Goal: Complete application form: Complete application form

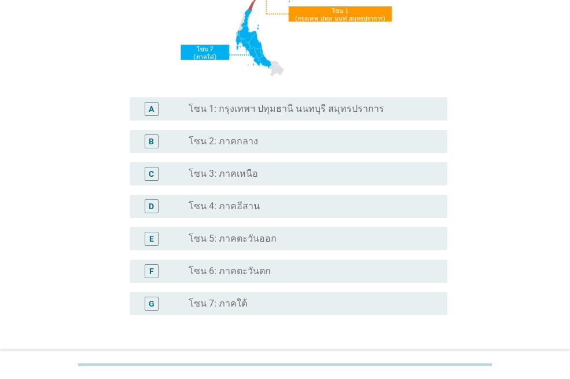
scroll to position [232, 0]
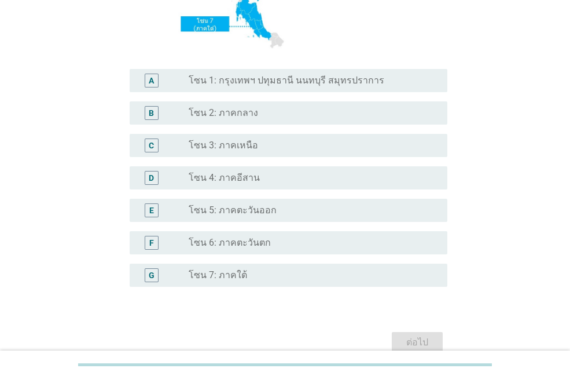
click at [248, 269] on div "radio_button_unchecked โซน 7: ภาคใต้" at bounding box center [314, 275] width 250 height 14
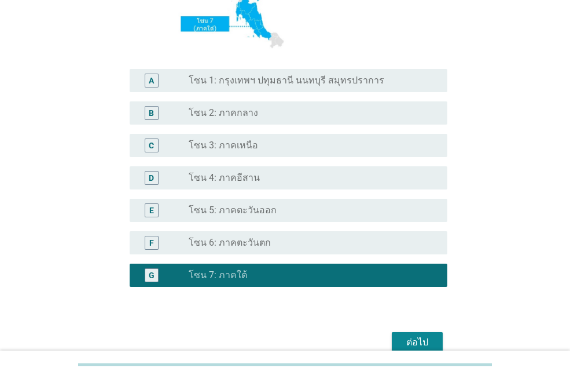
click at [428, 345] on div "ต่อไป" at bounding box center [417, 342] width 32 height 14
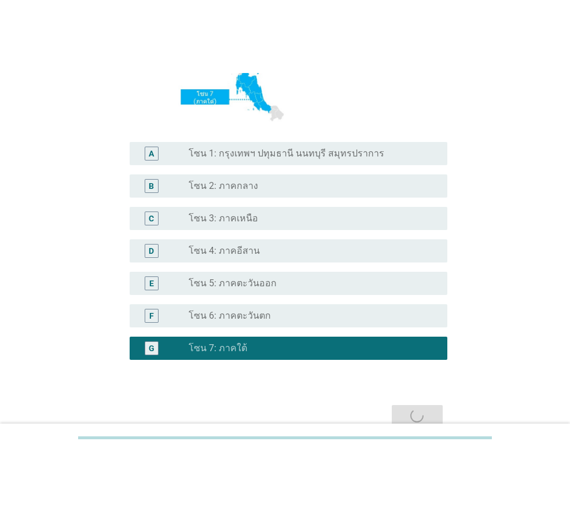
scroll to position [0, 0]
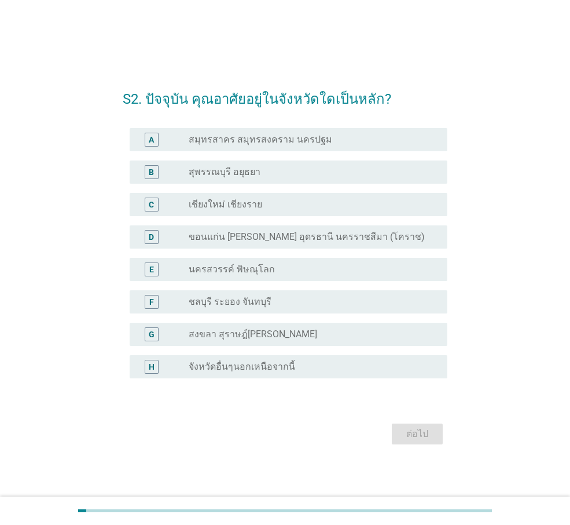
drag, startPoint x: 290, startPoint y: 335, endPoint x: 297, endPoint y: 339, distance: 8.0
click at [290, 335] on label "สงขลา สุราษฎ์[PERSON_NAME]" at bounding box center [253, 334] width 129 height 12
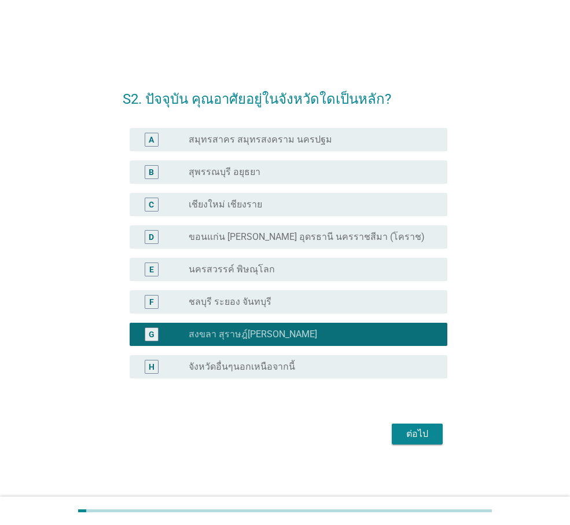
click at [419, 378] on div "ต่อไป" at bounding box center [417, 434] width 32 height 14
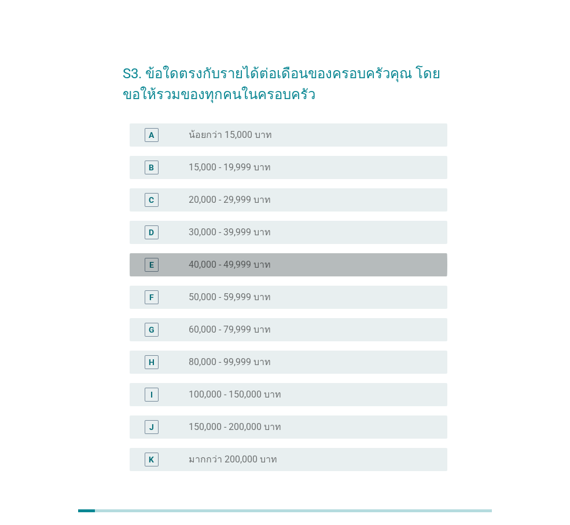
click at [270, 262] on label "40,000 - 49,999 บาท" at bounding box center [230, 265] width 82 height 12
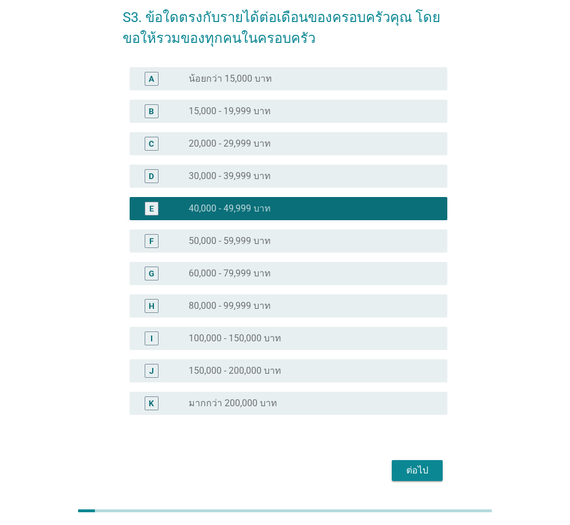
scroll to position [95, 0]
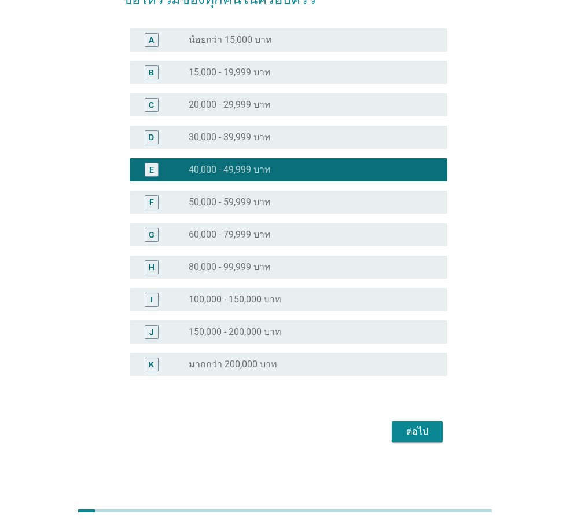
click at [411, 378] on div "ต่อไป" at bounding box center [417, 432] width 32 height 14
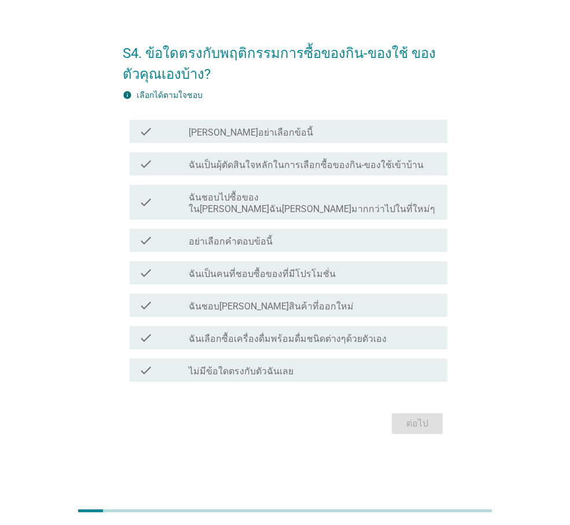
scroll to position [0, 0]
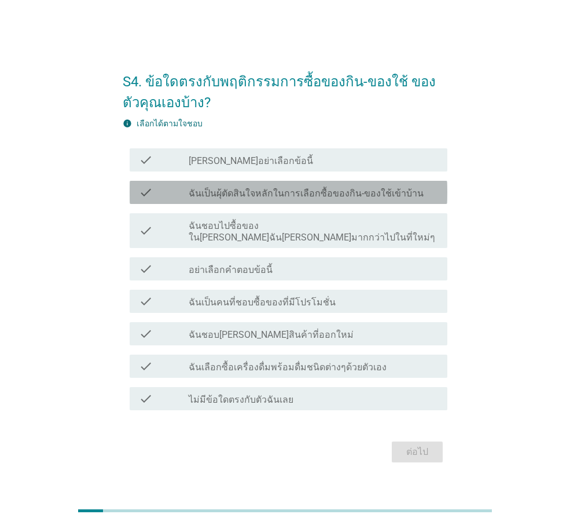
click at [354, 197] on label "ฉันเป็นผุ้ตัดสินใจหลักในการเลือกซื้อของกิน-ของใช้เข้าบ้าน" at bounding box center [306, 194] width 235 height 12
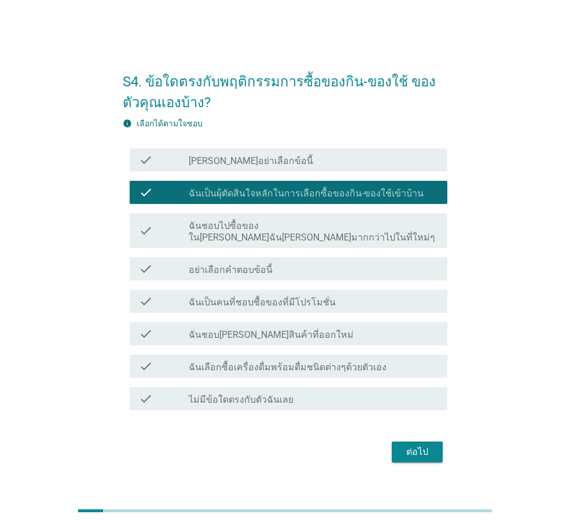
click at [419, 378] on div "ต่อไป" at bounding box center [417, 452] width 32 height 14
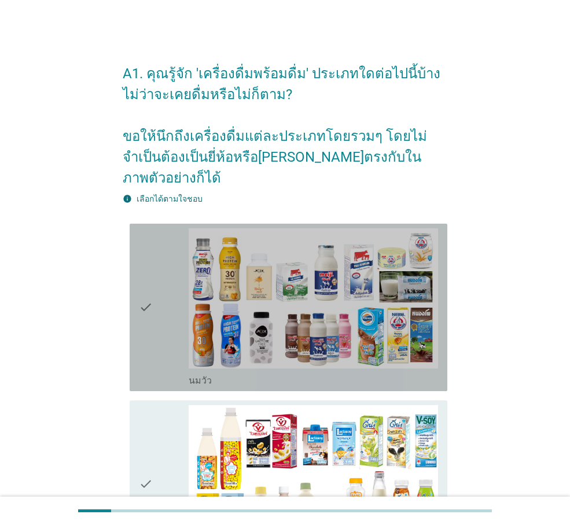
click at [145, 228] on icon "check" at bounding box center [146, 307] width 14 height 158
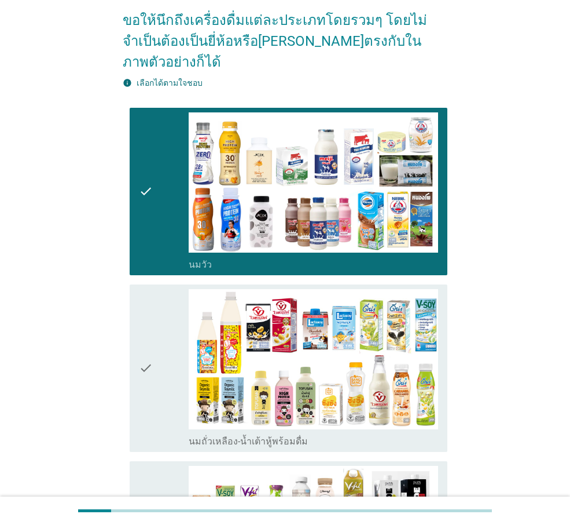
click at [141, 330] on icon "check" at bounding box center [146, 368] width 14 height 158
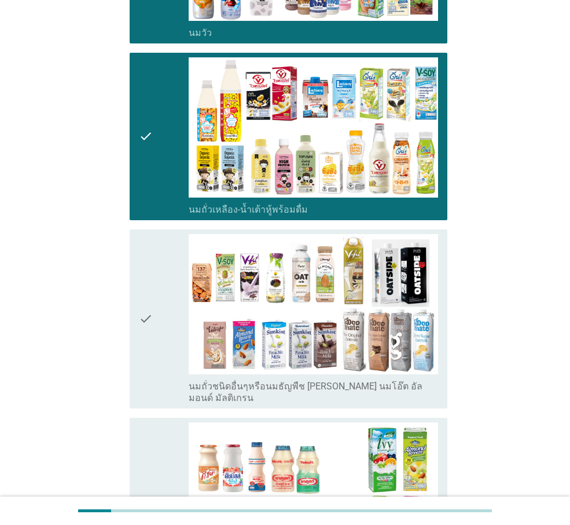
click at [141, 330] on icon "check" at bounding box center [146, 319] width 14 height 170
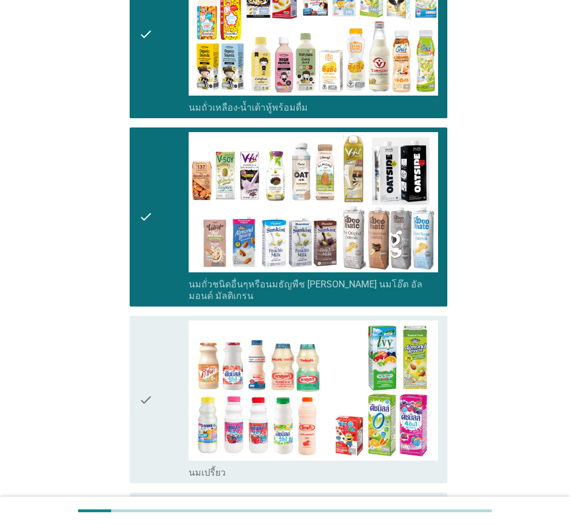
scroll to position [579, 0]
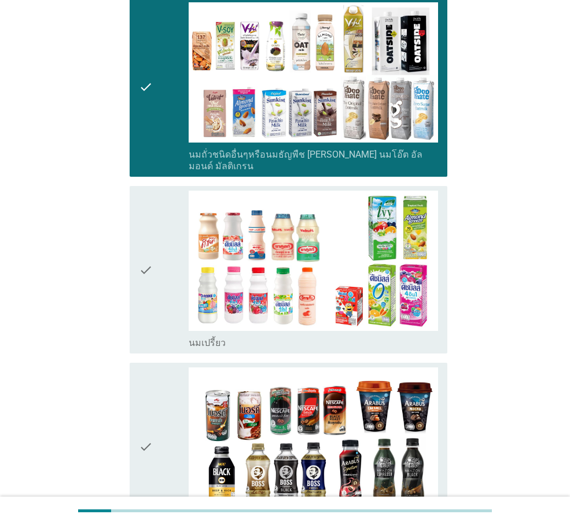
click at [141, 358] on div "check check_box_outline_blank กาแฟพร้อมดื่ม" at bounding box center [285, 446] width 325 height 177
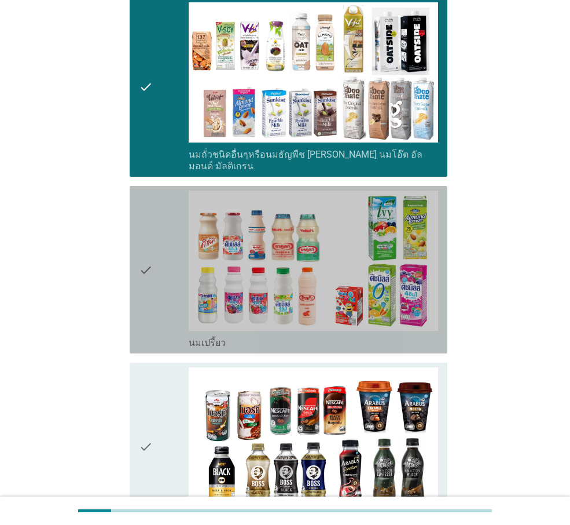
click at [153, 283] on icon "check" at bounding box center [146, 270] width 14 height 158
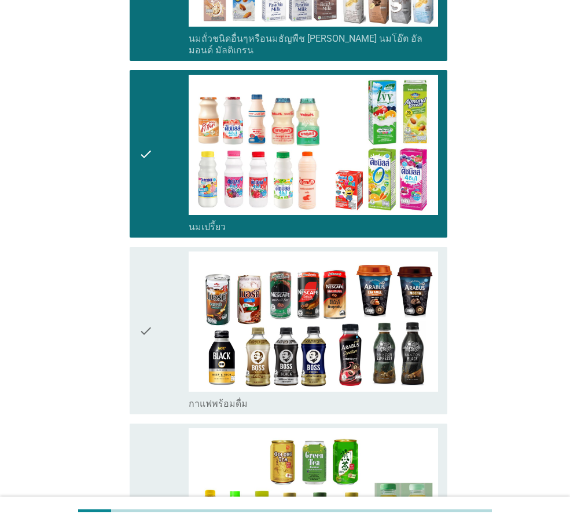
click at [156, 302] on div "check" at bounding box center [164, 330] width 50 height 158
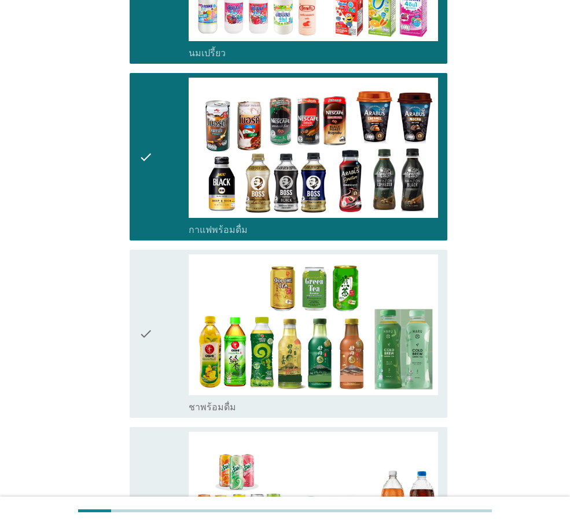
click at [156, 302] on div "check" at bounding box center [164, 333] width 50 height 158
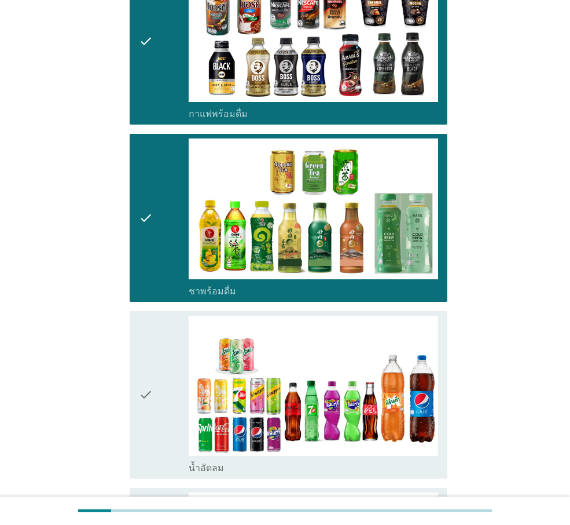
click at [156, 316] on div "check" at bounding box center [164, 395] width 50 height 158
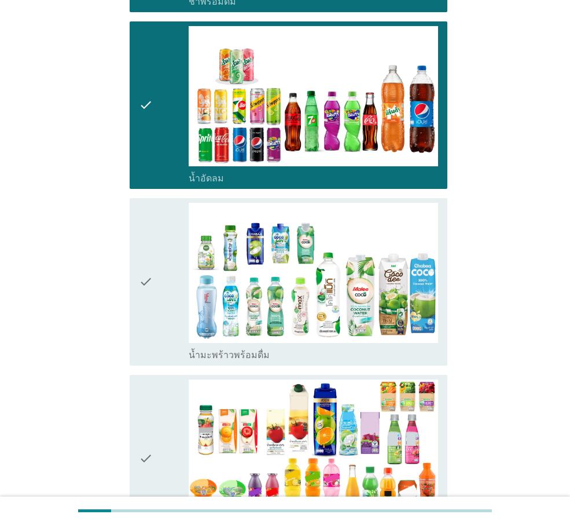
click at [156, 302] on div "check" at bounding box center [164, 282] width 50 height 158
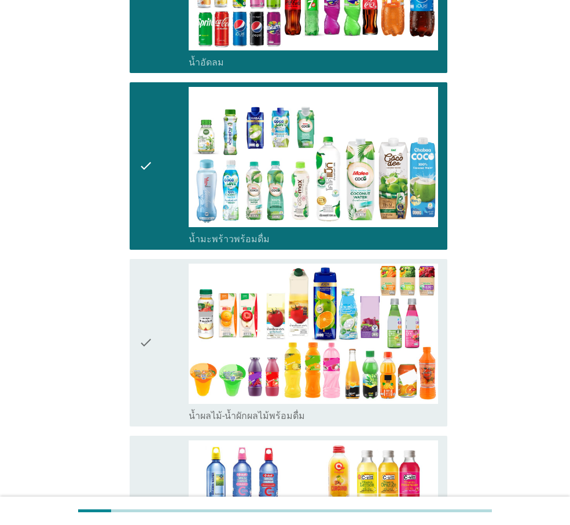
click at [156, 302] on div "check" at bounding box center [164, 343] width 50 height 158
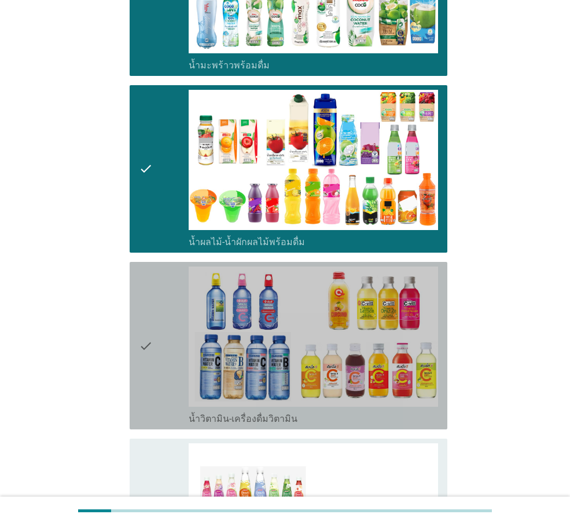
click at [156, 302] on div "check" at bounding box center [164, 345] width 50 height 158
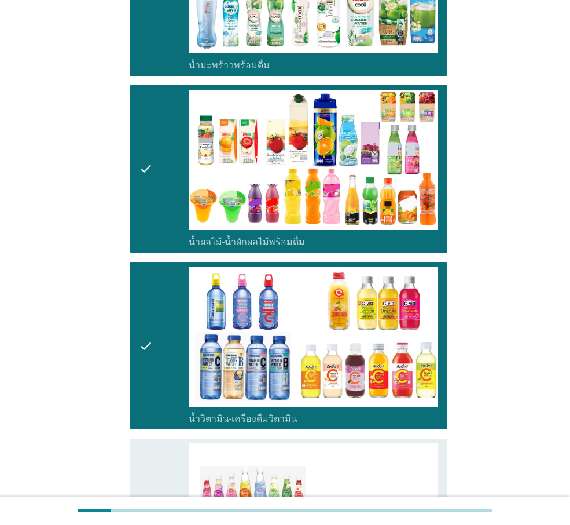
scroll to position [1911, 0]
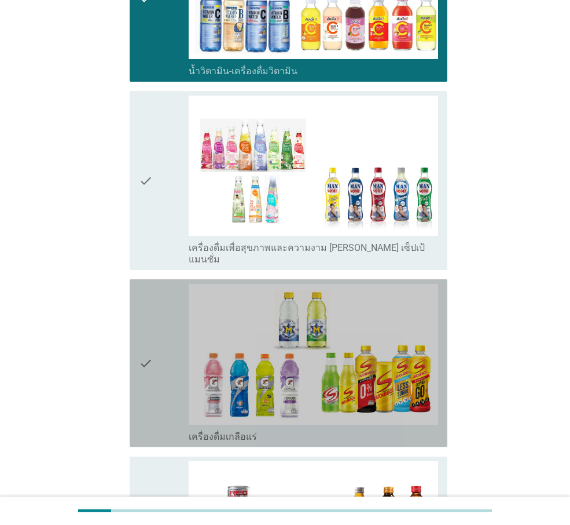
click at [156, 302] on div "check" at bounding box center [164, 363] width 50 height 158
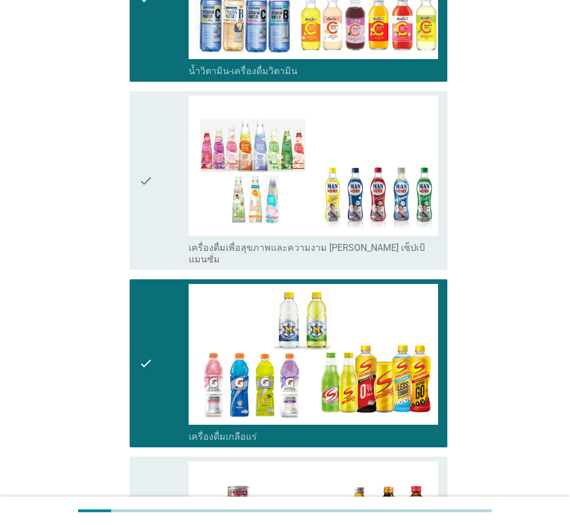
click at [163, 192] on div "check" at bounding box center [164, 181] width 50 height 170
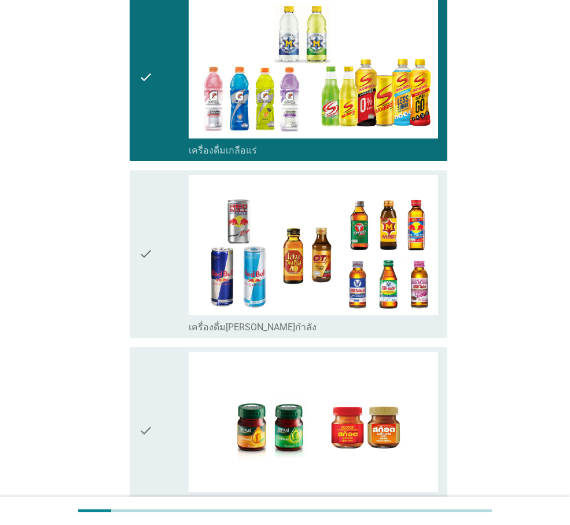
scroll to position [2259, 0]
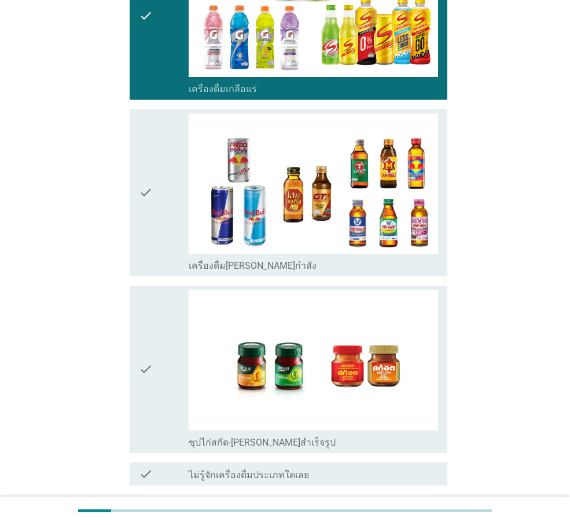
click at [159, 281] on div "check check_box_outline_blank ซุปไก่สกัด-[PERSON_NAME]สำเร็จรูป" at bounding box center [285, 369] width 325 height 177
click at [158, 178] on div "check" at bounding box center [164, 193] width 50 height 158
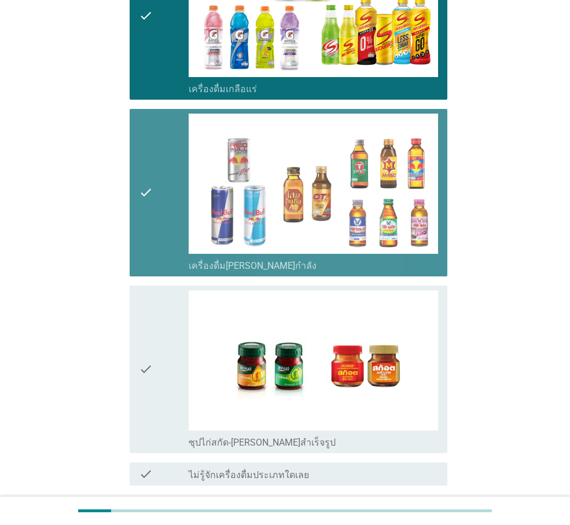
click at [154, 290] on div "check" at bounding box center [164, 369] width 50 height 158
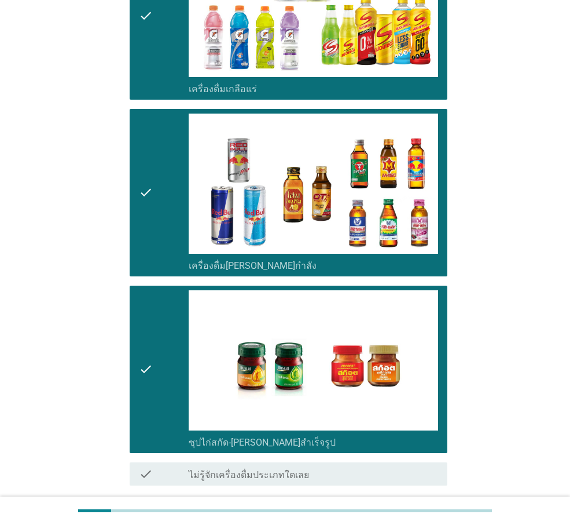
click at [419, 378] on div "ต่อไป" at bounding box center [417, 527] width 32 height 14
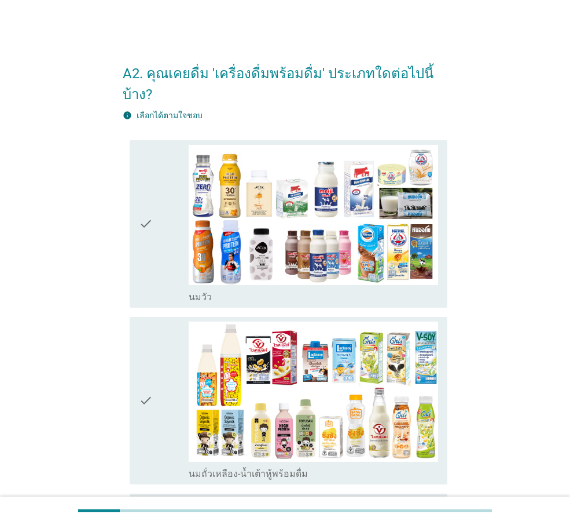
click at [126, 247] on div "check check_box_outline_blank [PERSON_NAME]" at bounding box center [285, 224] width 325 height 177
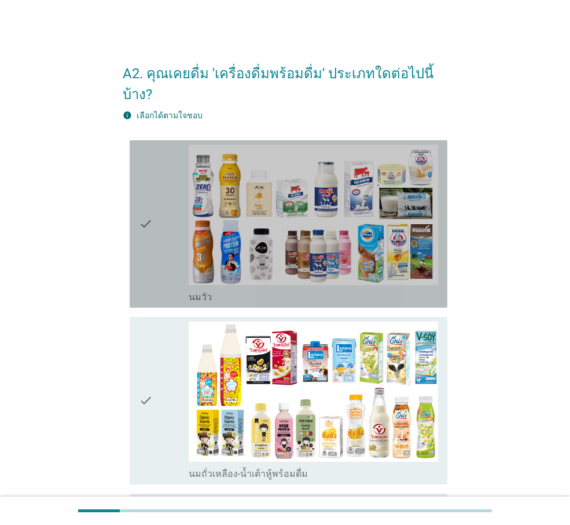
click at [142, 224] on icon "check" at bounding box center [146, 224] width 14 height 158
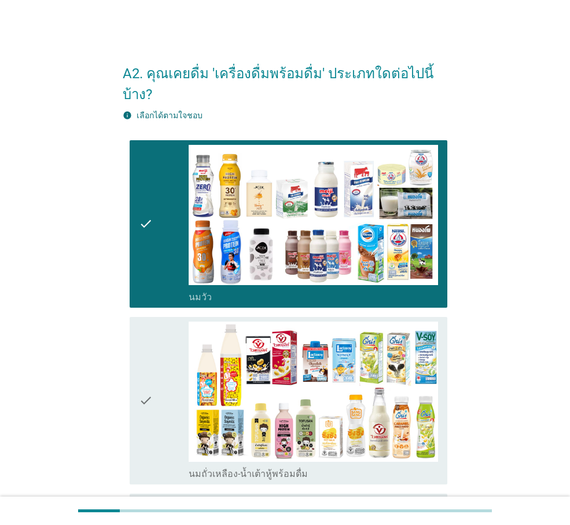
click at [150, 349] on icon "check" at bounding box center [146, 400] width 14 height 158
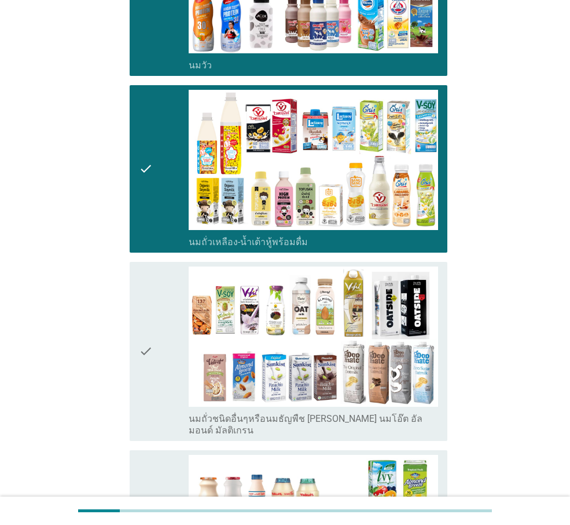
click at [149, 348] on icon "check" at bounding box center [146, 351] width 14 height 170
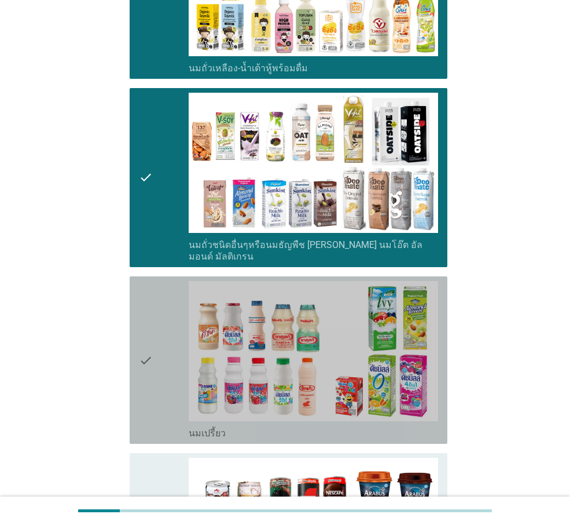
click at [149, 347] on icon "check" at bounding box center [146, 360] width 14 height 158
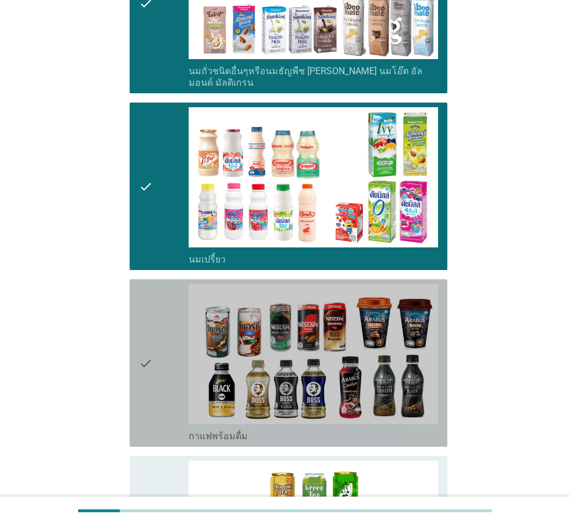
click at [149, 347] on icon "check" at bounding box center [146, 363] width 14 height 158
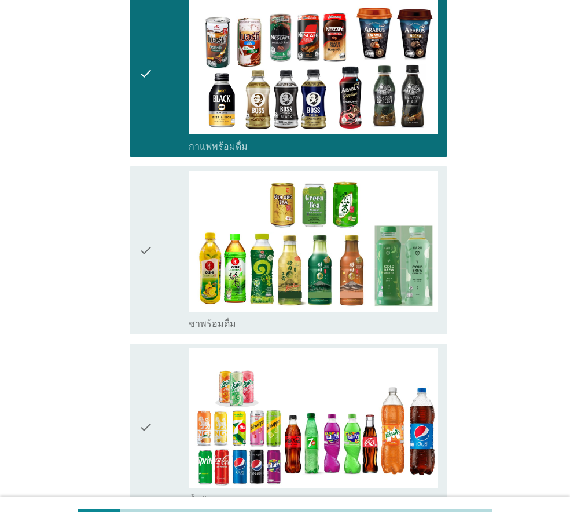
click at [149, 348] on icon "check" at bounding box center [146, 427] width 14 height 158
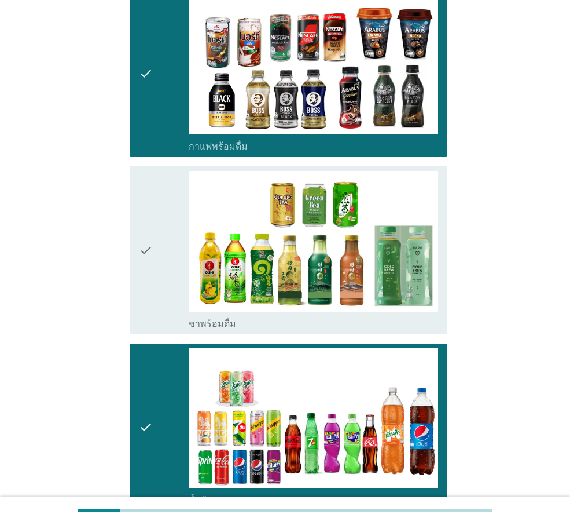
click at [149, 258] on icon "check" at bounding box center [146, 250] width 14 height 158
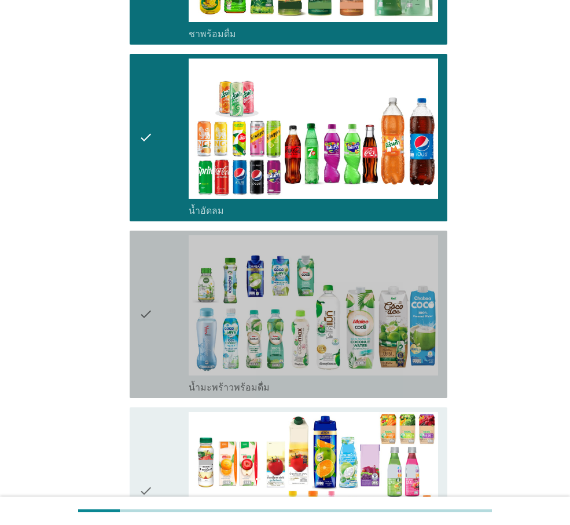
click at [150, 259] on icon "check" at bounding box center [146, 314] width 14 height 158
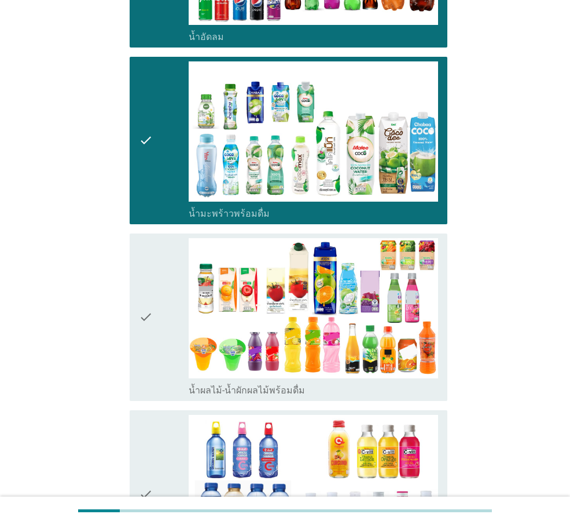
click at [151, 259] on icon "check" at bounding box center [146, 317] width 14 height 158
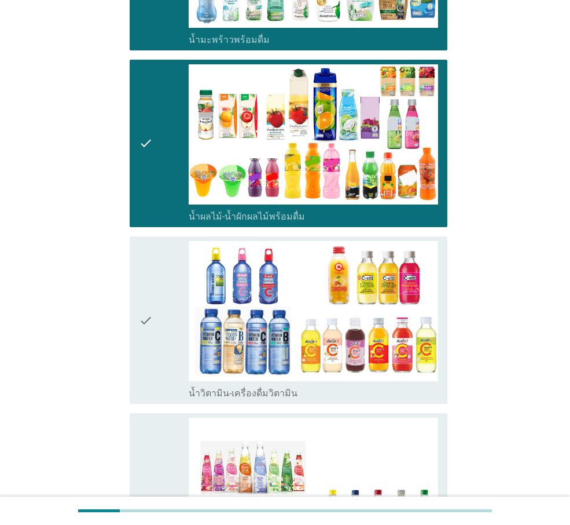
click at [151, 261] on icon "check" at bounding box center [146, 320] width 14 height 158
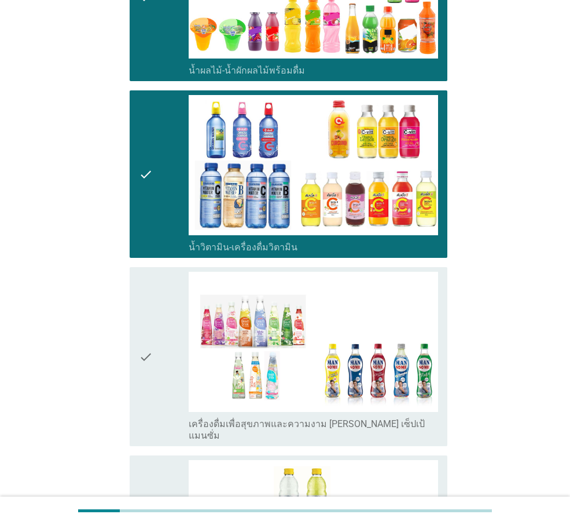
scroll to position [1795, 0]
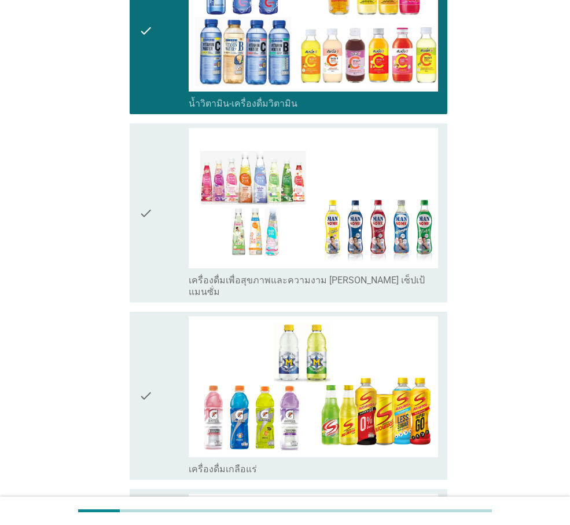
click at [152, 307] on div "check check_box_outline_blank เครื่องดื่มเกลือแร่" at bounding box center [285, 395] width 325 height 177
click at [159, 234] on div "check" at bounding box center [164, 213] width 50 height 170
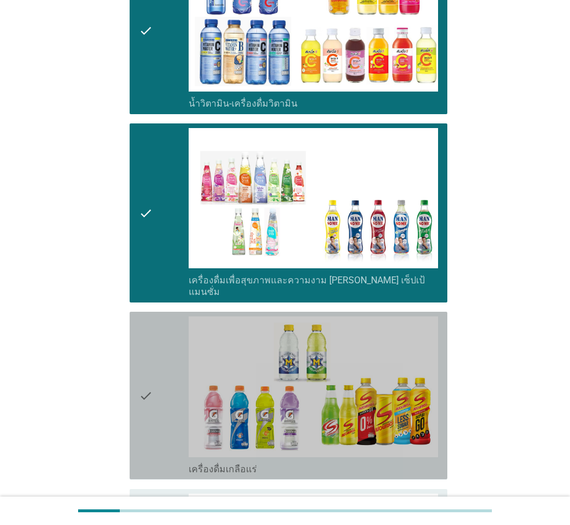
click at [152, 316] on icon "check" at bounding box center [146, 395] width 14 height 158
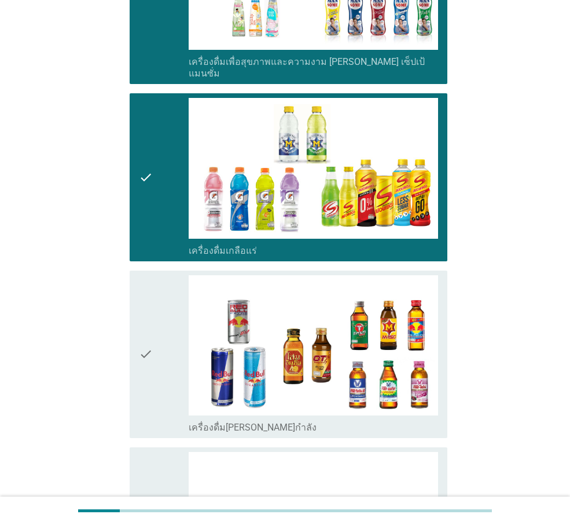
scroll to position [2143, 0]
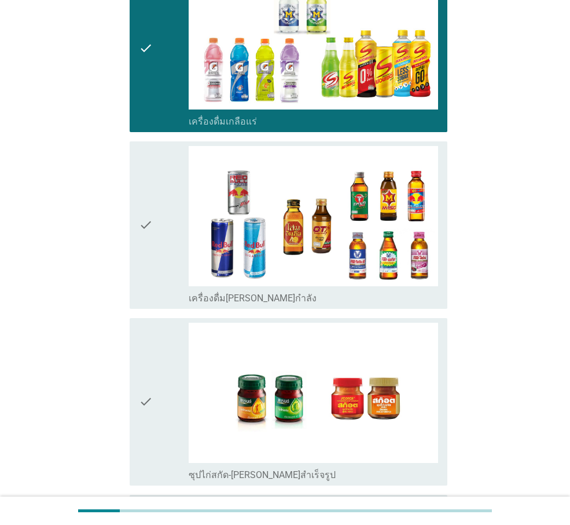
click at [152, 323] on icon "check" at bounding box center [146, 402] width 14 height 158
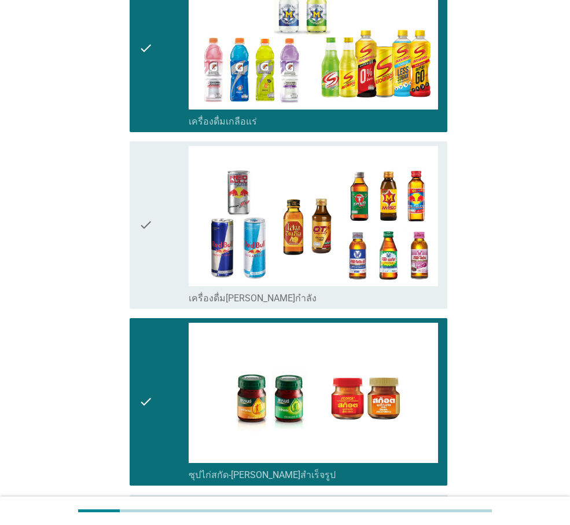
click at [152, 251] on icon "check" at bounding box center [146, 225] width 14 height 158
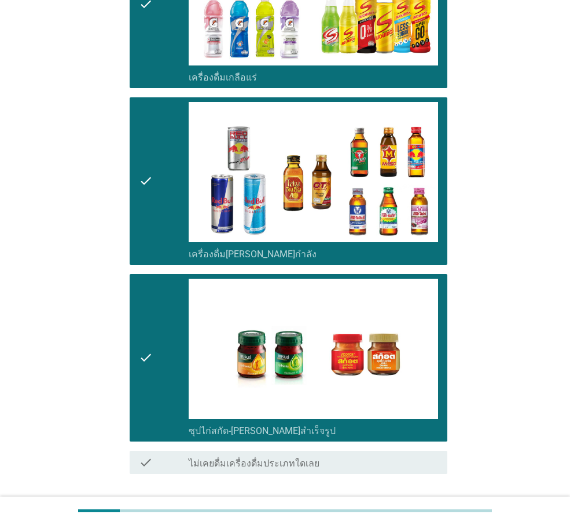
scroll to position [2227, 0]
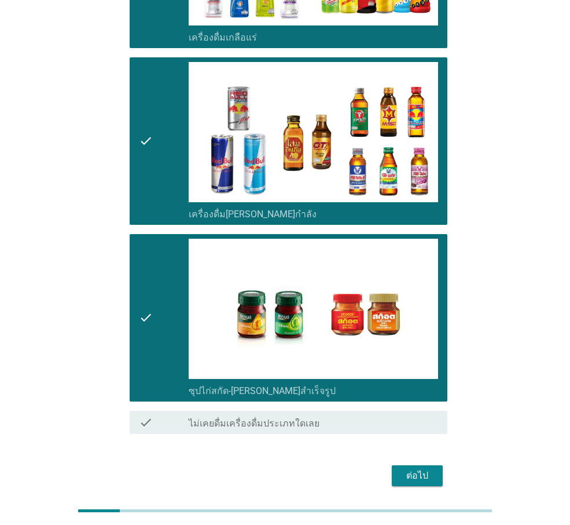
click at [407, 378] on div "ต่อไป" at bounding box center [417, 476] width 32 height 14
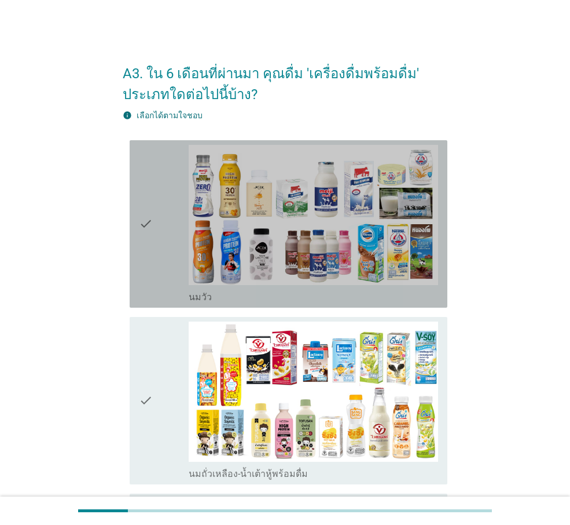
click at [134, 264] on div "check check_box_outline_blank [PERSON_NAME]" at bounding box center [289, 223] width 318 height 167
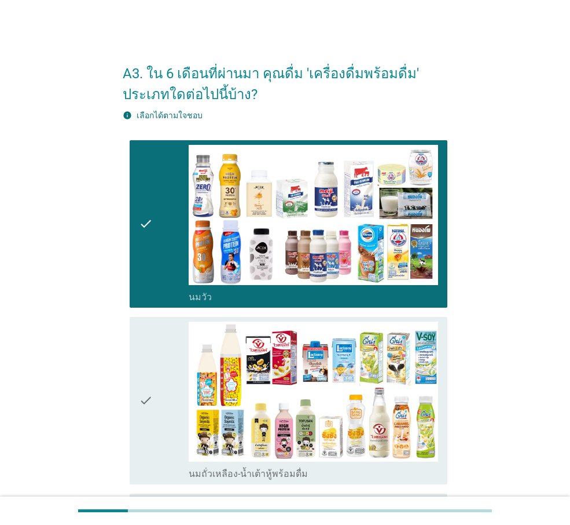
click at [140, 338] on icon "check" at bounding box center [146, 400] width 14 height 158
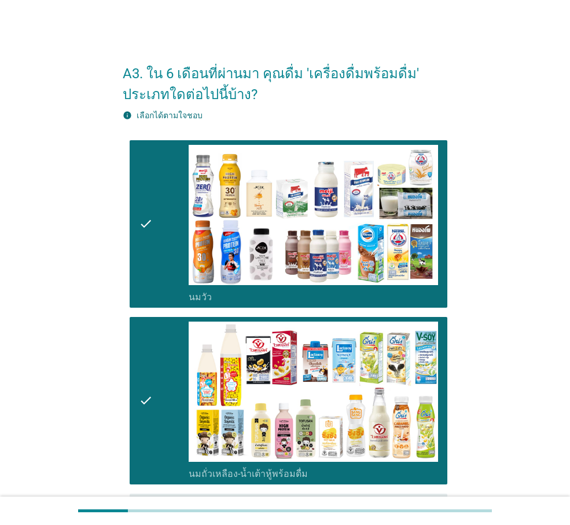
scroll to position [290, 0]
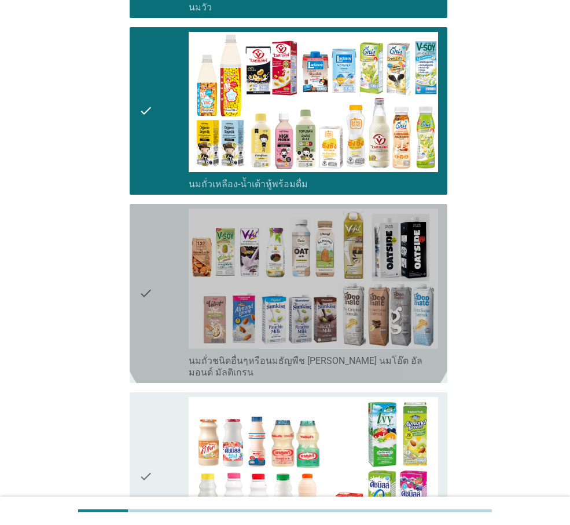
click at [140, 335] on icon "check" at bounding box center [146, 294] width 14 height 170
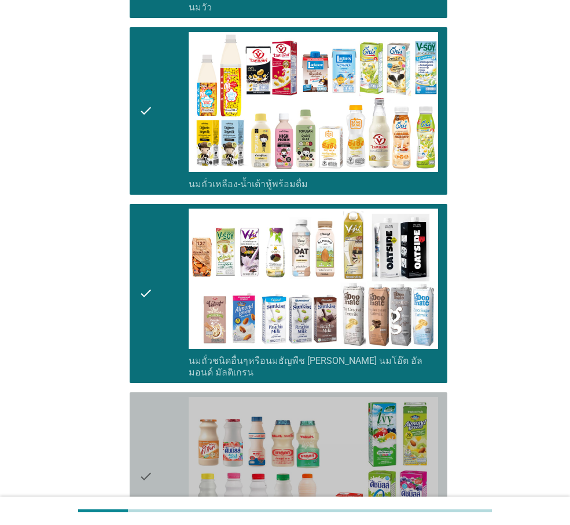
click at [156, 378] on div "check" at bounding box center [164, 476] width 50 height 158
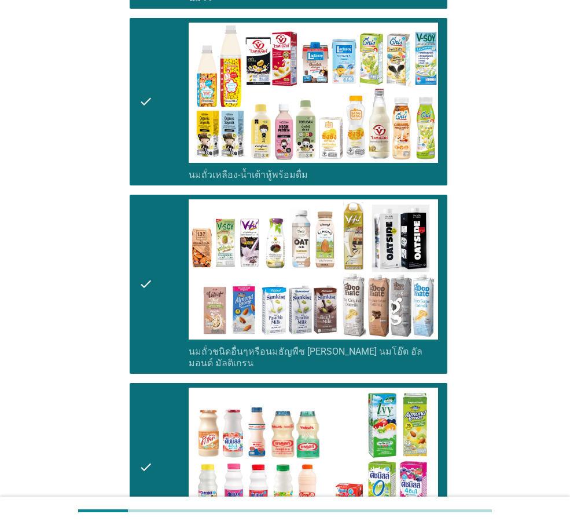
scroll to position [637, 0]
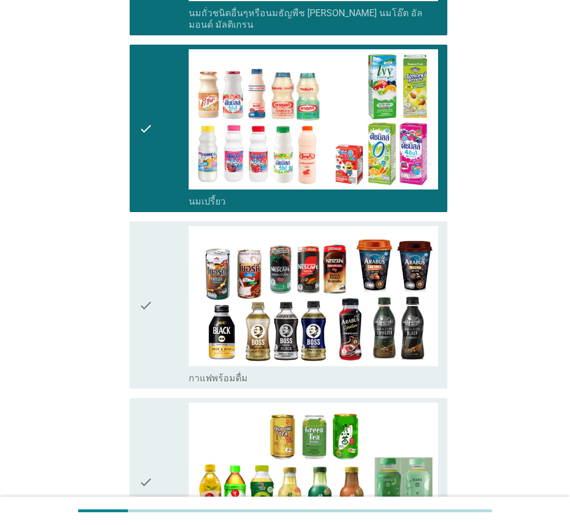
click at [154, 375] on div "check check_box_outline_blank กาแฟพร้อมดื่ม" at bounding box center [289, 304] width 318 height 167
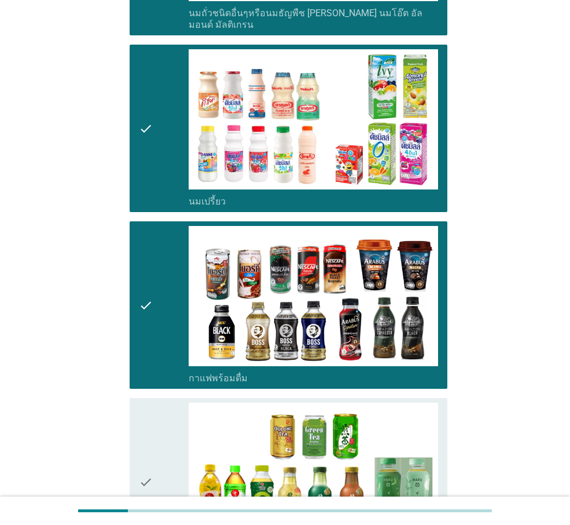
click at [160, 378] on div "check" at bounding box center [164, 482] width 50 height 158
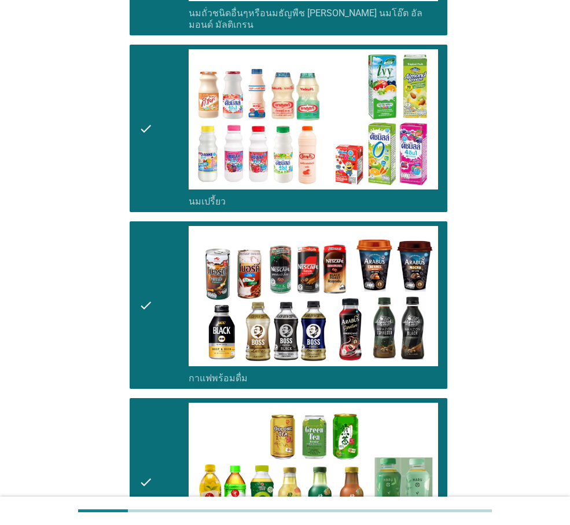
scroll to position [985, 0]
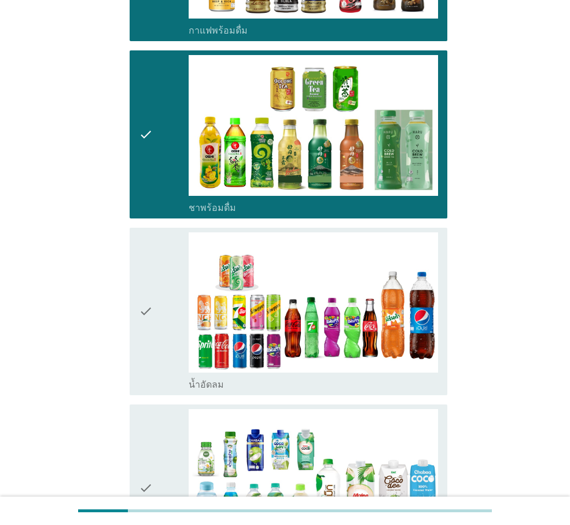
click at [155, 346] on div "check" at bounding box center [164, 311] width 50 height 158
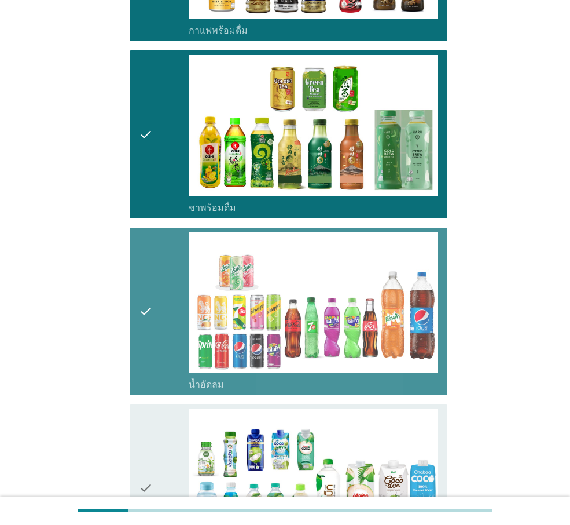
click at [149, 378] on icon "check" at bounding box center [146, 488] width 14 height 158
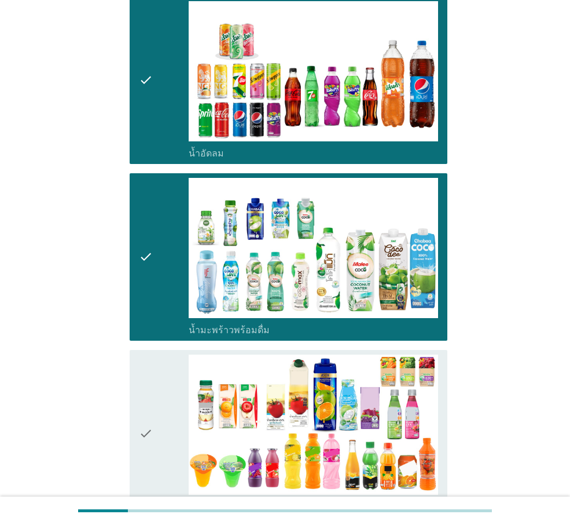
scroll to position [1332, 0]
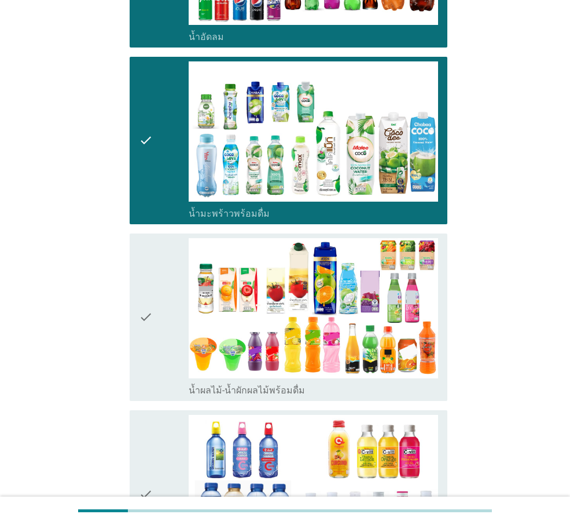
click at [159, 343] on div "check" at bounding box center [164, 317] width 50 height 158
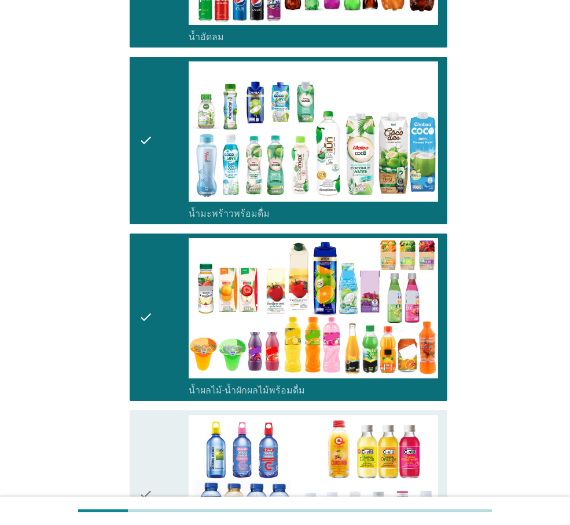
click at [169, 378] on div "check" at bounding box center [164, 494] width 50 height 158
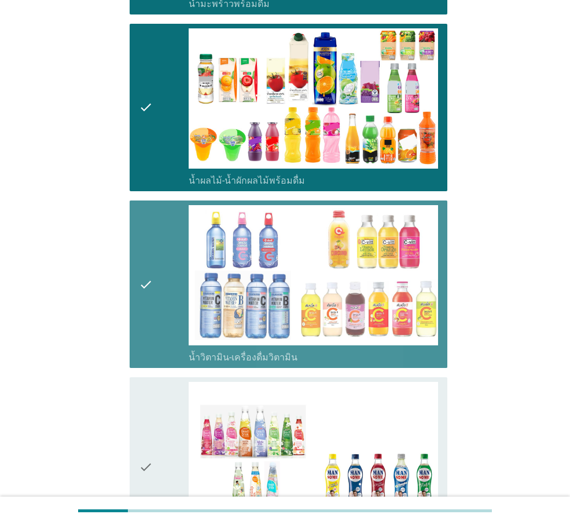
scroll to position [1738, 0]
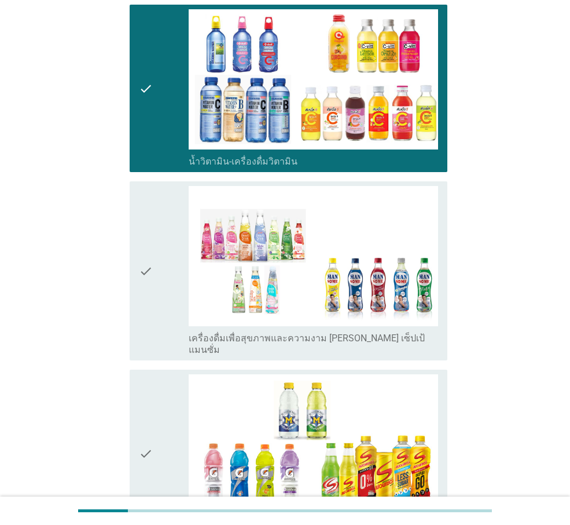
click at [162, 325] on div "check" at bounding box center [164, 271] width 50 height 170
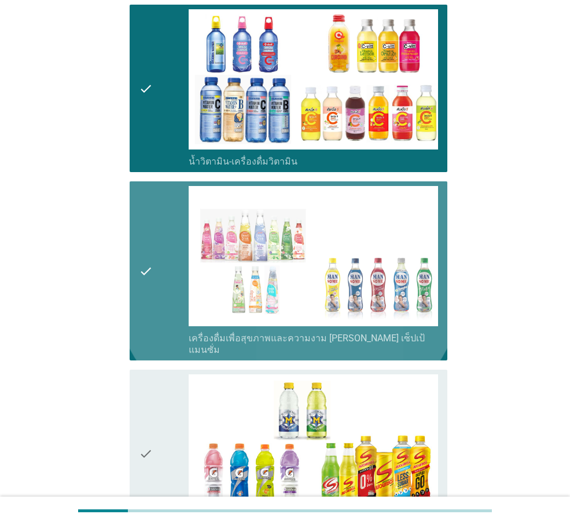
click at [158, 374] on div "check" at bounding box center [164, 453] width 50 height 158
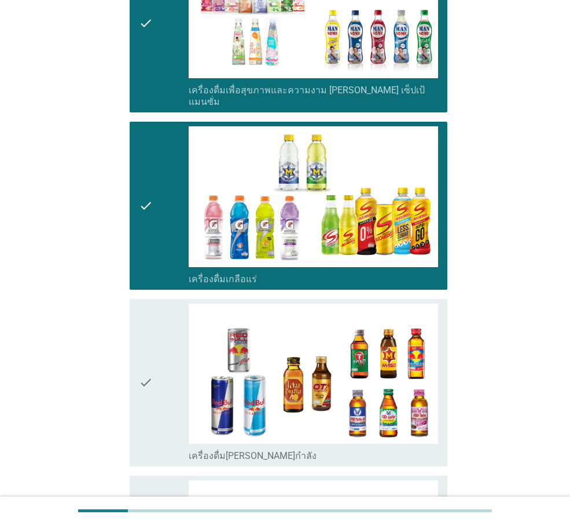
scroll to position [2143, 0]
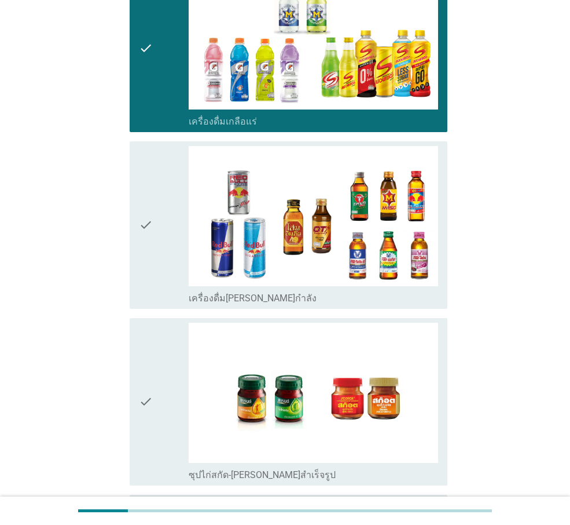
click at [145, 266] on icon "check" at bounding box center [146, 225] width 14 height 158
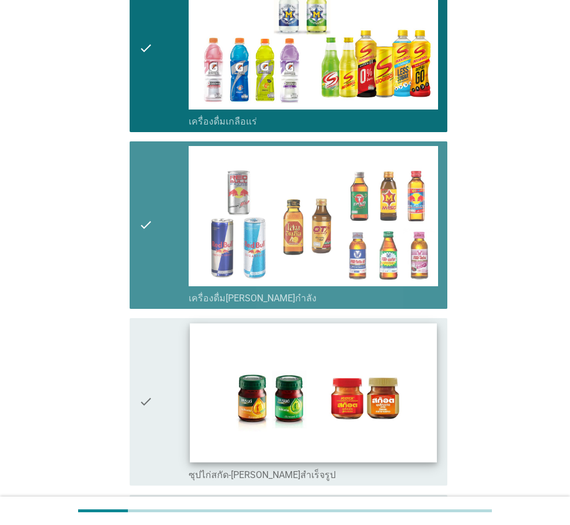
click at [162, 343] on div "check" at bounding box center [164, 402] width 50 height 158
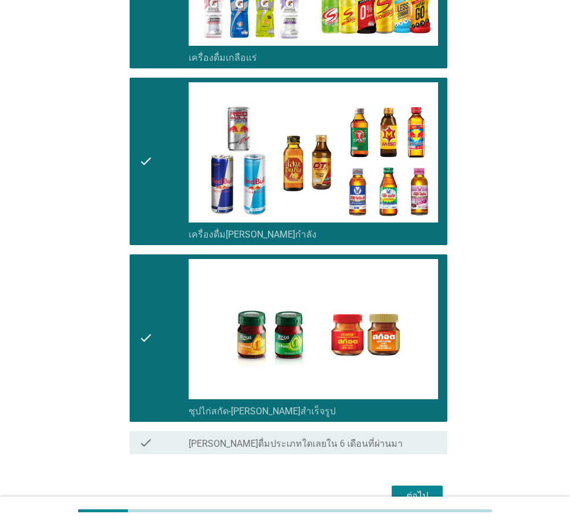
scroll to position [2248, 0]
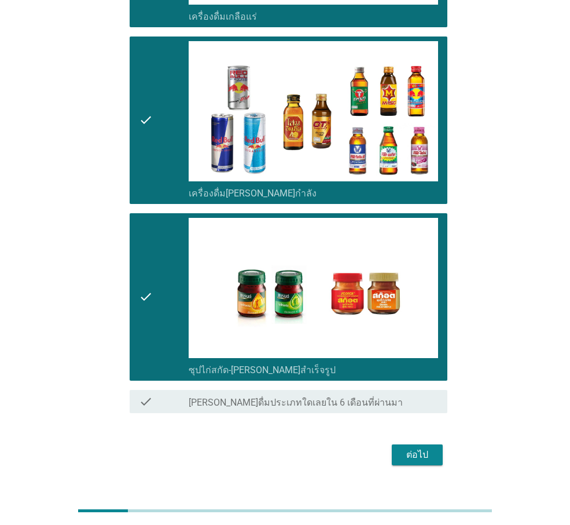
click at [429, 378] on div "ต่อไป" at bounding box center [417, 455] width 32 height 14
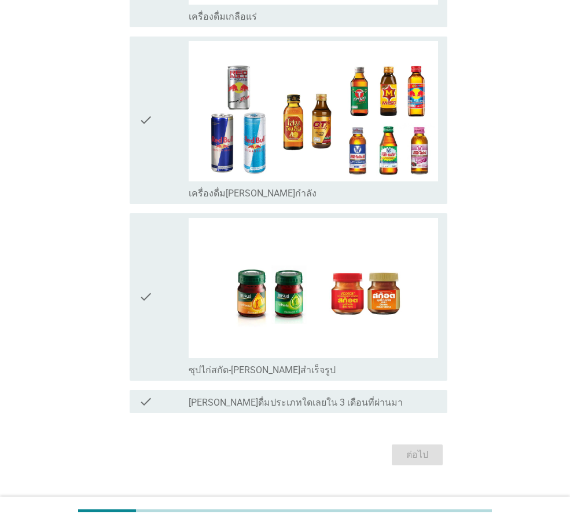
scroll to position [0, 0]
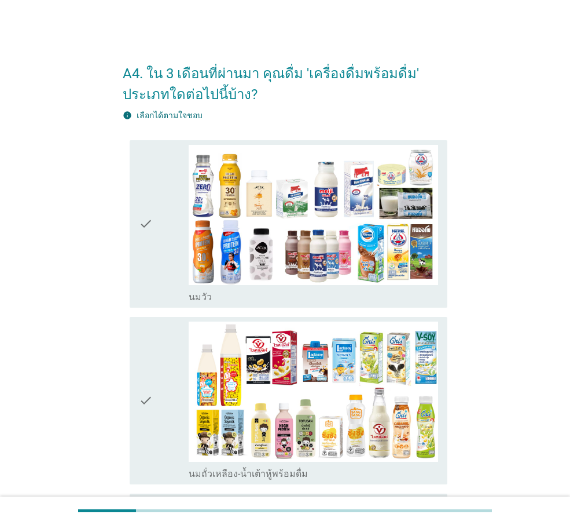
click at [160, 167] on div "check" at bounding box center [164, 224] width 50 height 158
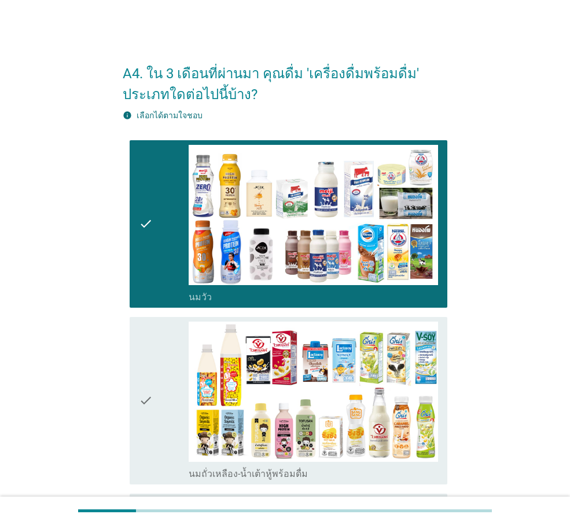
click at [162, 334] on div "check" at bounding box center [164, 400] width 50 height 158
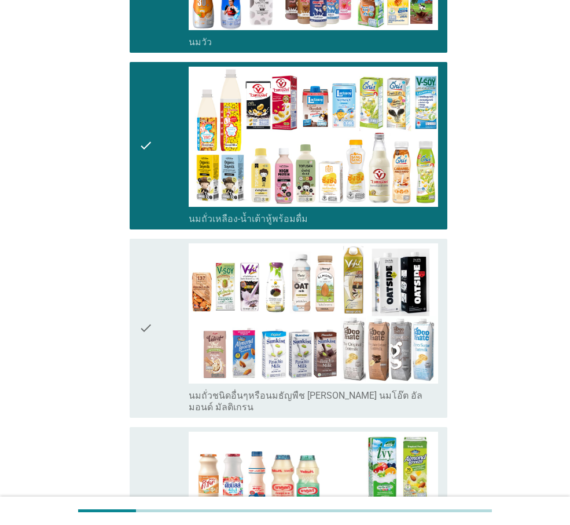
scroll to position [290, 0]
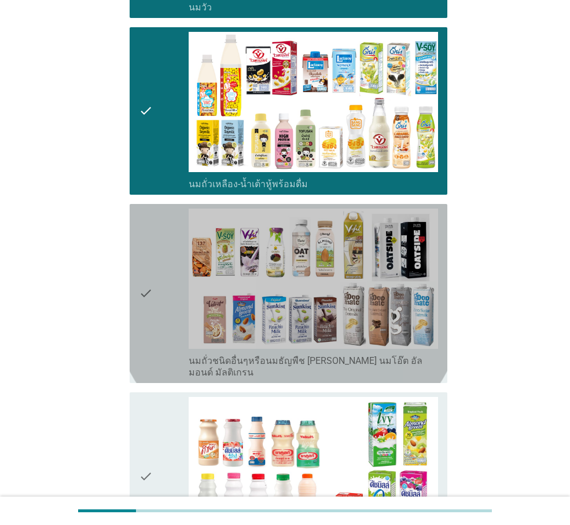
click at [161, 334] on div "check" at bounding box center [164, 294] width 50 height 170
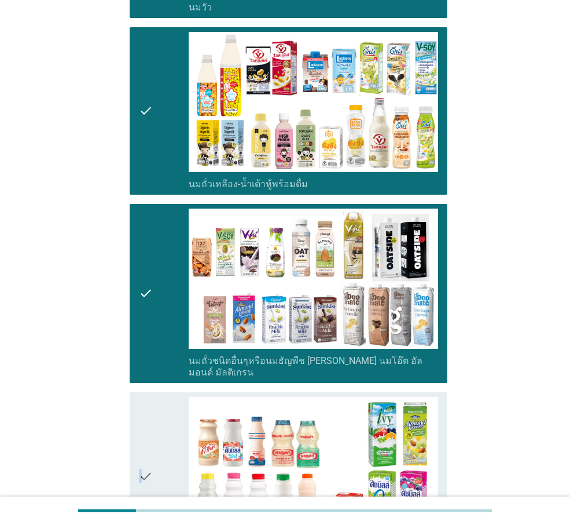
click at [141, 378] on icon "check" at bounding box center [146, 476] width 14 height 158
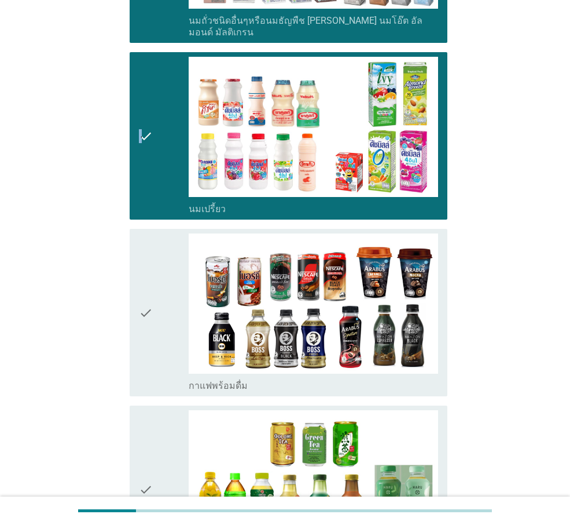
scroll to position [637, 0]
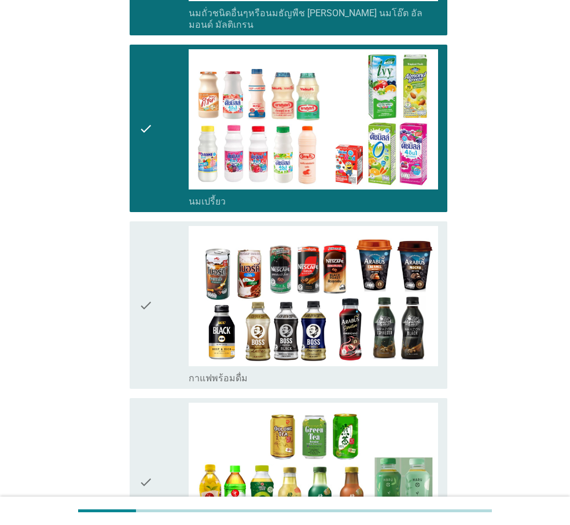
click at [162, 350] on div "check" at bounding box center [164, 305] width 50 height 158
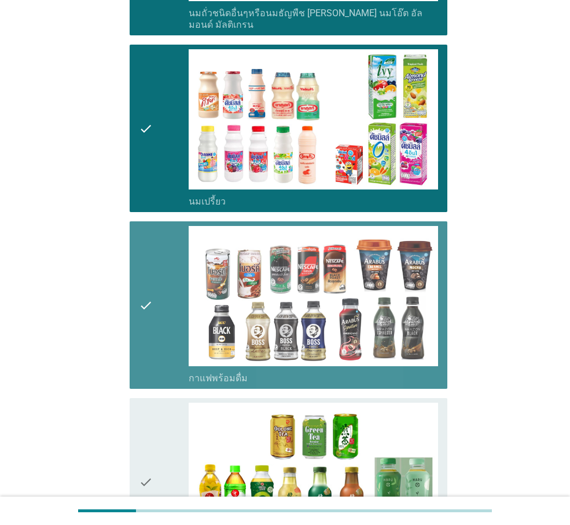
click at [177, 378] on div "check" at bounding box center [164, 482] width 50 height 158
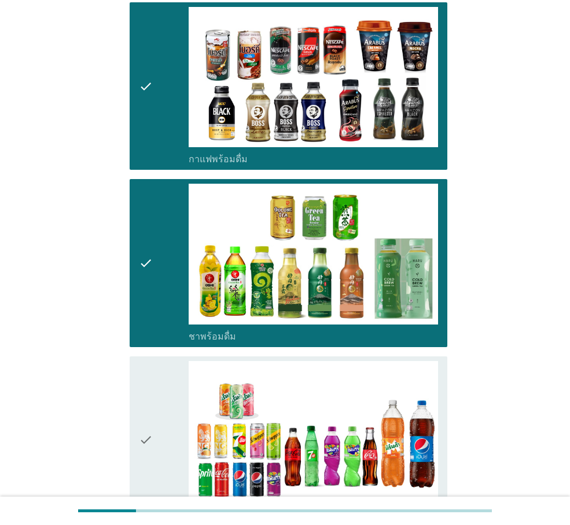
scroll to position [1043, 0]
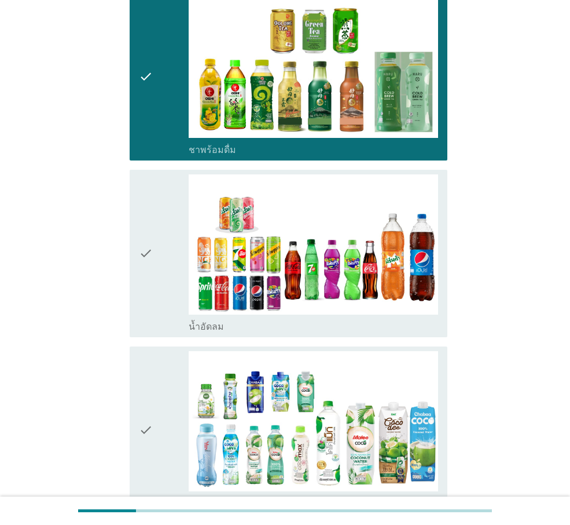
click at [156, 314] on div "check" at bounding box center [164, 253] width 50 height 158
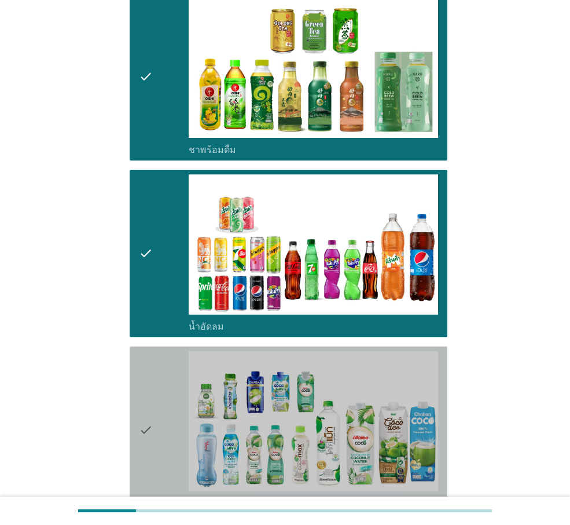
click at [155, 372] on div "check" at bounding box center [164, 430] width 50 height 158
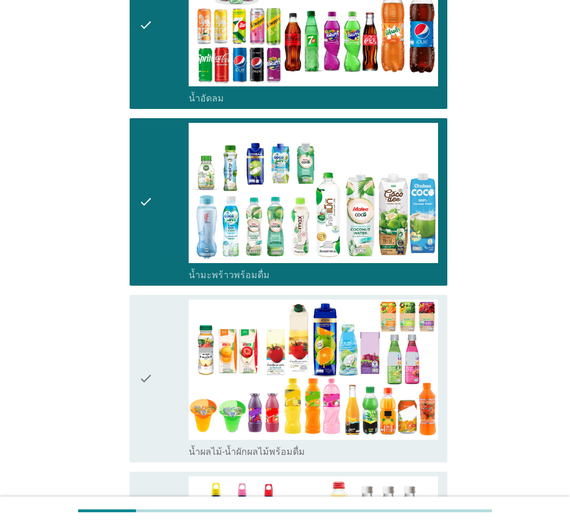
scroll to position [1332, 0]
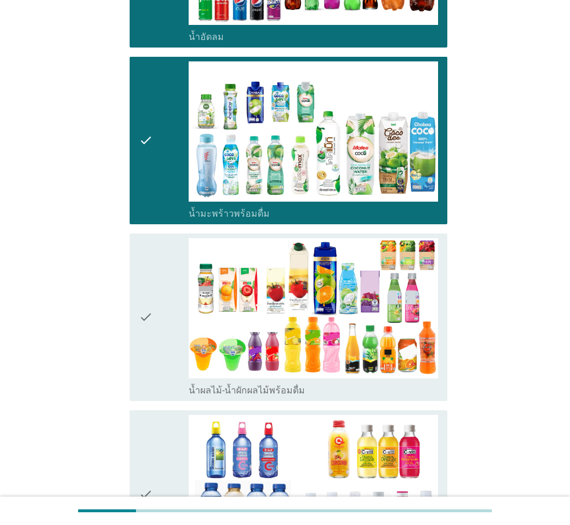
click at [156, 374] on div "check" at bounding box center [164, 317] width 50 height 158
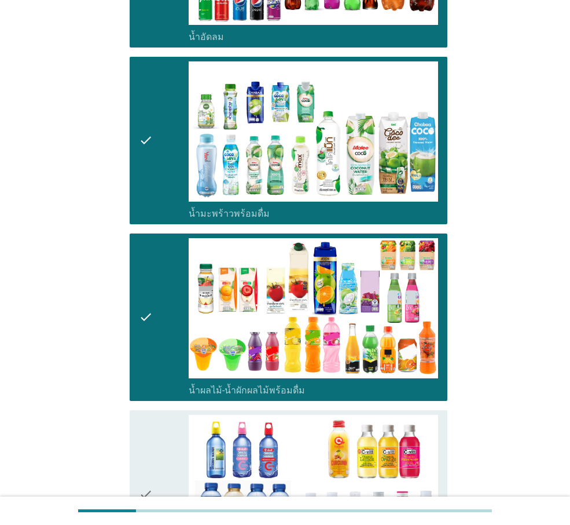
click at [164, 378] on div "check" at bounding box center [164, 494] width 50 height 158
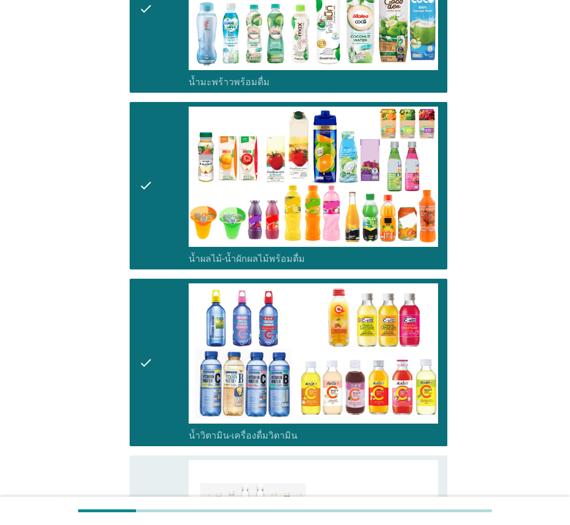
scroll to position [1680, 0]
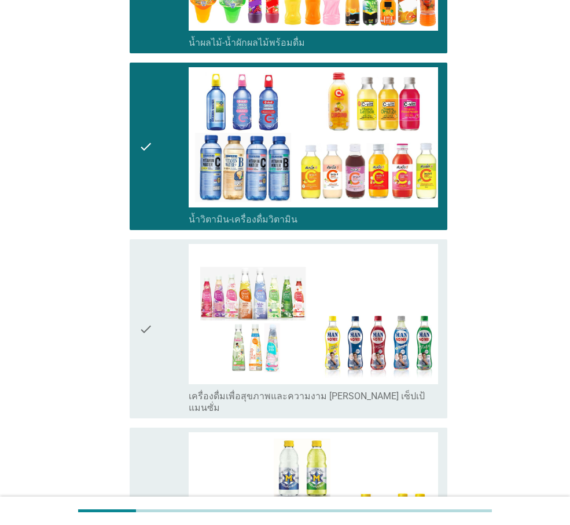
click at [167, 352] on div "check" at bounding box center [164, 329] width 50 height 170
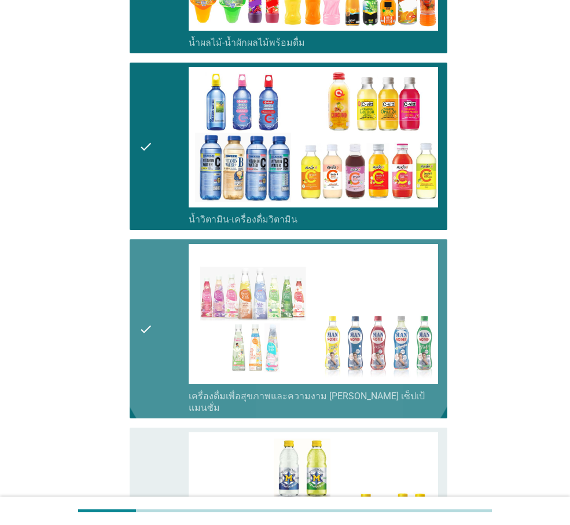
click at [160, 378] on div "check" at bounding box center [164, 511] width 50 height 158
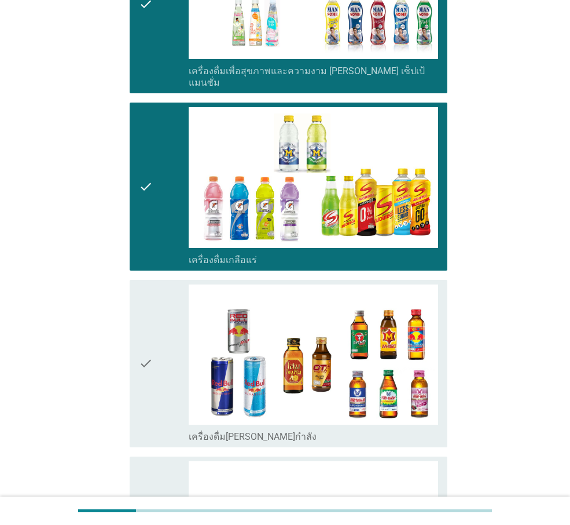
scroll to position [2085, 0]
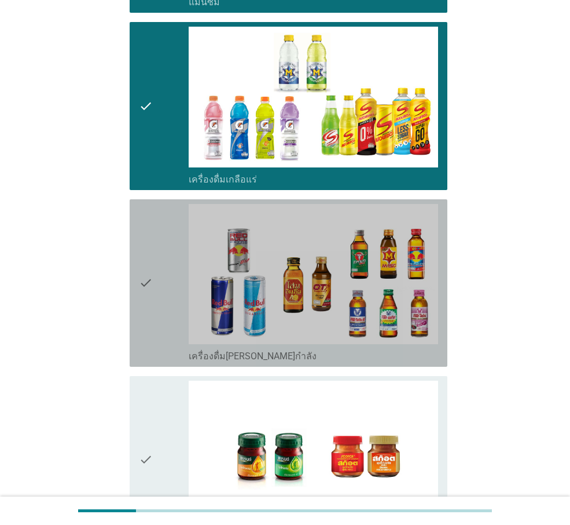
click at [147, 316] on icon "check" at bounding box center [146, 283] width 14 height 158
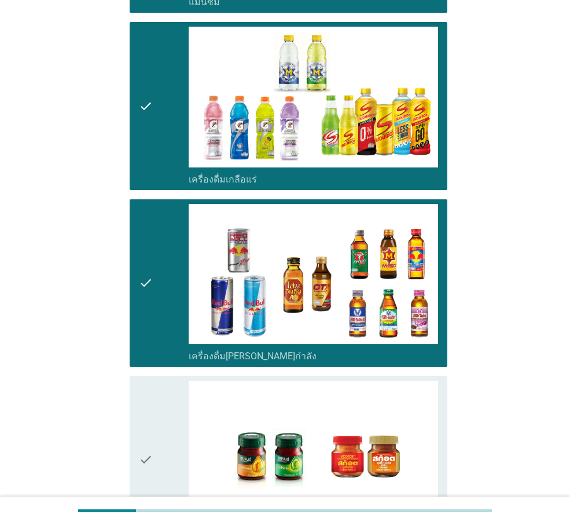
scroll to position [2248, 0]
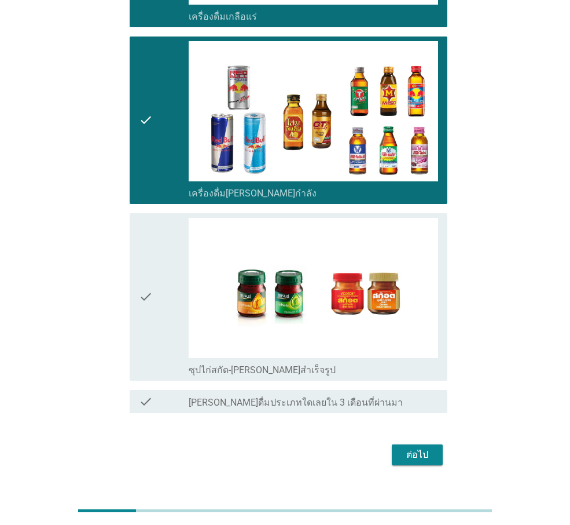
click at [144, 268] on icon "check" at bounding box center [146, 297] width 14 height 158
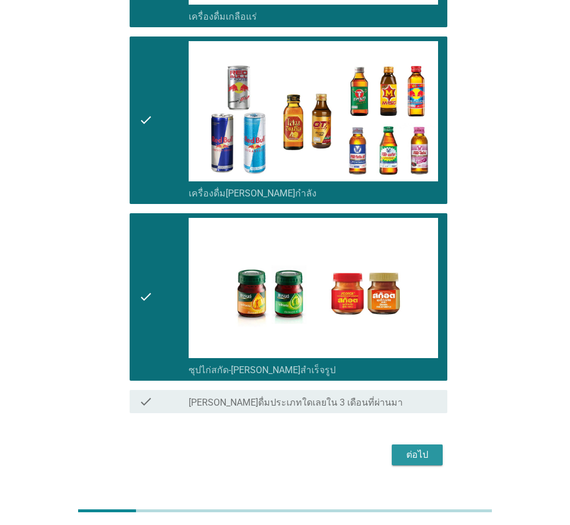
click at [437, 378] on button "ต่อไป" at bounding box center [417, 454] width 51 height 21
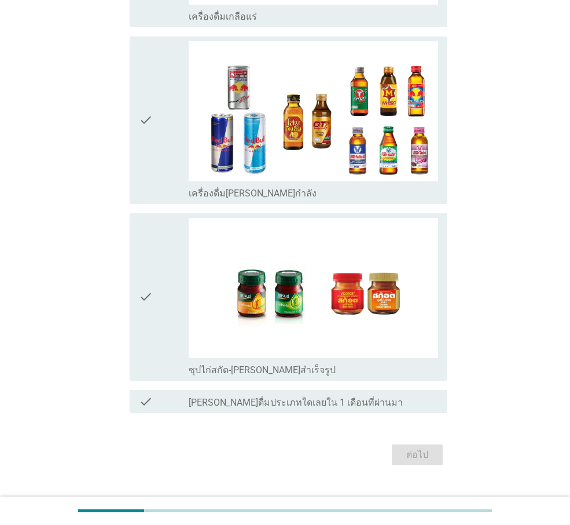
scroll to position [0, 0]
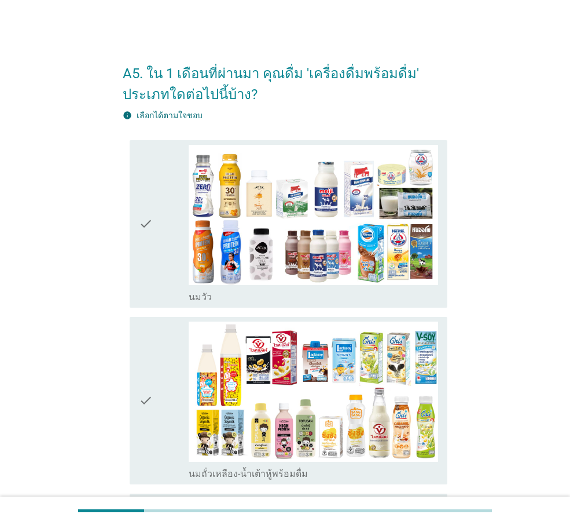
click at [153, 232] on icon "check" at bounding box center [146, 224] width 14 height 158
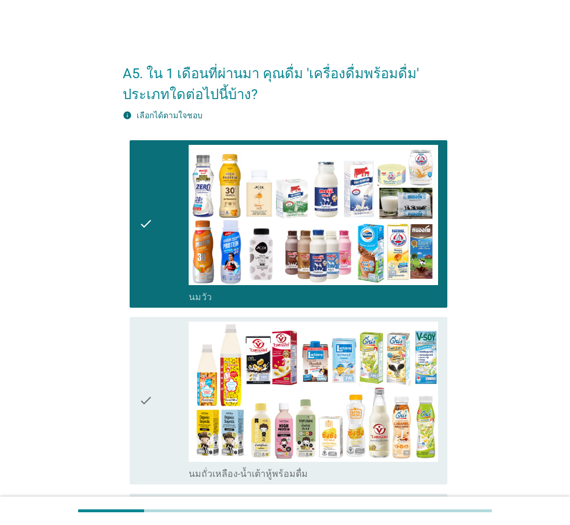
click at [150, 338] on icon "check" at bounding box center [146, 400] width 14 height 158
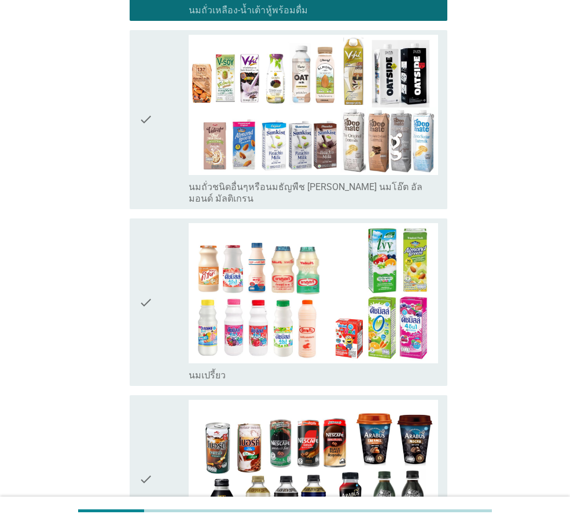
click at [150, 336] on icon "check" at bounding box center [146, 302] width 14 height 158
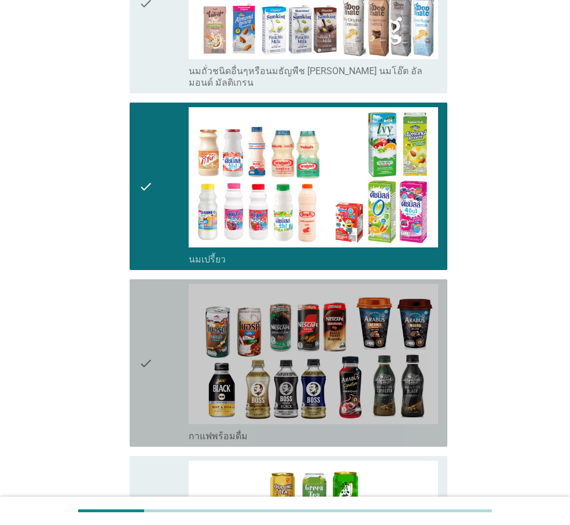
click at [150, 336] on icon "check" at bounding box center [146, 363] width 14 height 158
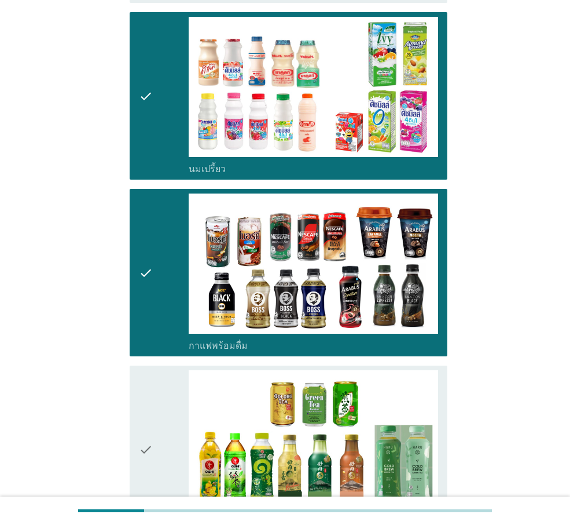
scroll to position [753, 0]
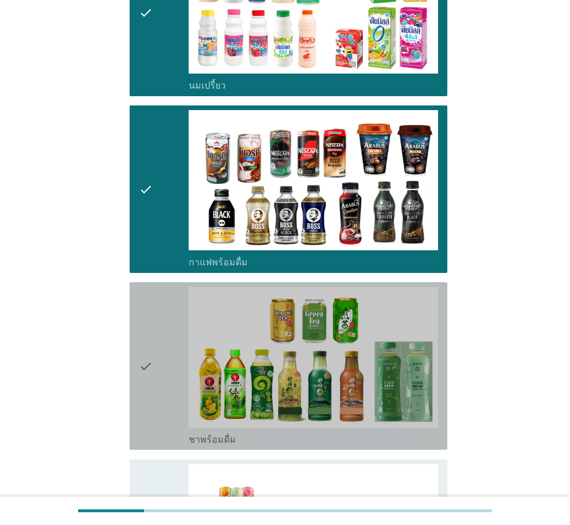
click at [150, 336] on icon "check" at bounding box center [146, 366] width 14 height 158
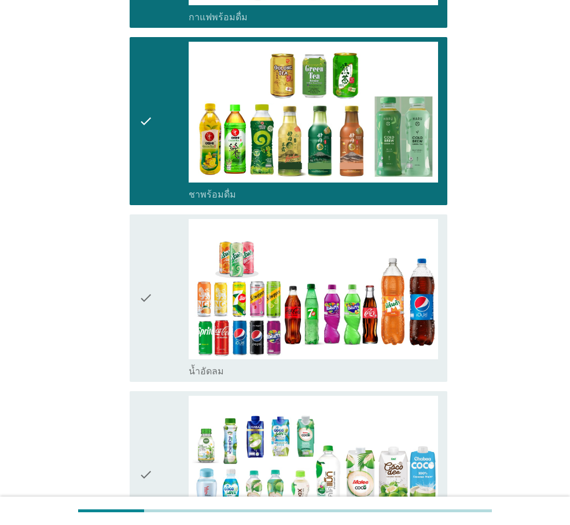
scroll to position [1158, 0]
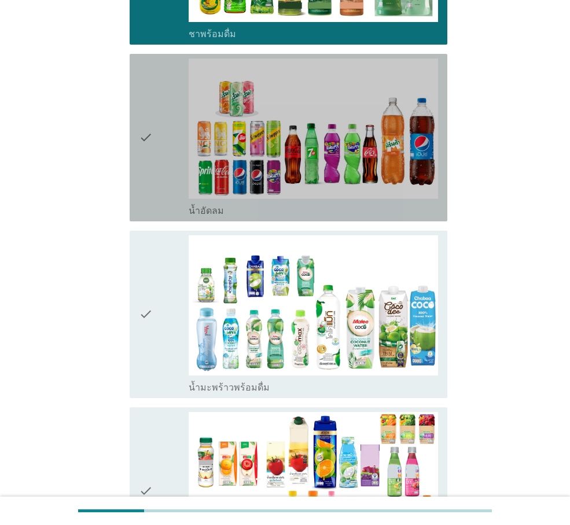
click at [148, 169] on icon "check" at bounding box center [146, 137] width 14 height 158
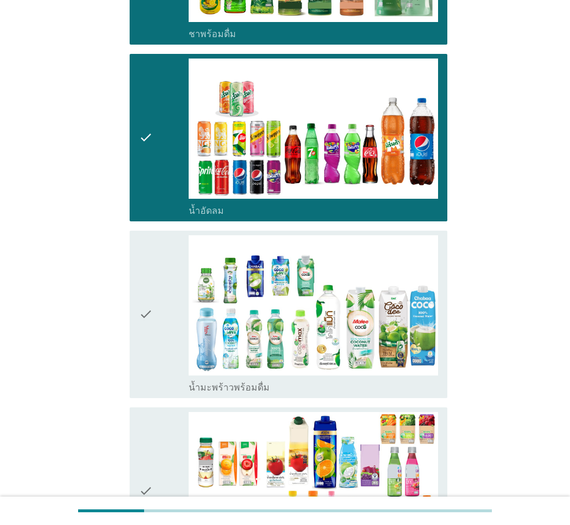
click at [148, 269] on icon "check" at bounding box center [146, 314] width 14 height 158
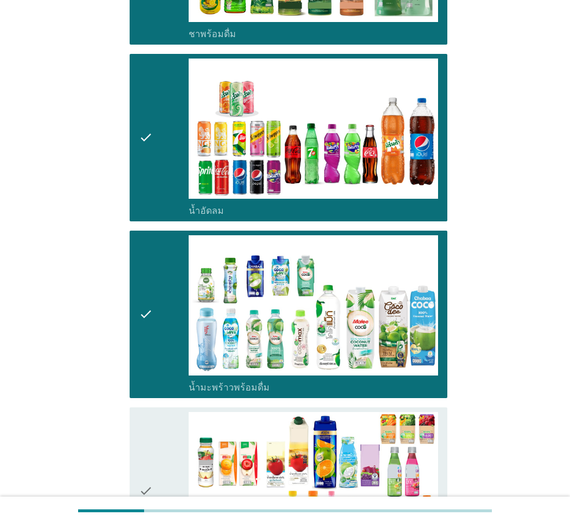
click at [160, 378] on div "check" at bounding box center [164, 491] width 50 height 158
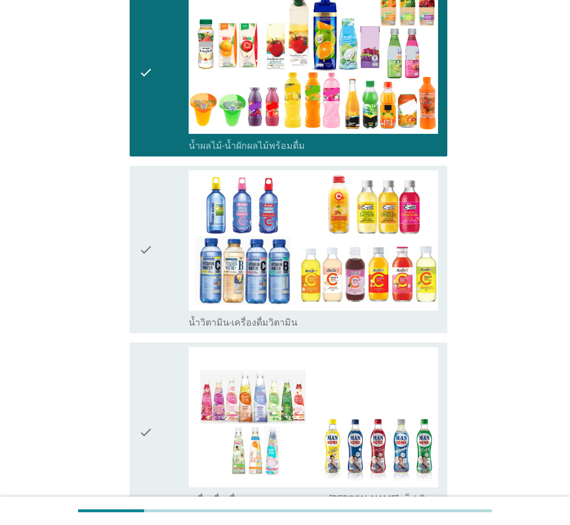
scroll to position [1622, 0]
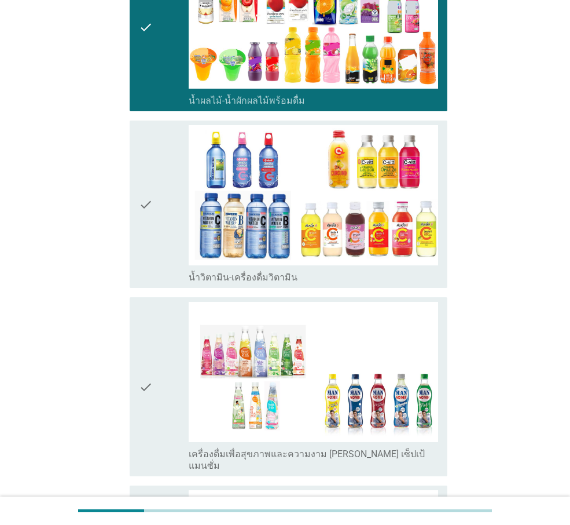
click at [171, 242] on div "check" at bounding box center [164, 204] width 50 height 158
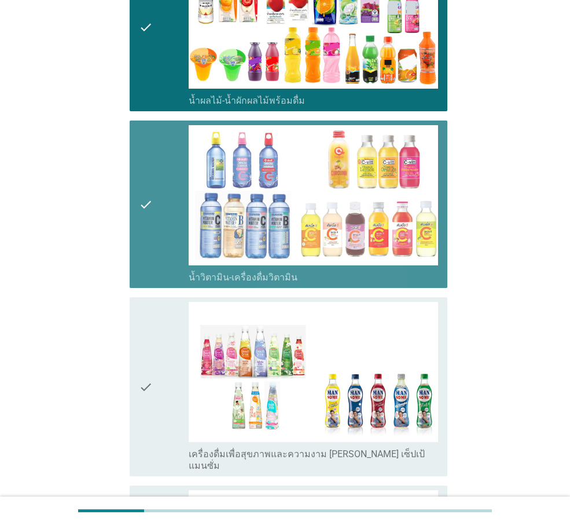
click at [148, 332] on icon "check" at bounding box center [146, 387] width 14 height 170
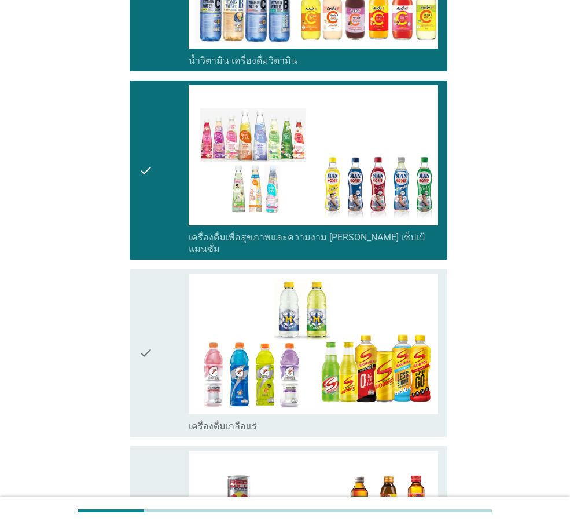
scroll to position [1911, 0]
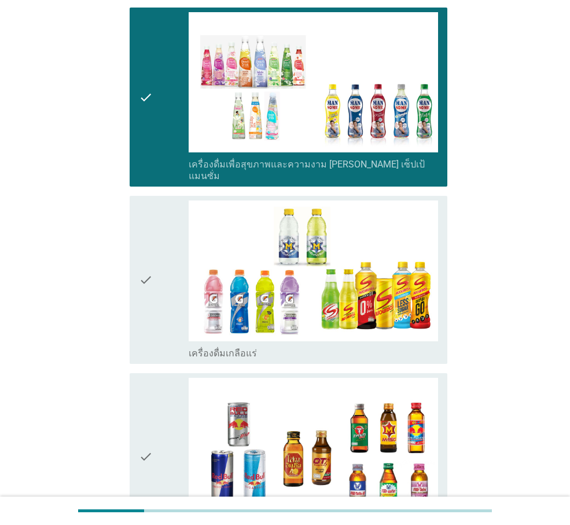
click at [145, 290] on icon "check" at bounding box center [146, 279] width 14 height 158
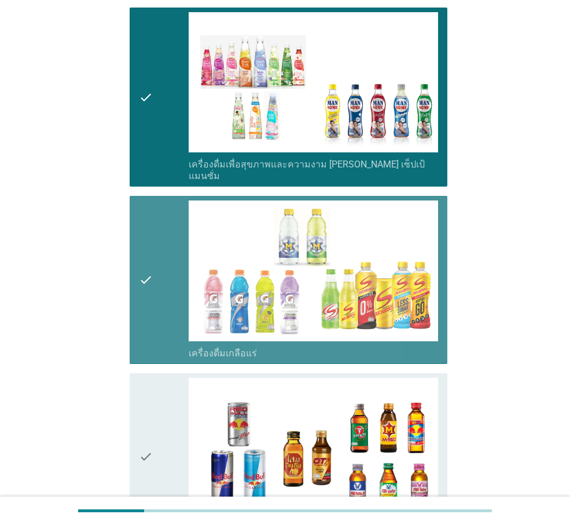
click at [157, 378] on div "check" at bounding box center [164, 457] width 50 height 158
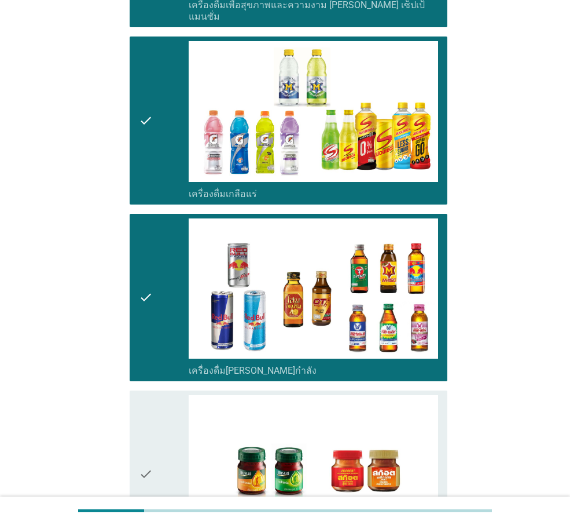
scroll to position [2248, 0]
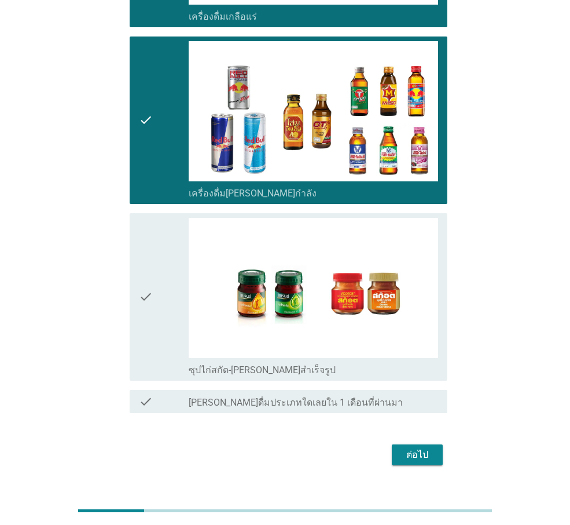
click at [423, 378] on div "ต่อไป" at bounding box center [417, 455] width 32 height 14
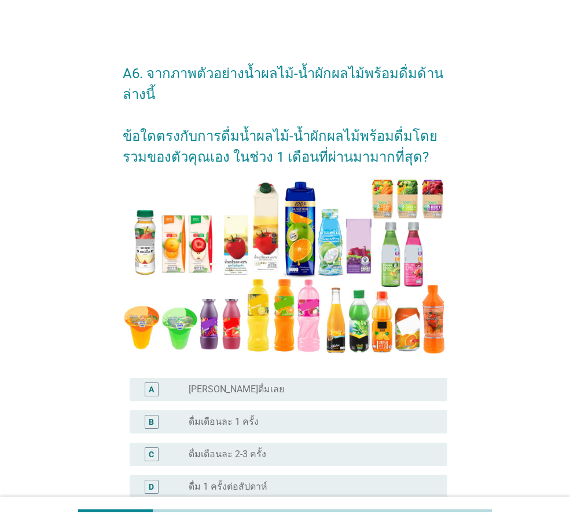
scroll to position [232, 0]
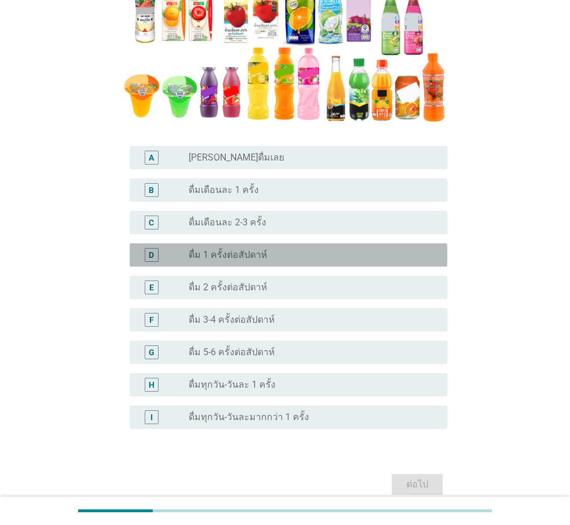
click at [292, 254] on div "radio_button_unchecked ดื่ม 1 ครั้งต่อสัปดาห์" at bounding box center [309, 255] width 240 height 12
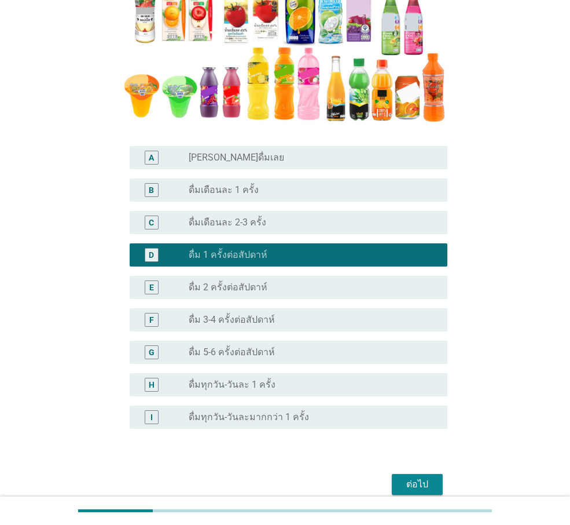
click at [416, 378] on div "ต่อไป" at bounding box center [417, 484] width 32 height 14
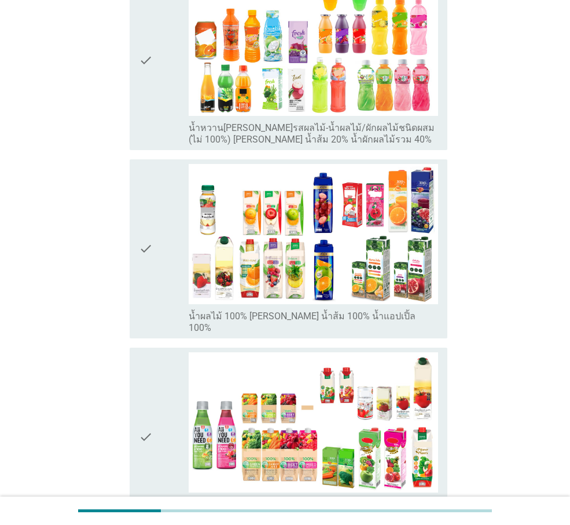
scroll to position [0, 0]
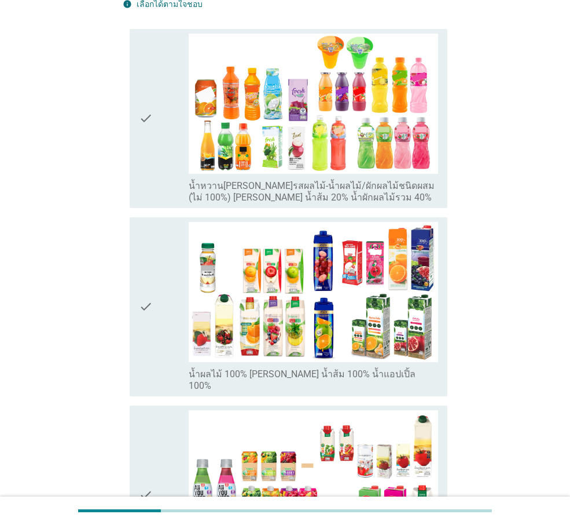
drag, startPoint x: 151, startPoint y: 157, endPoint x: 158, endPoint y: 233, distance: 76.8
click at [151, 156] on icon "check" at bounding box center [146, 119] width 14 height 170
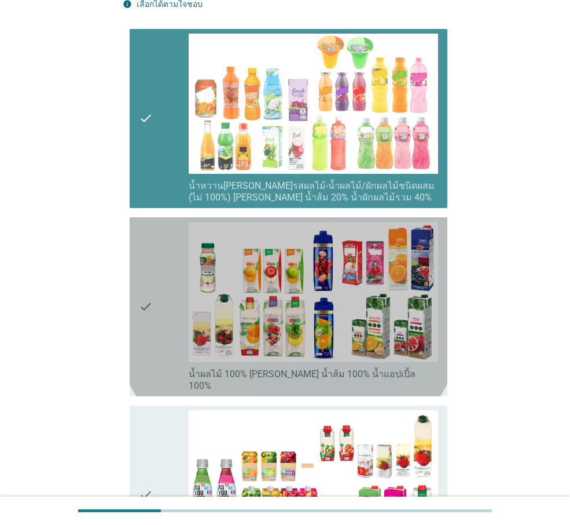
click at [159, 241] on div "check" at bounding box center [164, 307] width 50 height 170
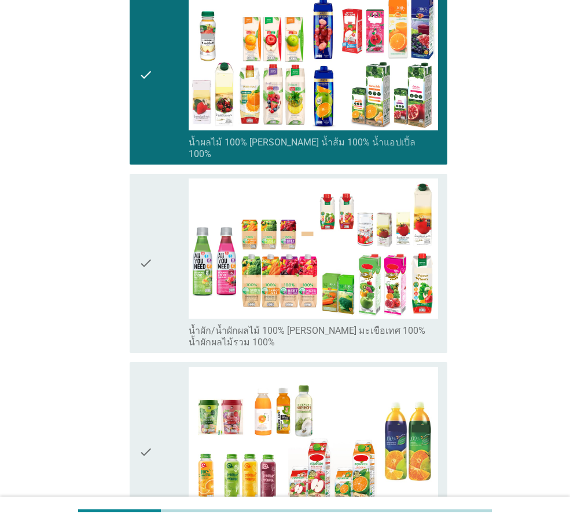
click at [168, 247] on div "check" at bounding box center [164, 263] width 50 height 170
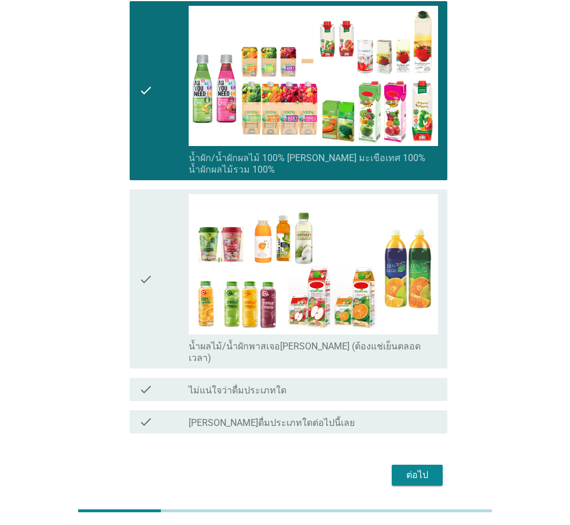
click at [411, 378] on div "ต่อไป" at bounding box center [417, 475] width 32 height 14
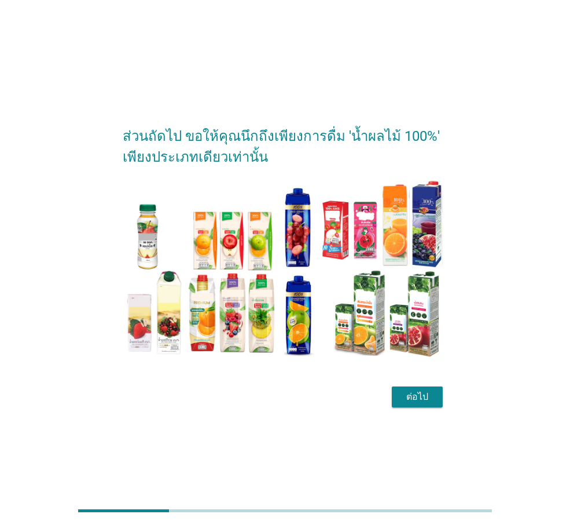
click at [428, 378] on div "ต่อไป" at bounding box center [417, 397] width 32 height 14
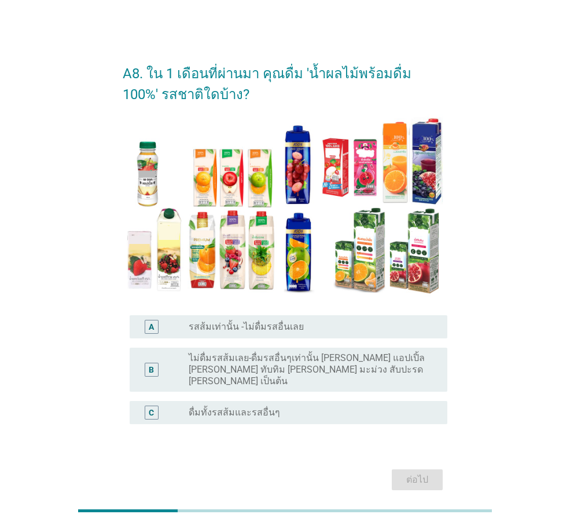
click at [423, 378] on div "C radio_button_unchecked ดื่มทั้งรสส้มและรสอื่นๆ" at bounding box center [289, 412] width 318 height 23
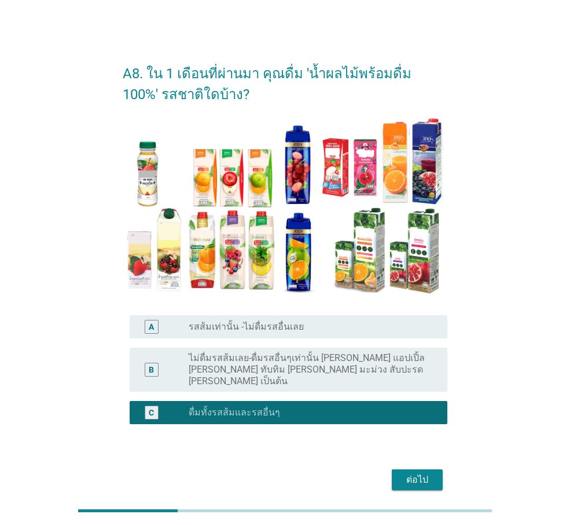
click at [418, 378] on form "A8. ใน 1 เดือนที่ผ่านมา คุณดื่ม 'น้ำผลไม้พร้อมดื่ม 100%' รสชาติใดบ้าง? A radio_…" at bounding box center [285, 273] width 325 height 442
click at [410, 378] on div "ต่อไป" at bounding box center [417, 480] width 32 height 14
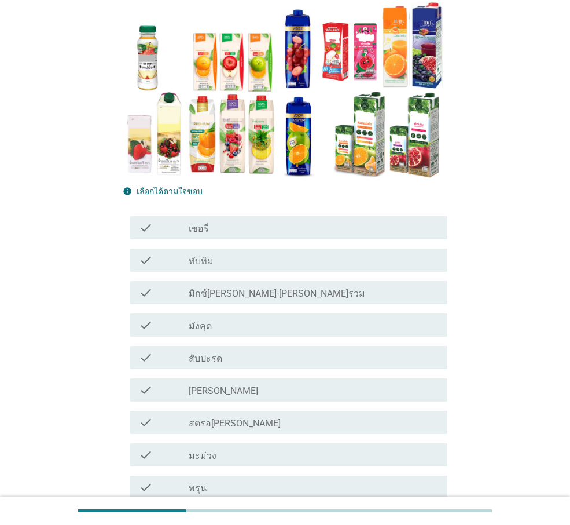
click at [236, 239] on div "check check_box_outline_blank เชอรี่" at bounding box center [289, 227] width 318 height 23
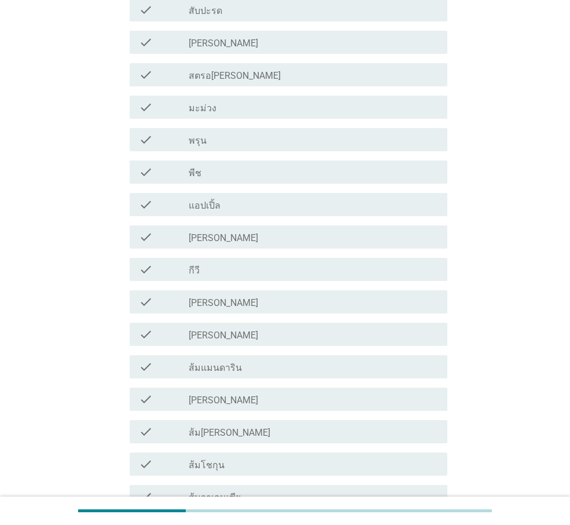
click at [277, 331] on div "check_box_outline_blank [PERSON_NAME]" at bounding box center [314, 334] width 250 height 14
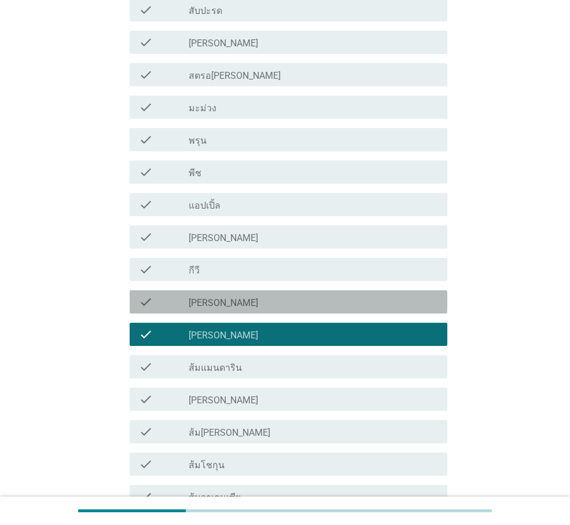
click at [289, 301] on div "check_box_outline_blank [PERSON_NAME]" at bounding box center [314, 302] width 250 height 14
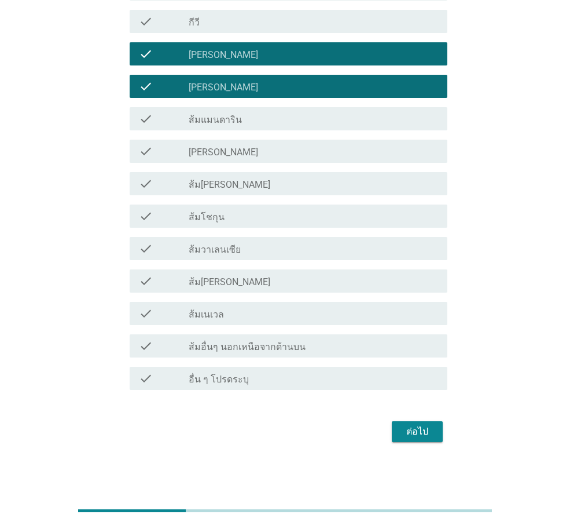
click at [412, 378] on div "ต่อไป" at bounding box center [417, 432] width 32 height 14
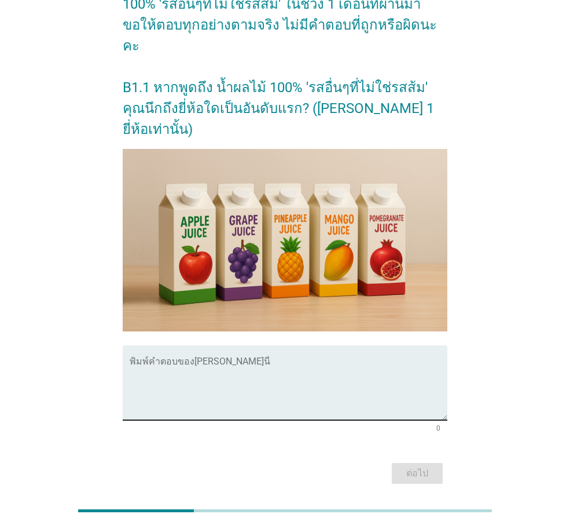
click at [209, 359] on textarea "พิมพ์คำตอบของคุณ ที่นี่" at bounding box center [289, 389] width 318 height 61
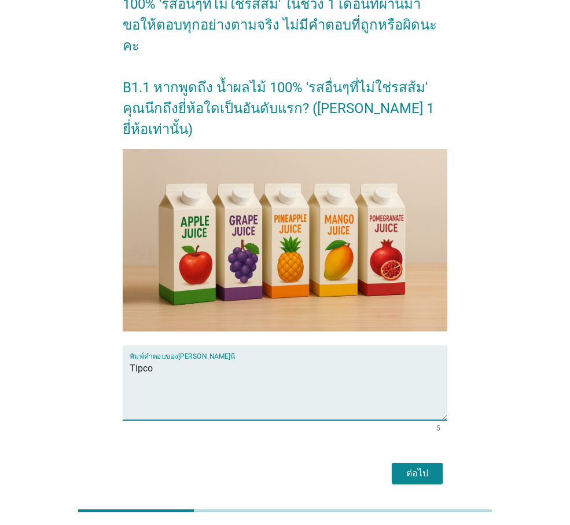
type textarea "Tipco"
click at [409, 378] on button "ต่อไป" at bounding box center [417, 473] width 51 height 21
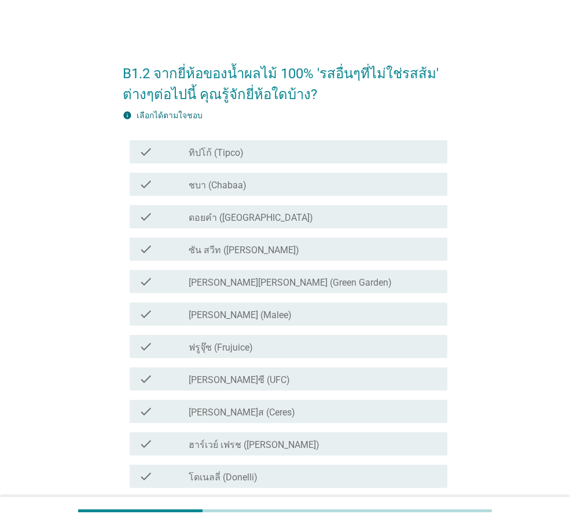
click at [295, 159] on div "check check_box_outline_blank ทิปโก้ (Tipco)" at bounding box center [289, 151] width 318 height 23
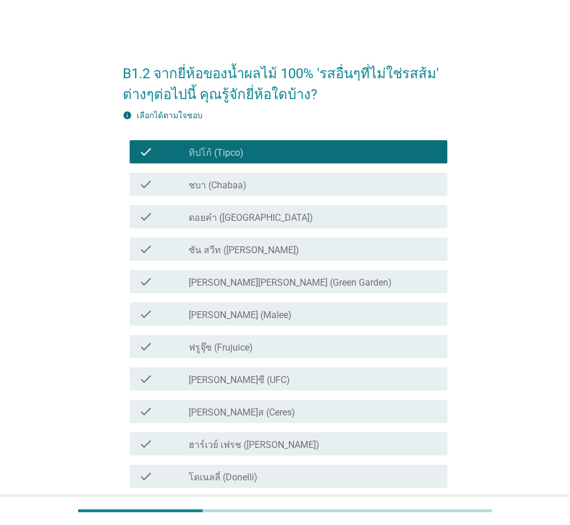
click at [296, 184] on div "check_box_outline_blank ชบา (Chabaa)" at bounding box center [314, 184] width 250 height 14
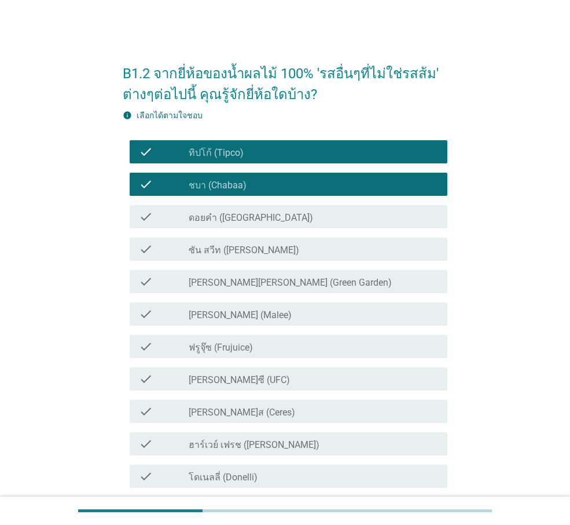
click at [303, 319] on div "check_box_outline_blank [PERSON_NAME] (Malee)" at bounding box center [314, 314] width 250 height 14
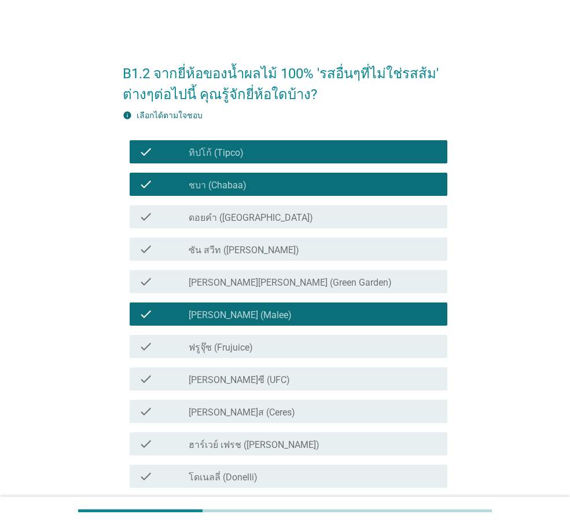
click at [306, 218] on div "check_box_outline_blank ดอยคำ (Doi-Khham)" at bounding box center [314, 217] width 250 height 14
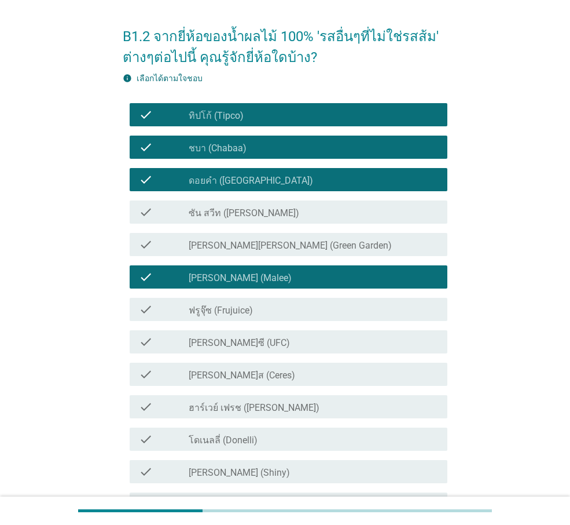
scroll to position [58, 0]
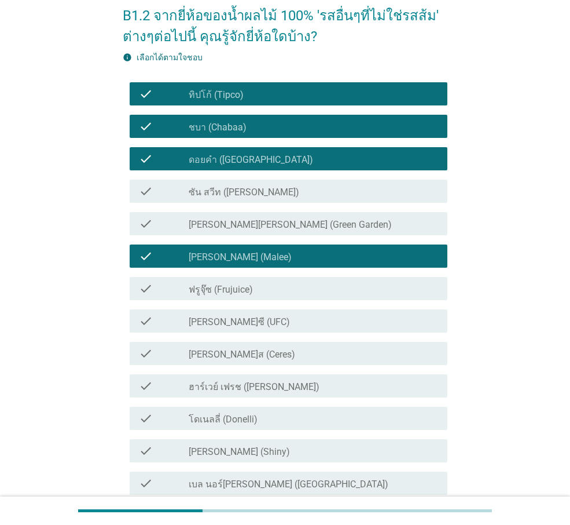
click at [287, 324] on div "check_box_outline_blank [PERSON_NAME]ซี (UFC)" at bounding box center [314, 321] width 250 height 14
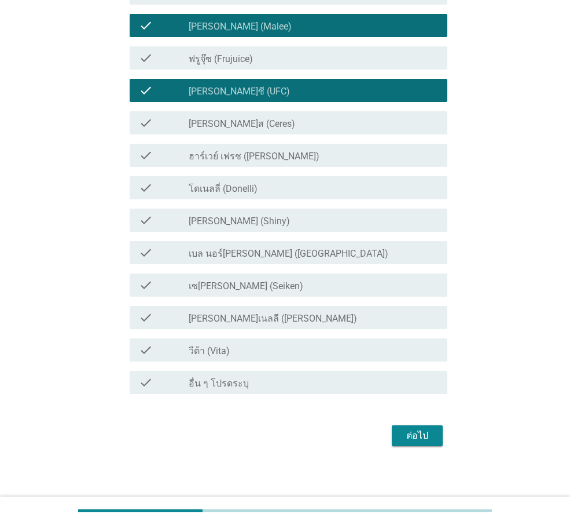
scroll to position [290, 0]
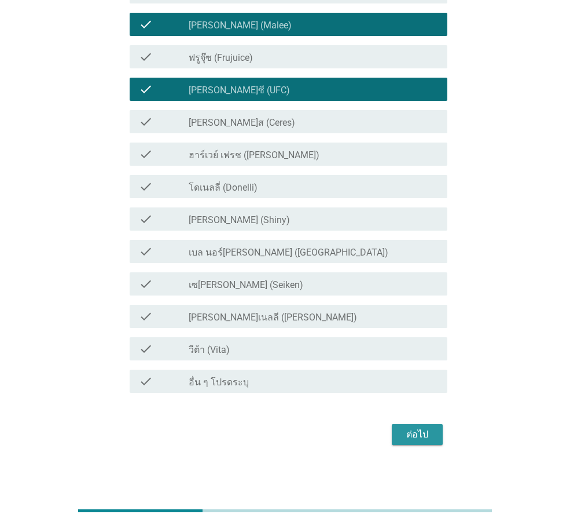
click at [416, 378] on div "ต่อไป" at bounding box center [417, 434] width 32 height 14
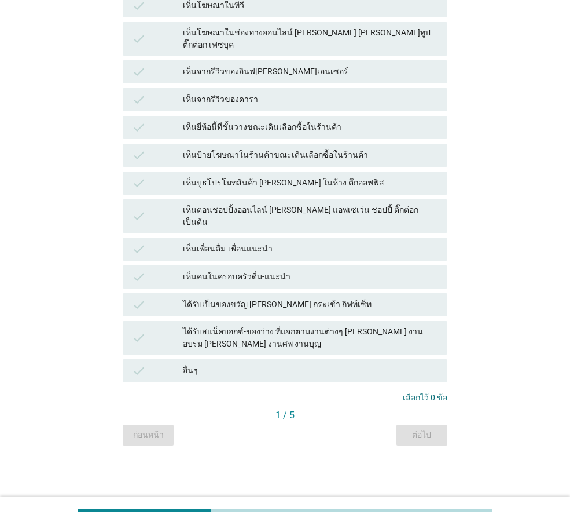
scroll to position [0, 0]
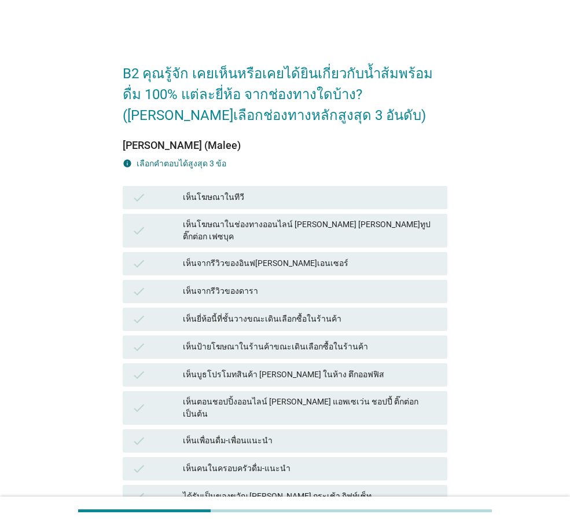
click at [255, 193] on div "เห็นโฆษณาในทีวี" at bounding box center [310, 198] width 255 height 14
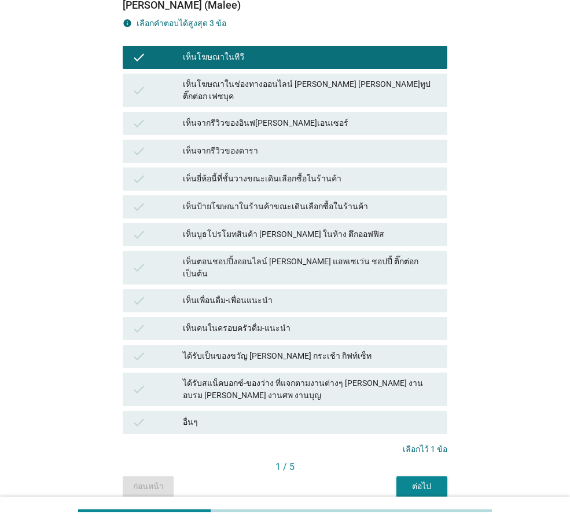
scroll to position [171, 0]
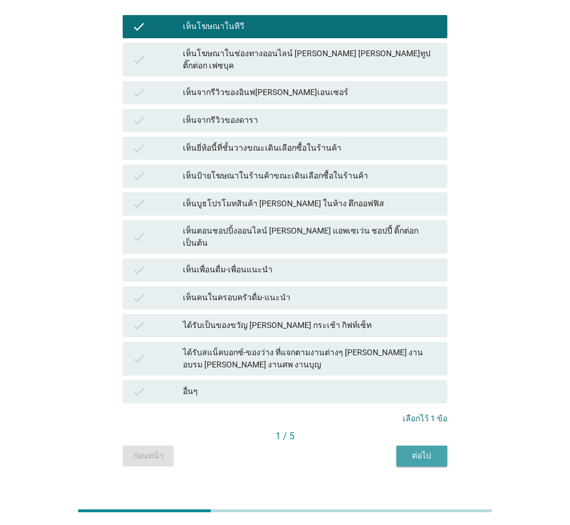
click at [430, 378] on div "ต่อไป" at bounding box center [422, 455] width 32 height 12
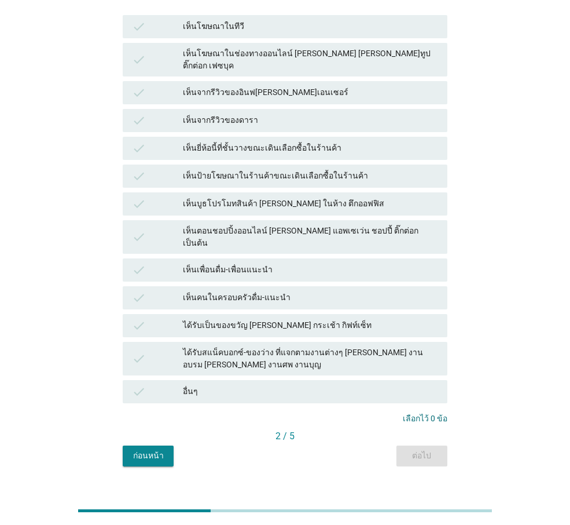
scroll to position [0, 0]
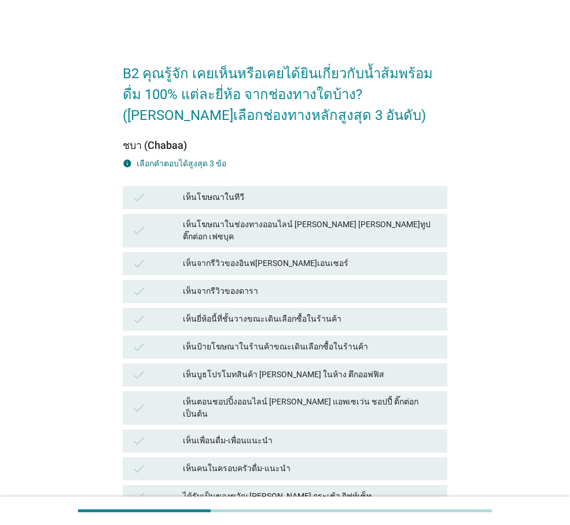
click at [360, 370] on div "เห็นบูธโปรโมทสินค้า [PERSON_NAME] ในห้าง ตึกออฟฟิส" at bounding box center [310, 375] width 255 height 14
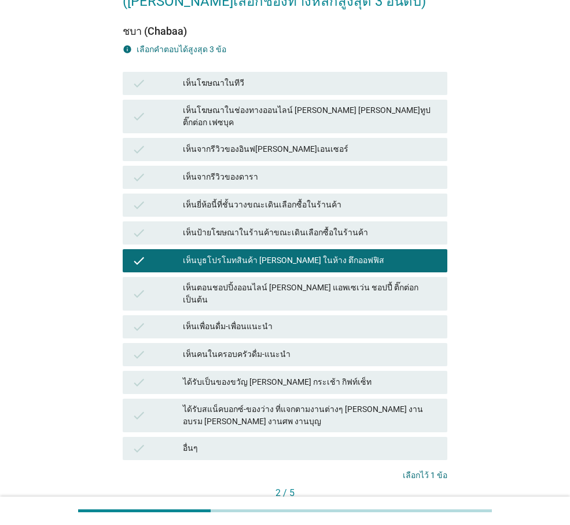
scroll to position [171, 0]
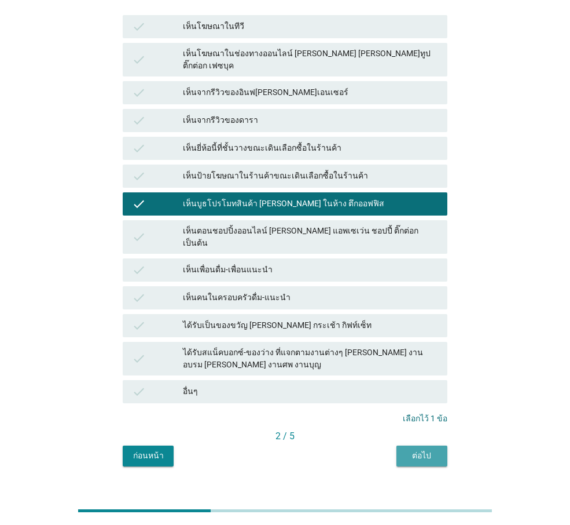
click at [415, 378] on div "ต่อไป" at bounding box center [422, 455] width 32 height 12
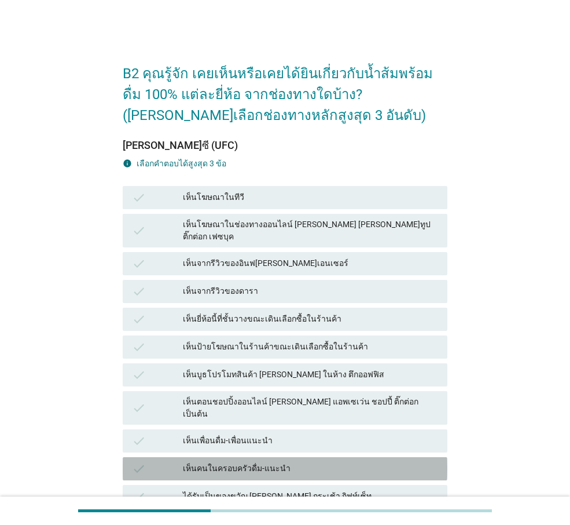
click at [379, 378] on div "เห็นคนในครอบครัวดื่ม-แนะนำ" at bounding box center [310, 469] width 255 height 14
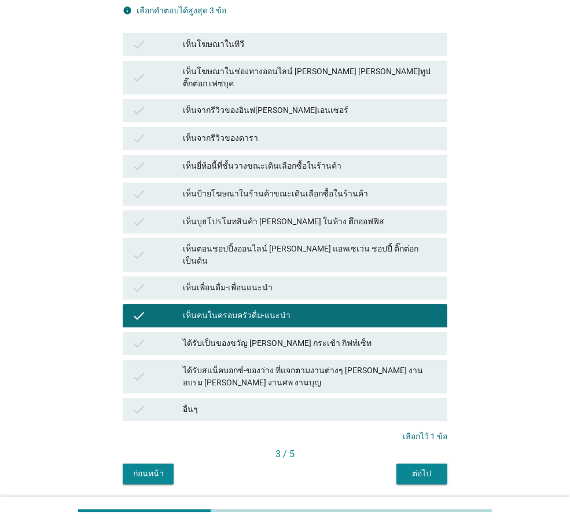
scroll to position [171, 0]
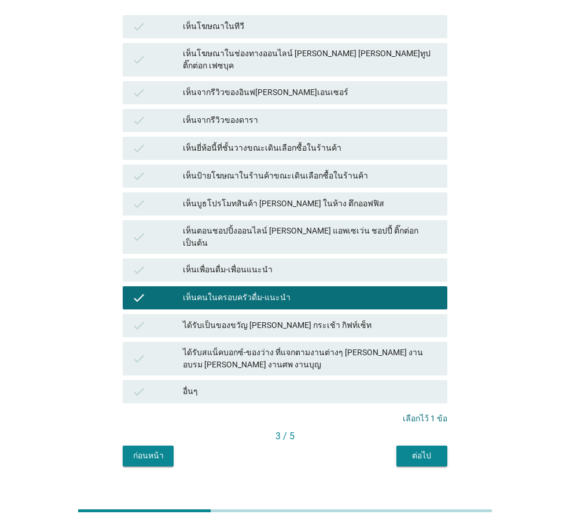
click at [408, 378] on div "ต่อไป" at bounding box center [422, 455] width 32 height 12
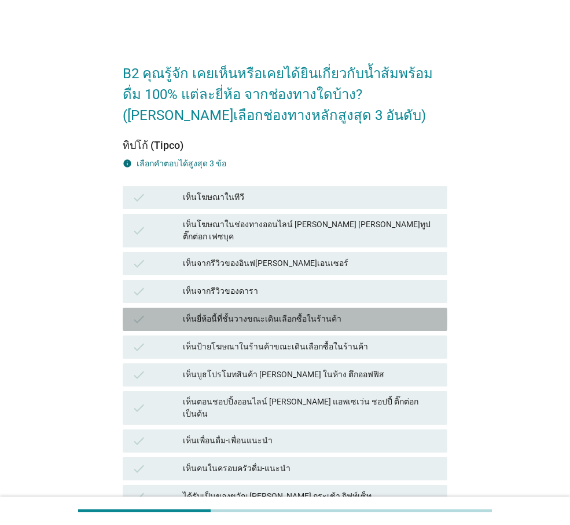
click at [364, 314] on div "เห็นยี่ห้อนี้ที่ชั้นวางขณะเดินเลือกซื้อในร้านค้า" at bounding box center [310, 319] width 255 height 14
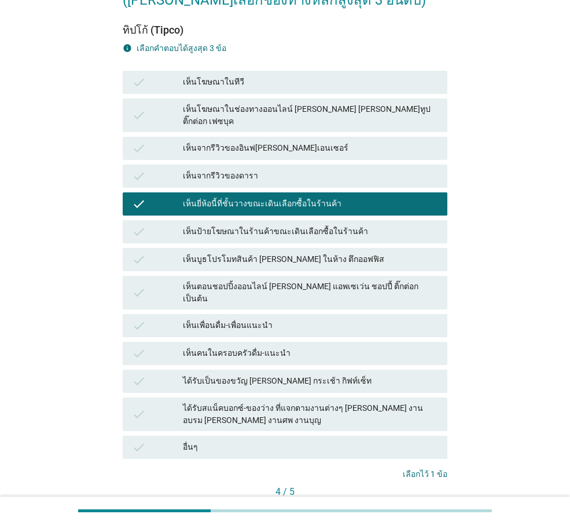
scroll to position [171, 0]
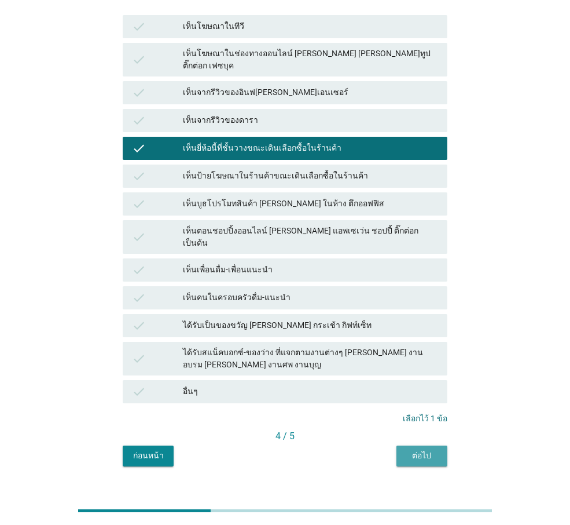
click at [412, 378] on div "ต่อไป" at bounding box center [422, 455] width 32 height 12
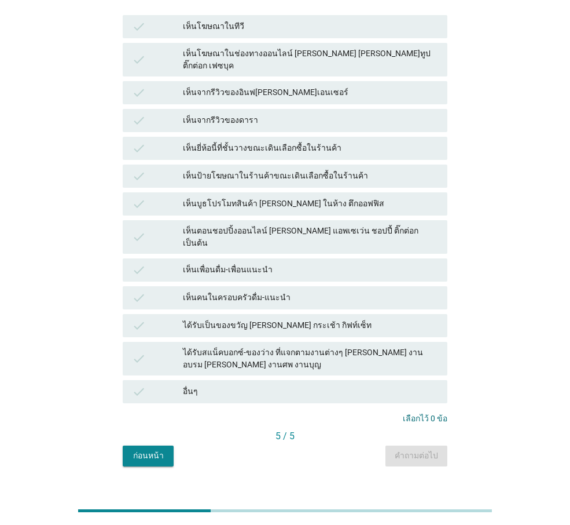
click at [329, 316] on div "check ได้รับเป็นของขวัญ [PERSON_NAME] กระเช้า กิฟท์เซ็ท" at bounding box center [285, 326] width 330 height 28
click at [348, 319] on div "ได้รับเป็นของขวัญ [PERSON_NAME] กระเช้า กิฟท์เซ็ท" at bounding box center [310, 326] width 255 height 14
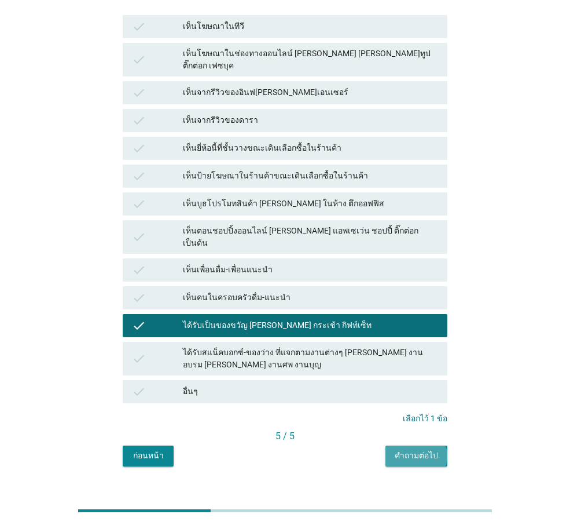
click at [414, 378] on div "คำถามต่อไป" at bounding box center [416, 455] width 43 height 12
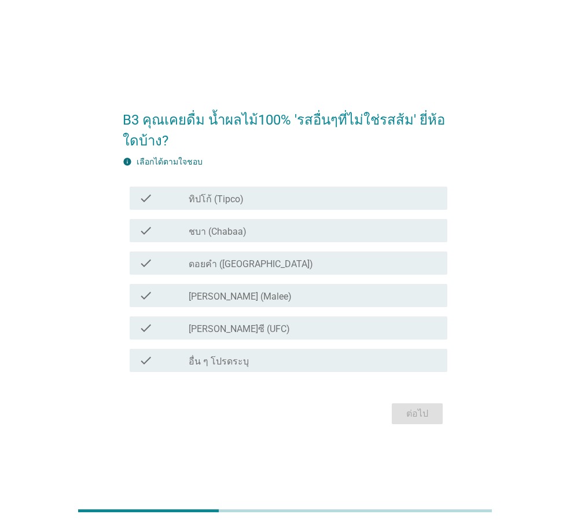
click at [259, 198] on div "check_box_outline_blank ทิปโก้ (Tipco)" at bounding box center [314, 198] width 250 height 14
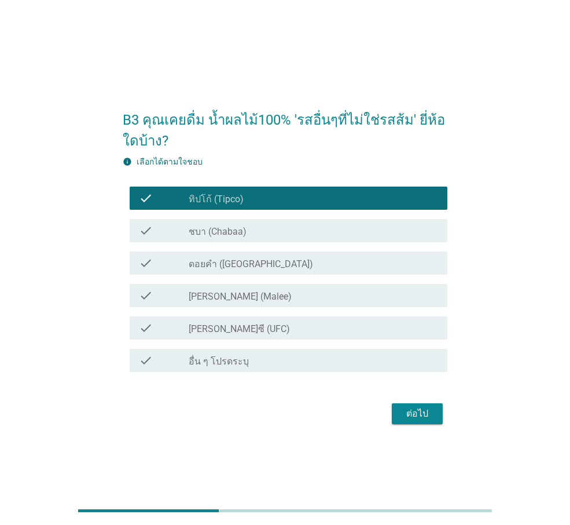
click at [260, 237] on div "check_box_outline_blank ชบา (Chabaa)" at bounding box center [314, 231] width 250 height 14
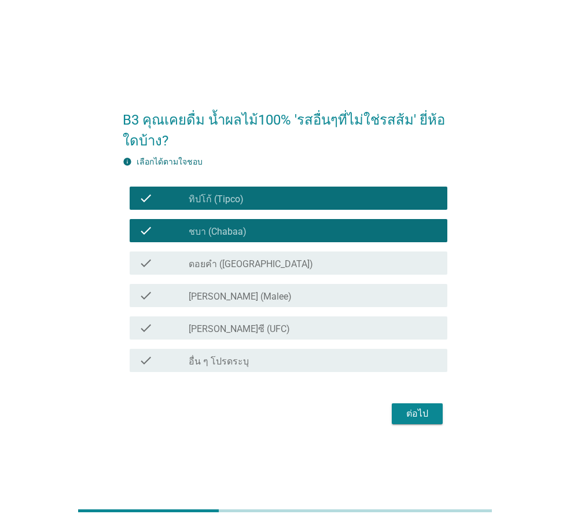
click at [293, 299] on div "check_box_outline_blank [PERSON_NAME] (Malee)" at bounding box center [314, 295] width 250 height 14
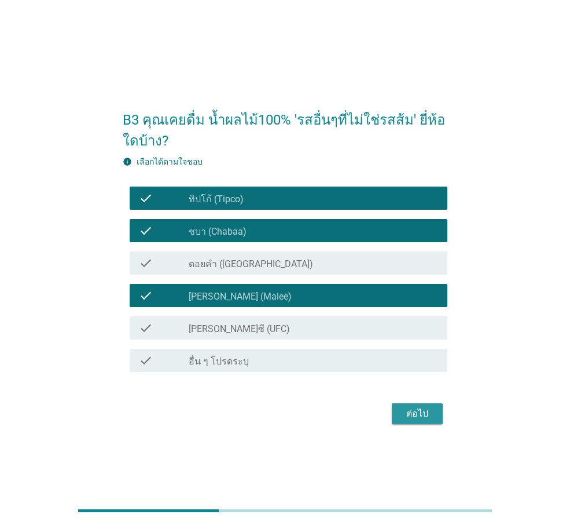
click at [413, 378] on div "ต่อไป" at bounding box center [417, 414] width 32 height 14
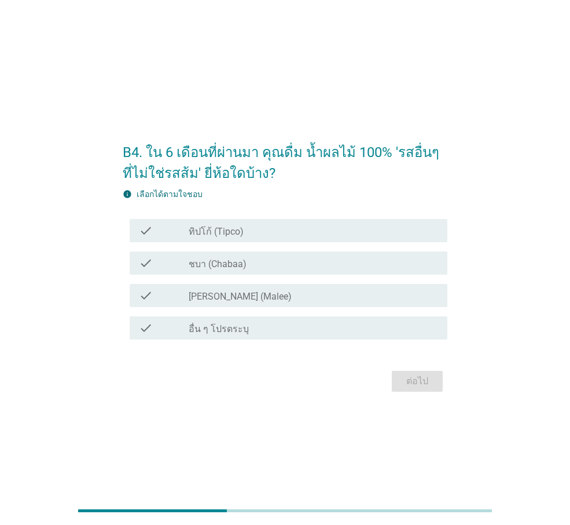
drag, startPoint x: 260, startPoint y: 222, endPoint x: 260, endPoint y: 243, distance: 20.9
click at [260, 224] on div "check check_box_outline_blank ทิปโก้ (Tipco)" at bounding box center [289, 230] width 318 height 23
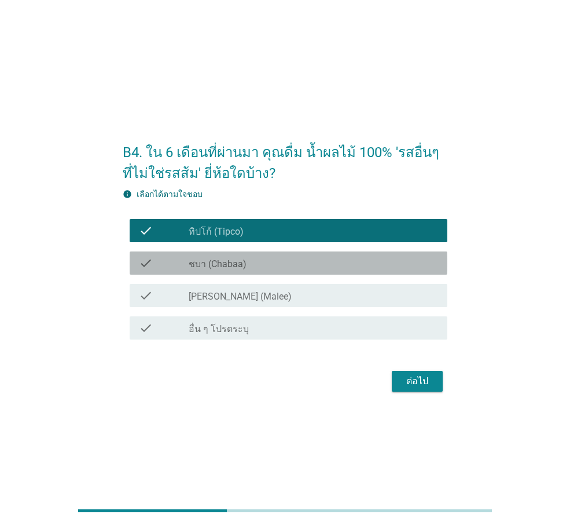
drag, startPoint x: 264, startPoint y: 264, endPoint x: 280, endPoint y: 296, distance: 35.5
click at [265, 265] on div "check_box_outline_blank ชบา (Chabaa)" at bounding box center [314, 263] width 250 height 14
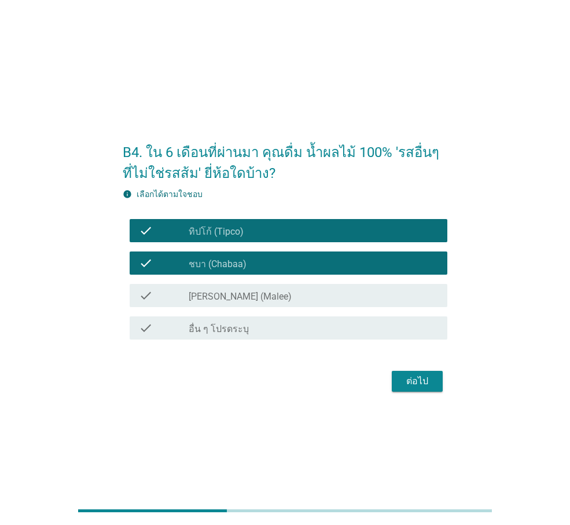
drag, startPoint x: 279, startPoint y: 300, endPoint x: 371, endPoint y: 356, distance: 107.6
click at [279, 301] on div "check_box [PERSON_NAME] (Malee)" at bounding box center [314, 295] width 250 height 14
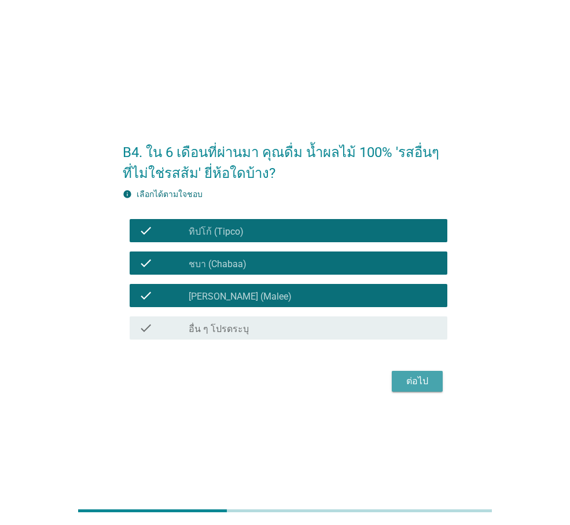
click at [409, 377] on div "ต่อไป" at bounding box center [417, 381] width 32 height 14
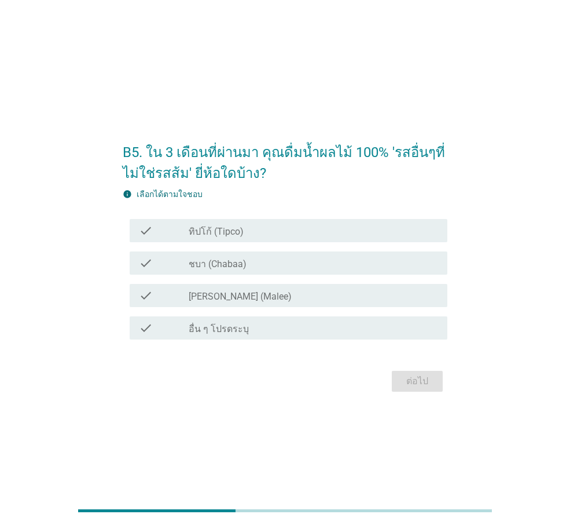
click at [240, 232] on label "ทิปโก้ (Tipco)" at bounding box center [216, 232] width 55 height 12
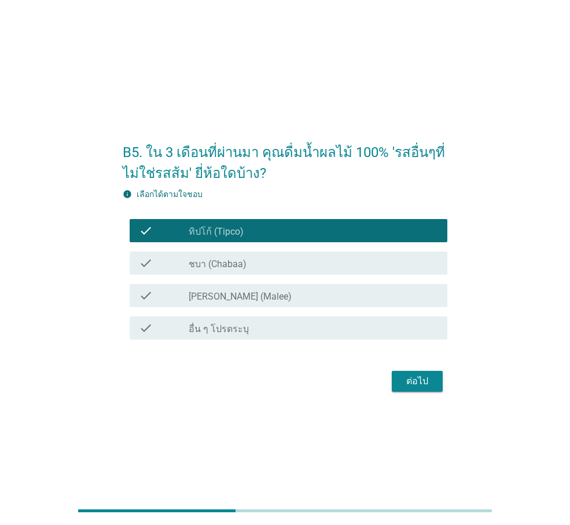
click at [251, 266] on div "check_box_outline_blank ชบา (Chabaa)" at bounding box center [314, 263] width 250 height 14
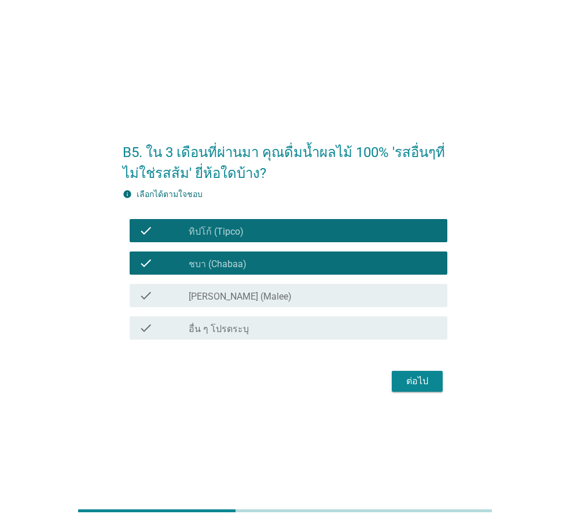
click at [422, 378] on div "ต่อไป" at bounding box center [417, 381] width 32 height 14
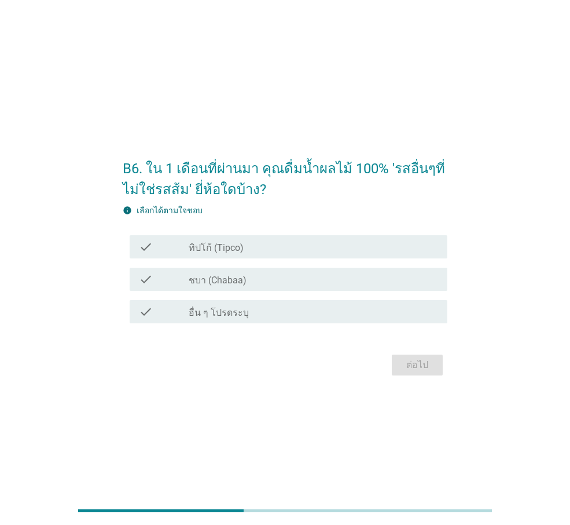
click at [224, 263] on div "check check_box_outline_blank ชบา (Chabaa)" at bounding box center [285, 279] width 325 height 32
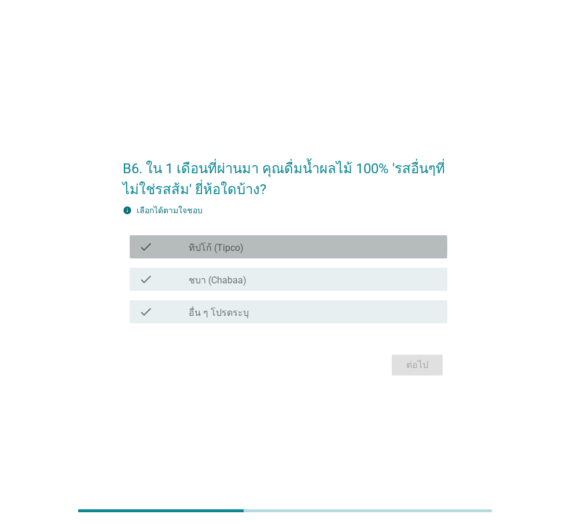
click at [230, 248] on label "ทิปโก้ (Tipco)" at bounding box center [216, 248] width 55 height 12
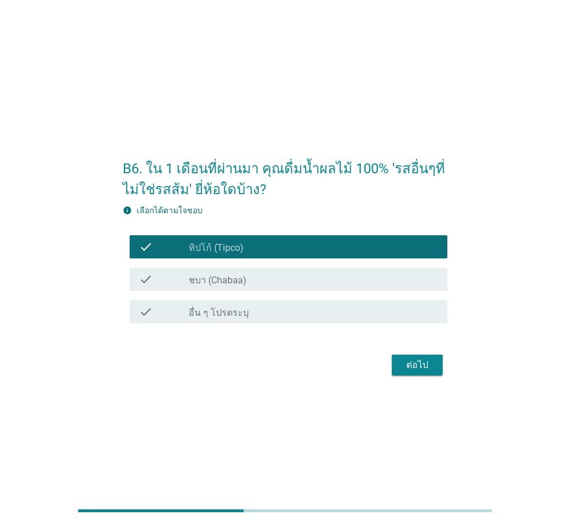
click at [406, 362] on div "ต่อไป" at bounding box center [417, 365] width 32 height 14
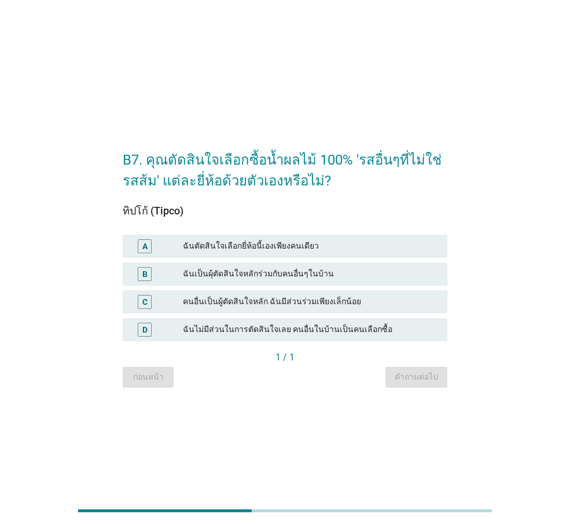
click at [291, 239] on div "ฉันตัดสินใจเลือกยี่ห้อนี้เองเพียงคนเดียว" at bounding box center [310, 246] width 255 height 14
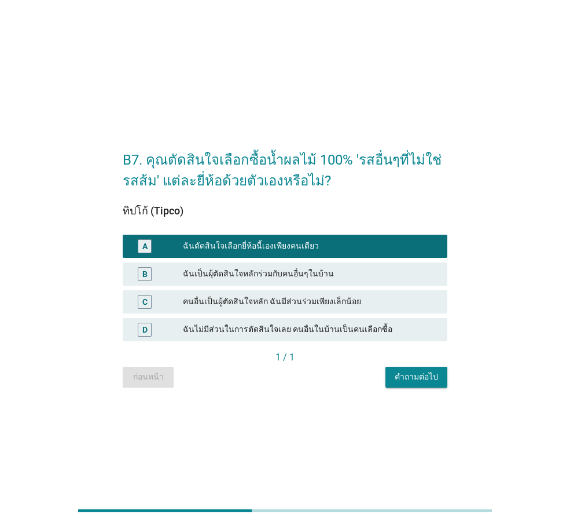
click at [295, 240] on div "ฉันตัดสินใจเลือกยี่ห้อนี้เองเพียงคนเดียว" at bounding box center [310, 246] width 255 height 14
click at [314, 240] on div "ฉันตัดสินใจเลือกยี่ห้อนี้เองเพียงคนเดียว" at bounding box center [310, 246] width 255 height 14
click at [427, 374] on div "คำถามต่อไป" at bounding box center [416, 377] width 43 height 12
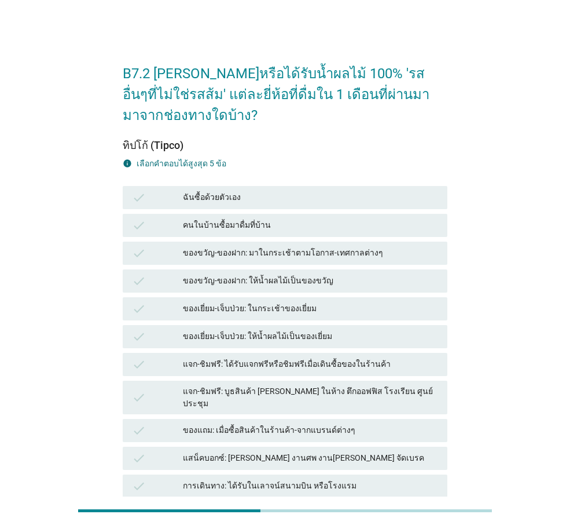
click at [308, 191] on div "ฉันซื้อด้วยตัวเอง" at bounding box center [310, 198] width 255 height 14
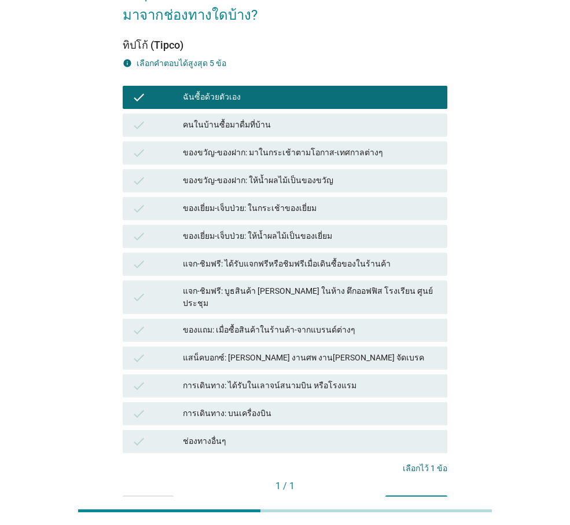
scroll to position [160, 0]
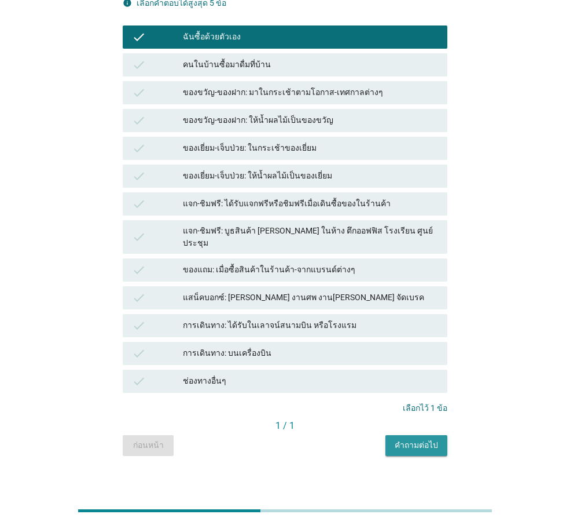
click at [405, 378] on button "คำถามต่อไป" at bounding box center [417, 445] width 62 height 21
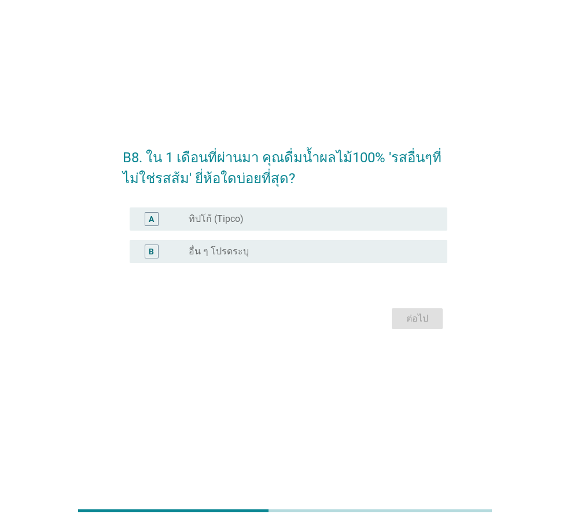
scroll to position [0, 0]
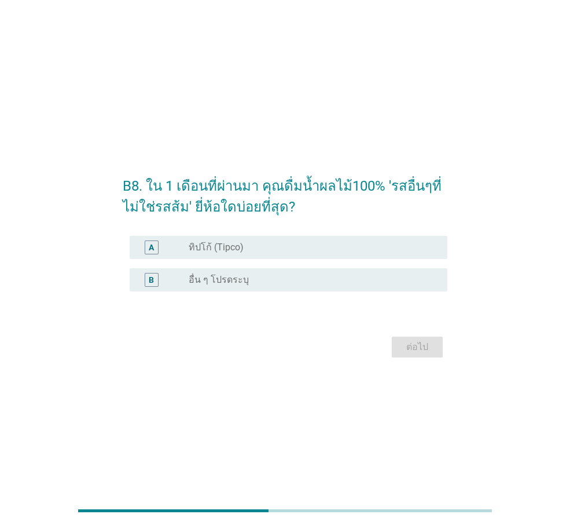
click at [259, 253] on div "radio_button_unchecked ทิปโก้ (Tipco)" at bounding box center [314, 247] width 250 height 14
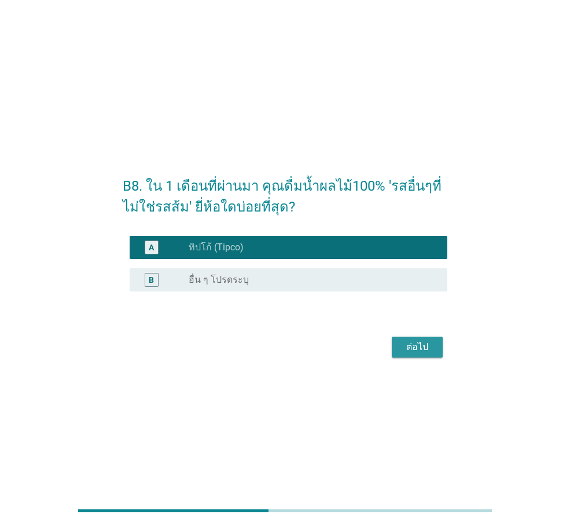
click at [415, 353] on div "ต่อไป" at bounding box center [417, 347] width 32 height 14
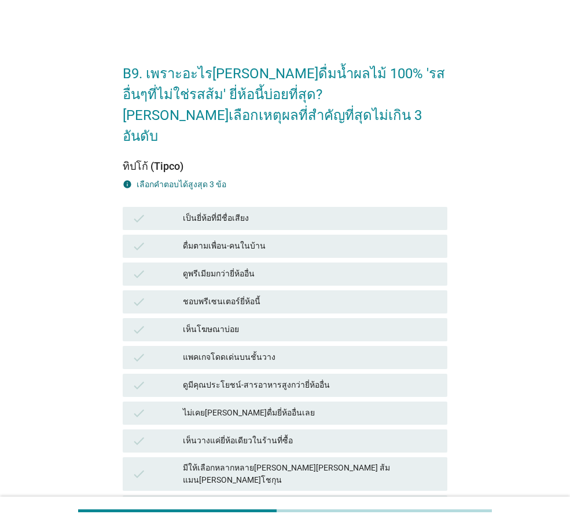
click at [278, 207] on div "check เป็นยี่ห้อที่มีชื่อเสียง" at bounding box center [285, 218] width 325 height 23
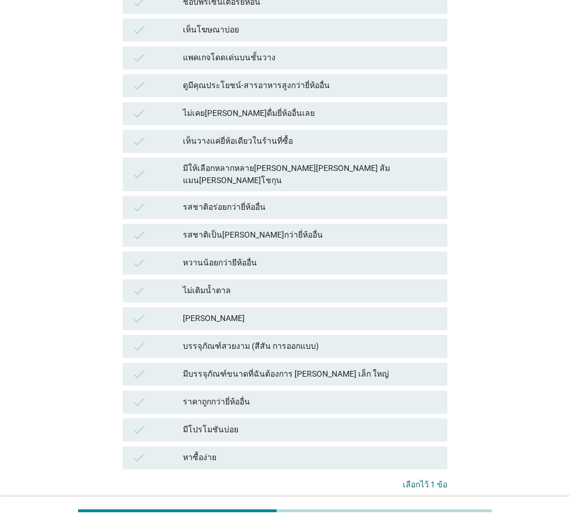
scroll to position [348, 0]
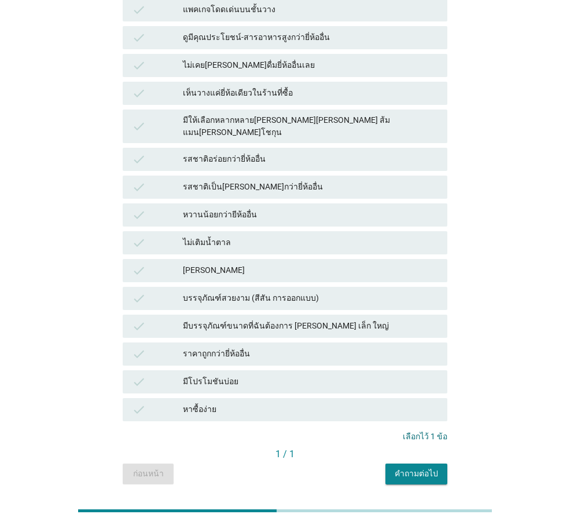
click at [398, 378] on button "คำถามต่อไป" at bounding box center [417, 473] width 62 height 21
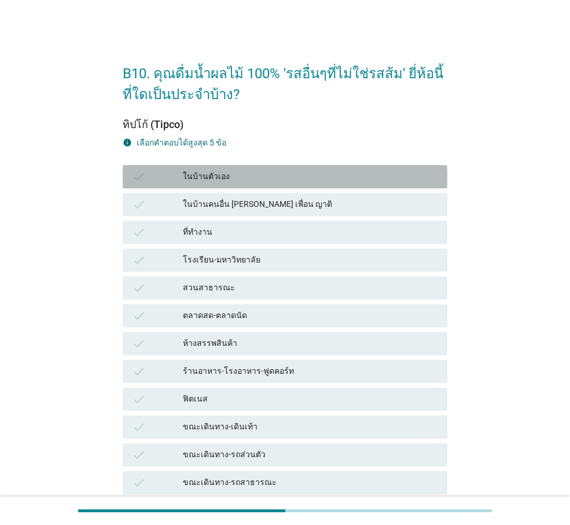
click at [247, 177] on div "ในบ้านตัวเอง" at bounding box center [310, 177] width 255 height 14
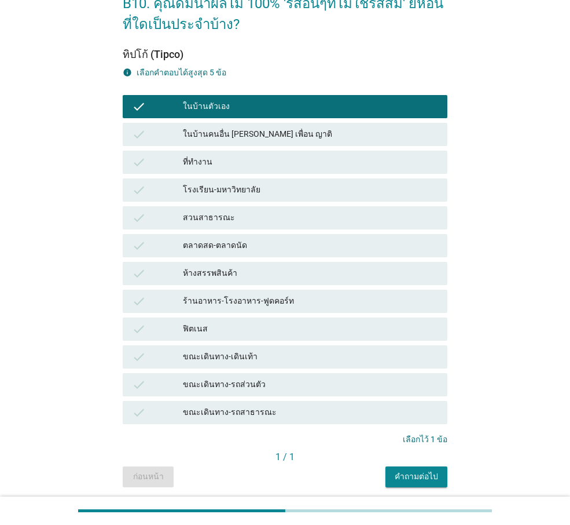
scroll to position [112, 0]
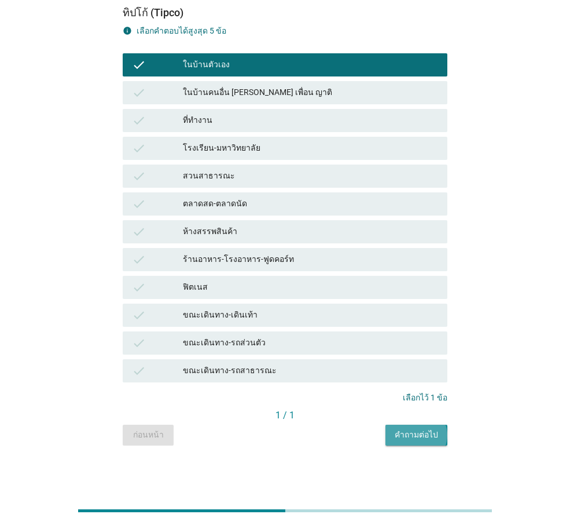
click at [419, 378] on div "คำถามต่อไป" at bounding box center [416, 435] width 43 height 12
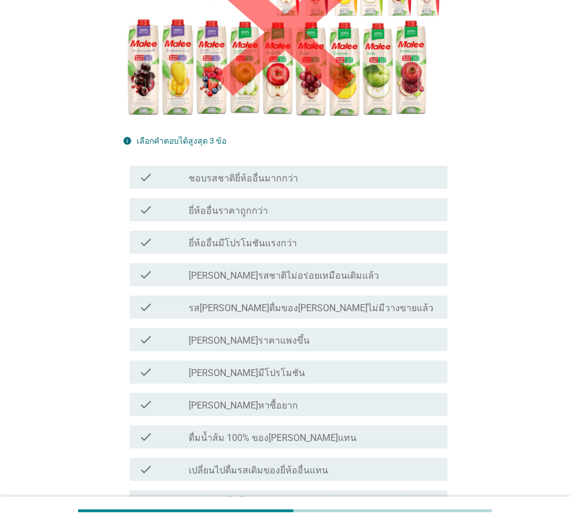
scroll to position [232, 0]
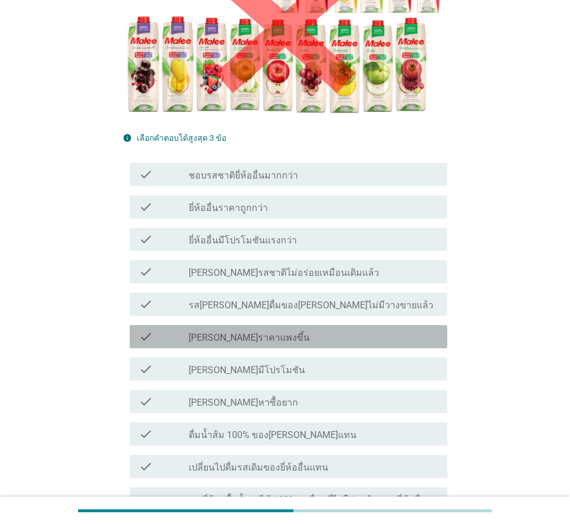
click at [306, 330] on div "check_box_outline_blank [PERSON_NAME]ราคาแพงขึ้น" at bounding box center [314, 337] width 250 height 14
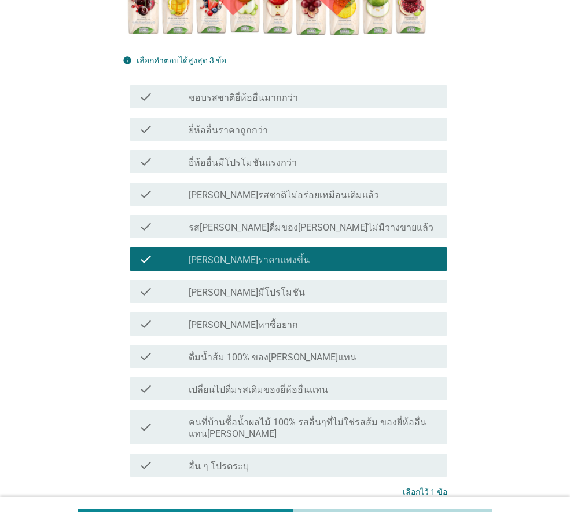
scroll to position [371, 0]
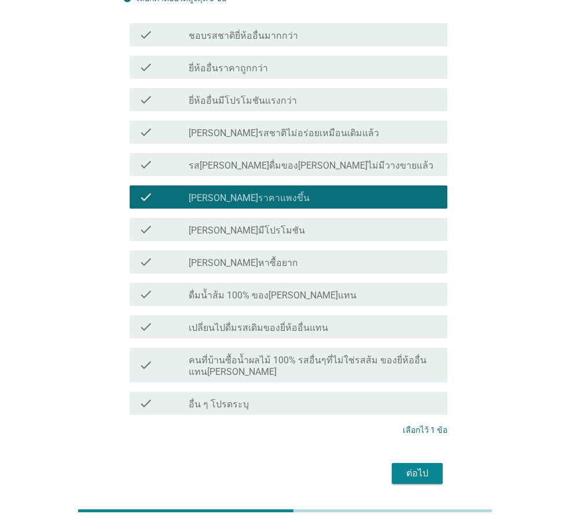
click at [422, 378] on div "ต่อไป" at bounding box center [417, 473] width 32 height 14
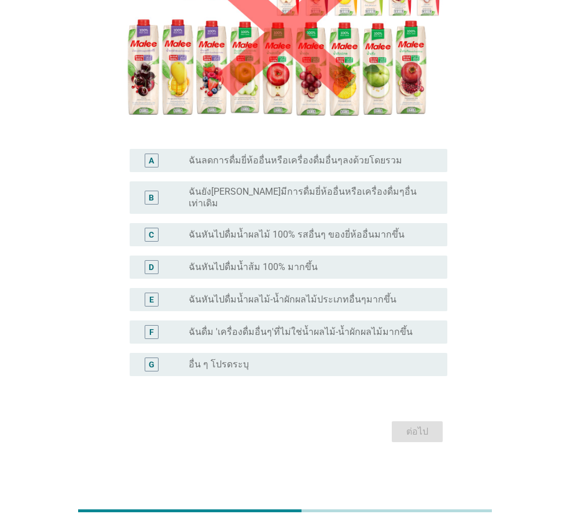
scroll to position [0, 0]
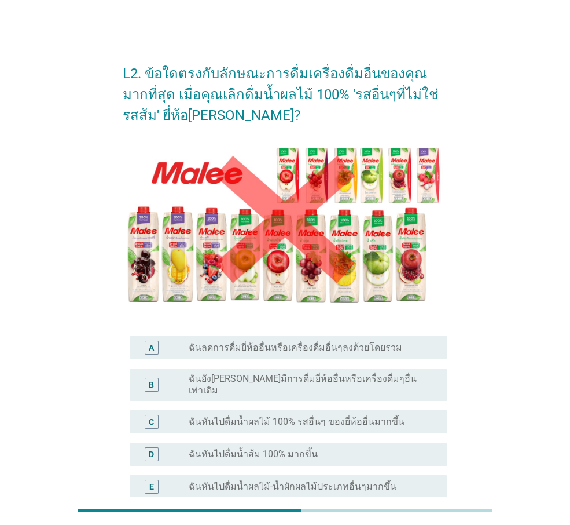
click at [313, 378] on label "ฉันยัง[PERSON_NAME]มีการดื่มยี่ห้ออื่นหรือเครื่องดื่มๆอื่นเท่าเดิม" at bounding box center [309, 384] width 240 height 23
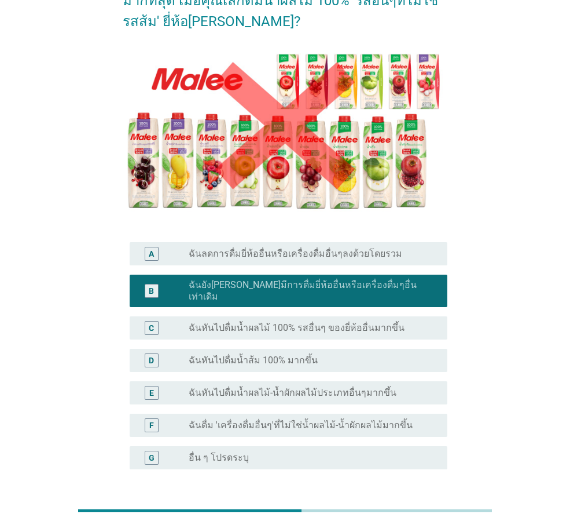
scroll to position [178, 0]
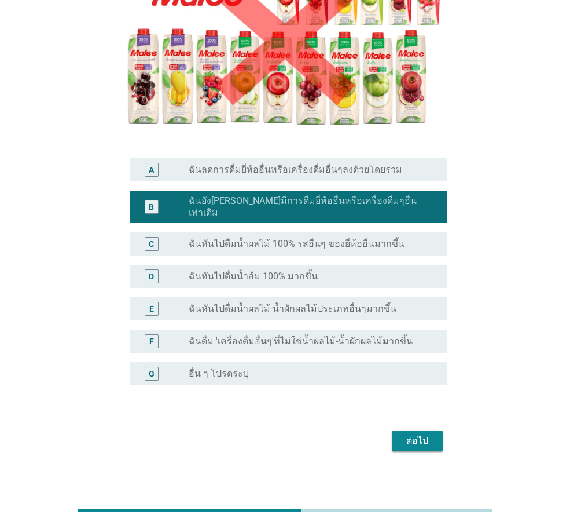
click at [410, 378] on div "ต่อไป" at bounding box center [417, 441] width 32 height 14
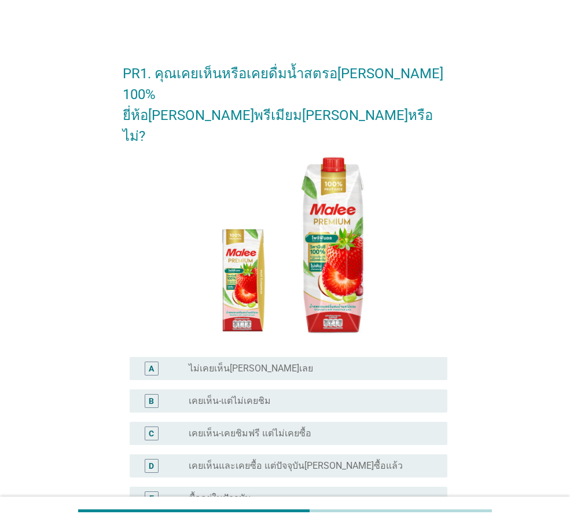
click at [324, 378] on div "radio_button_unchecked เคยเห็น-แต่ไม่เคยชิม" at bounding box center [309, 401] width 240 height 12
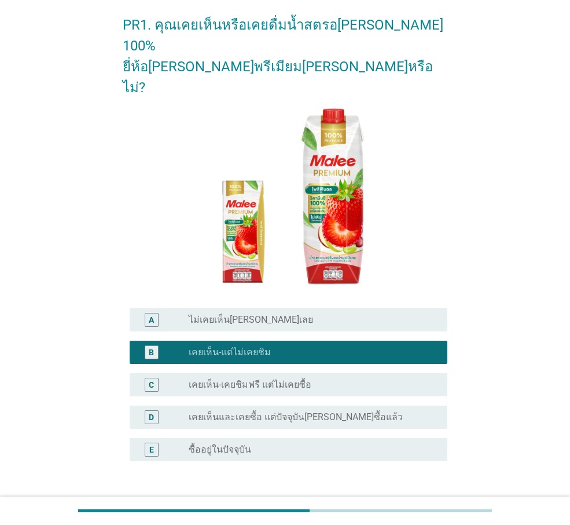
scroll to position [92, 0]
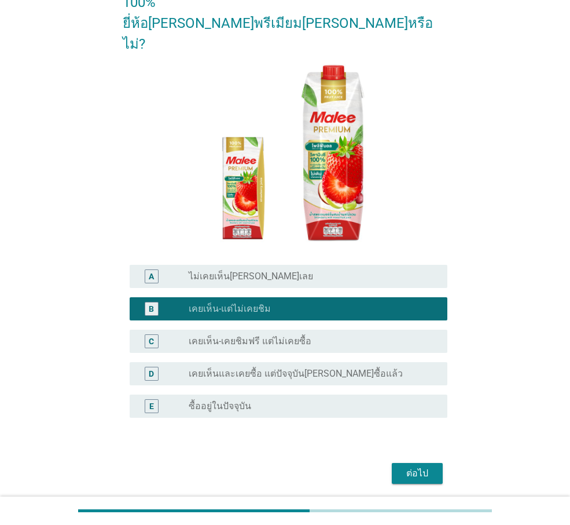
click at [414, 378] on div "ต่อไป" at bounding box center [417, 473] width 32 height 14
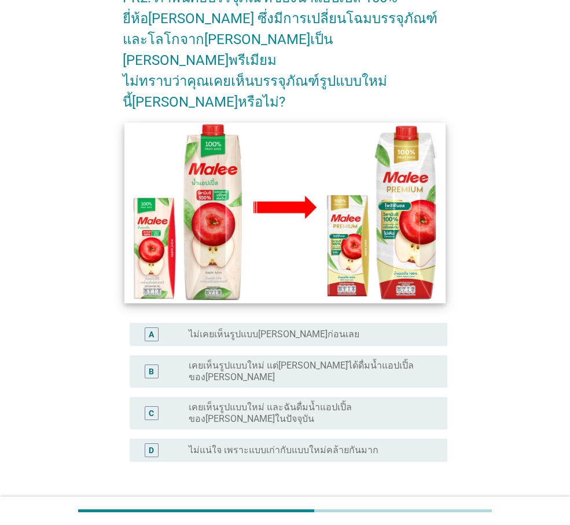
scroll to position [116, 0]
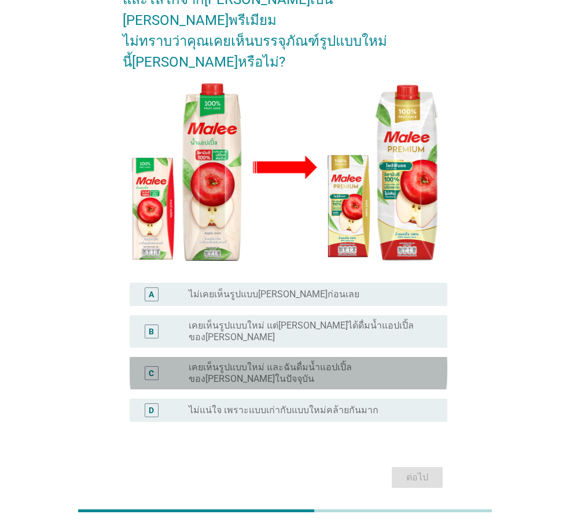
click at [277, 361] on label "เคยเห็นรูปแบบใหม่ และฉันดื่มน้ำแอปเปิ้ลของ[PERSON_NAME]ในปัจจุบัน" at bounding box center [309, 372] width 240 height 23
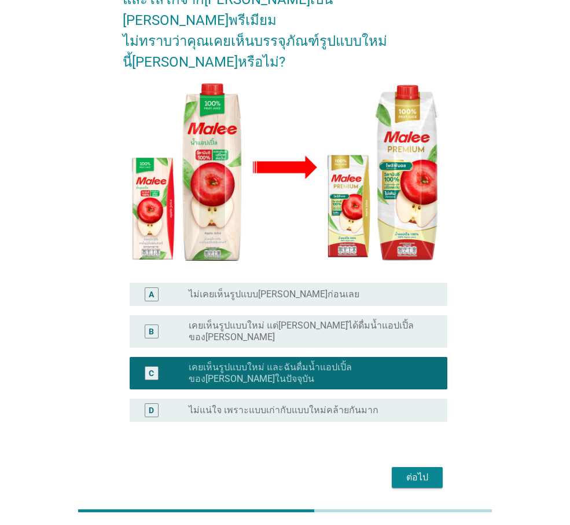
click at [356, 361] on label "เคยเห็นรูปแบบใหม่ และฉันดื่มน้ำแอปเปิ้ลของ[PERSON_NAME]ในปัจจุบัน" at bounding box center [309, 372] width 240 height 23
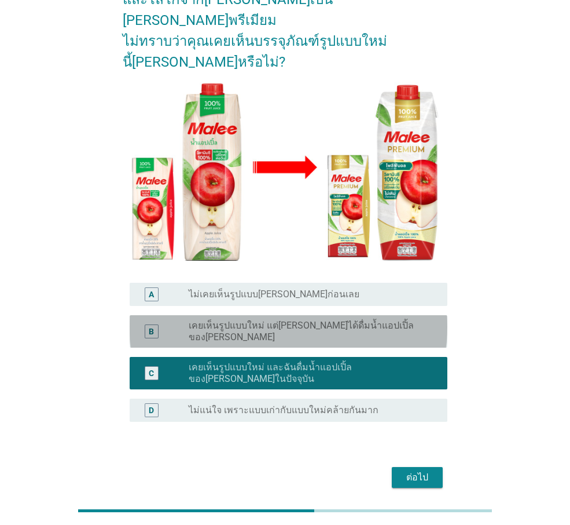
click at [361, 320] on label "เคยเห็นรูปแบบใหม่ แต่[PERSON_NAME]ได้ดื่มน้ำแอปเปิ้ลของ[PERSON_NAME]" at bounding box center [309, 331] width 240 height 23
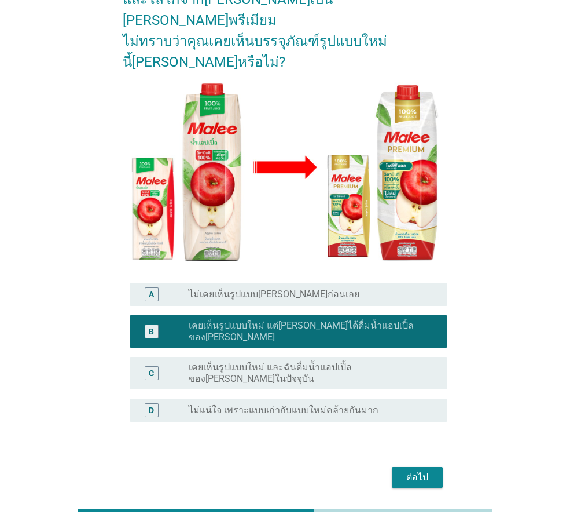
click at [363, 320] on div "radio_button_checked เคยเห็นรูปแบบใหม่ แต่[PERSON_NAME]ได้ดื่มน้ำแอปเปิ้ลของ[PE…" at bounding box center [314, 331] width 250 height 23
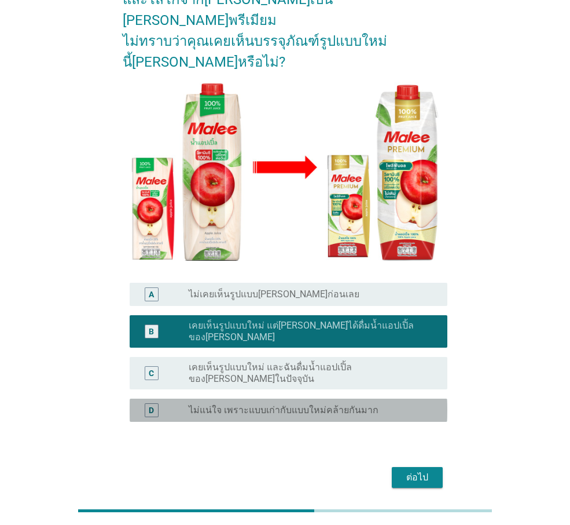
click at [343, 378] on div "D radio_button_unchecked ไม่แน่ใจ เพราะแบบเก่ากับแบบใหม่คล้ายกันมาก" at bounding box center [289, 409] width 318 height 23
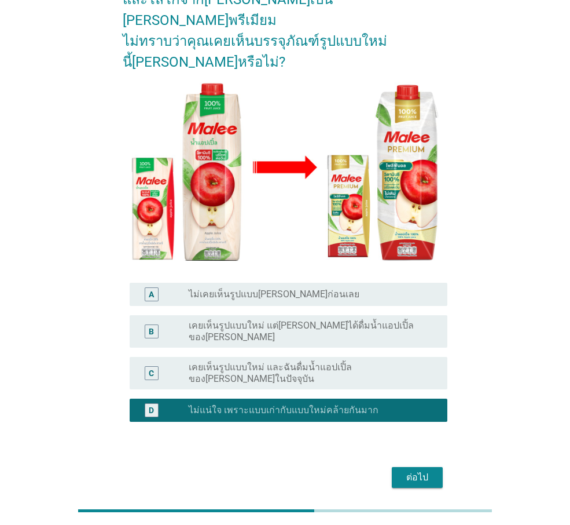
click at [424, 378] on button "ต่อไป" at bounding box center [417, 477] width 51 height 21
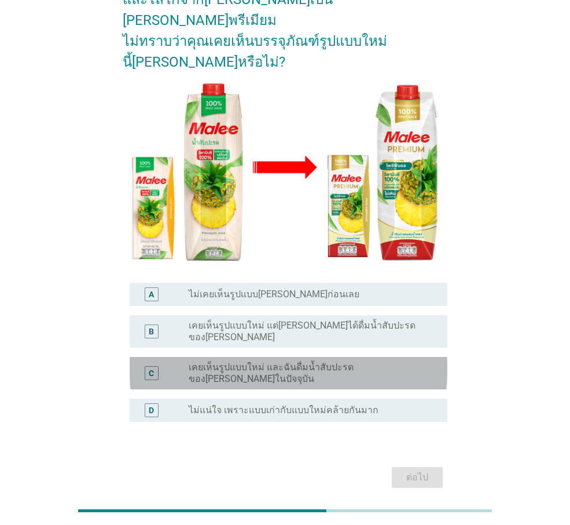
click at [354, 361] on label "เคยเห็นรูปแบบใหม่ และฉันดื่มน้ำสับปะรดของ[PERSON_NAME]ในปัจจุบัน" at bounding box center [309, 372] width 240 height 23
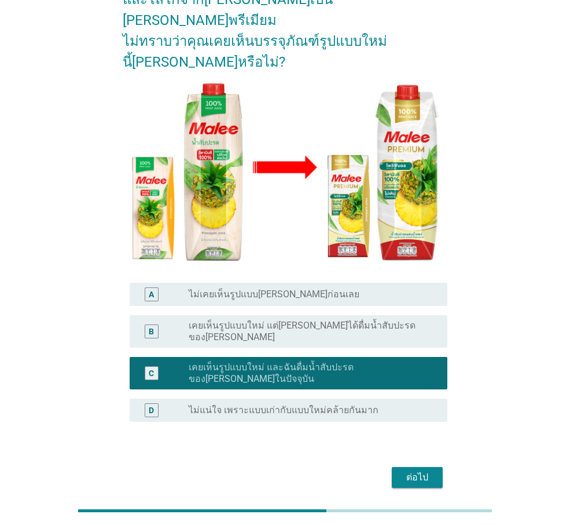
click at [417, 378] on div "ต่อไป" at bounding box center [417, 477] width 32 height 14
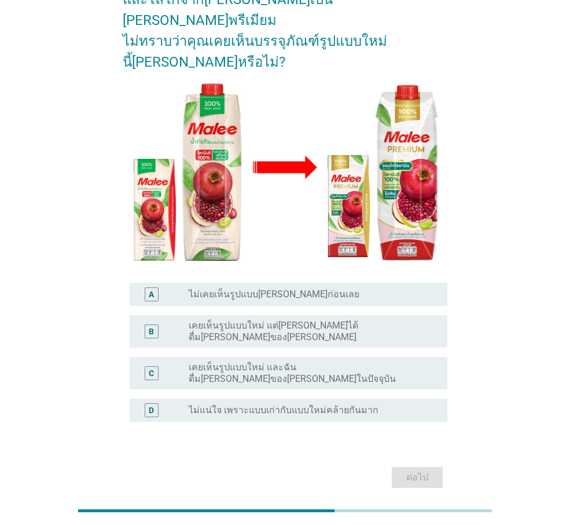
click at [365, 320] on label "เคยเห็นรูปแบบใหม่ แต่[PERSON_NAME]ได้ดื่ม[PERSON_NAME]ของ[PERSON_NAME]" at bounding box center [309, 331] width 240 height 23
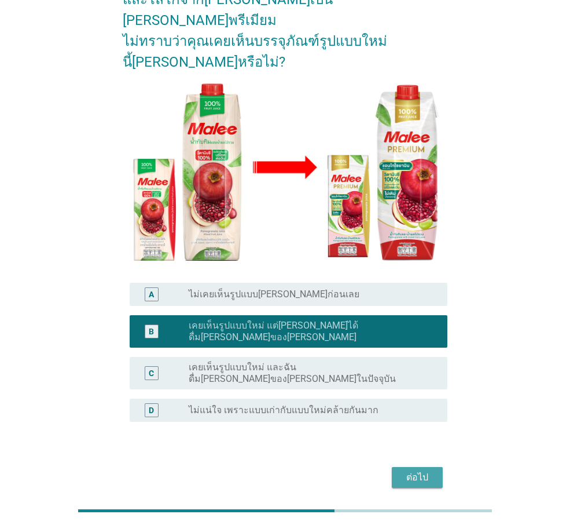
click at [428, 378] on div "ต่อไป" at bounding box center [417, 477] width 32 height 14
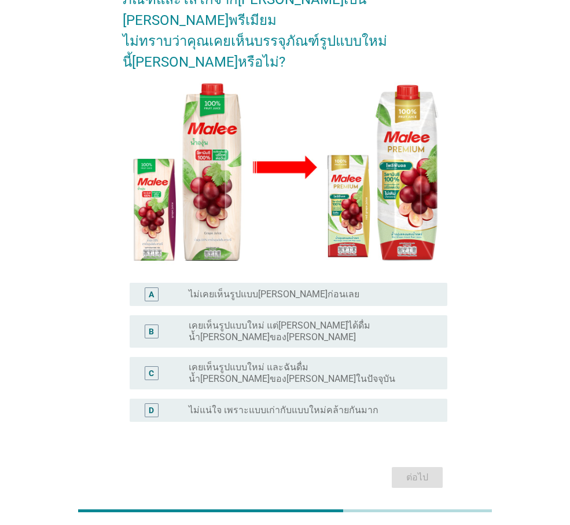
drag, startPoint x: 347, startPoint y: 362, endPoint x: 375, endPoint y: 393, distance: 41.8
click at [348, 378] on div "D radio_button_unchecked ไม่แน่ใจ เพราะแบบเก่ากับแบบใหม่คล้ายกันมาก" at bounding box center [289, 409] width 318 height 23
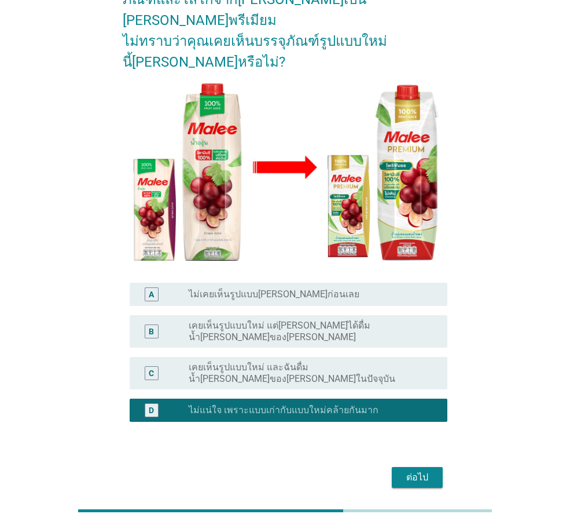
click at [406, 378] on div "ต่อไป" at bounding box center [417, 477] width 32 height 14
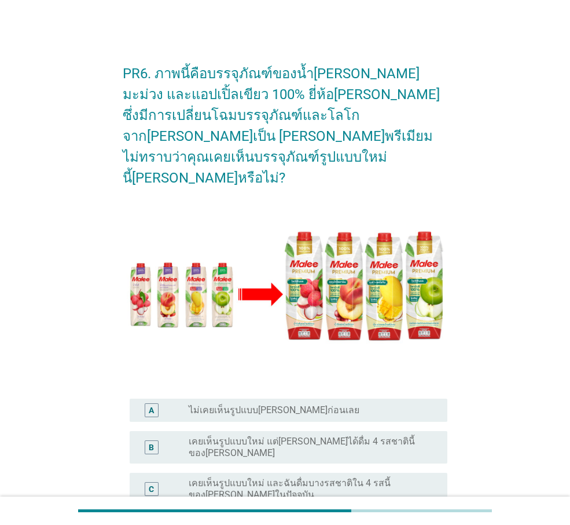
click at [407, 378] on div "B radio_button_unchecked เคยเห็นรูปแบบใหม่ แต่[PERSON_NAME]ได้ดื่ม 4 รสชาตินี้ข…" at bounding box center [289, 447] width 318 height 32
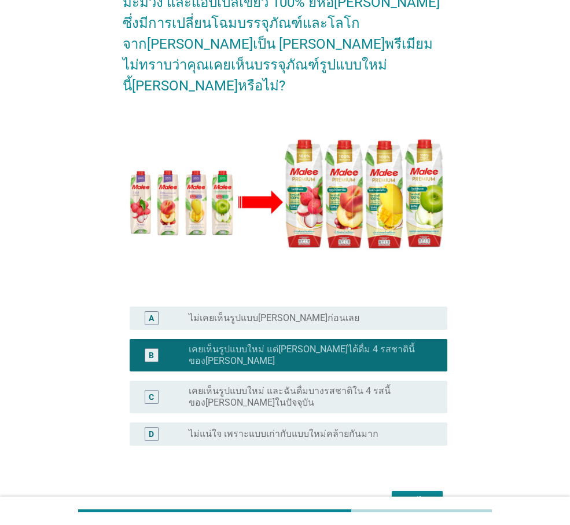
scroll to position [131, 0]
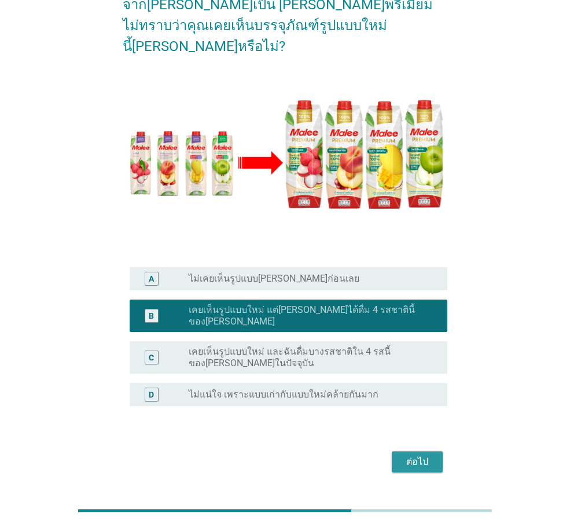
click at [407, 378] on div "ต่อไป" at bounding box center [417, 462] width 32 height 14
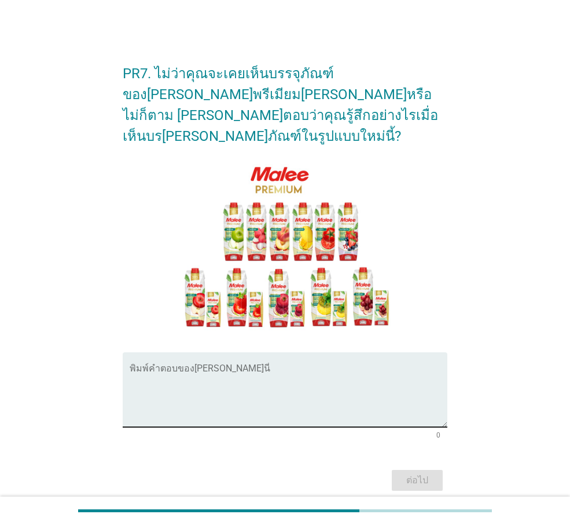
click at [253, 368] on textarea "พิมพ์คำตอบของคุณ ที่นี่" at bounding box center [289, 396] width 318 height 61
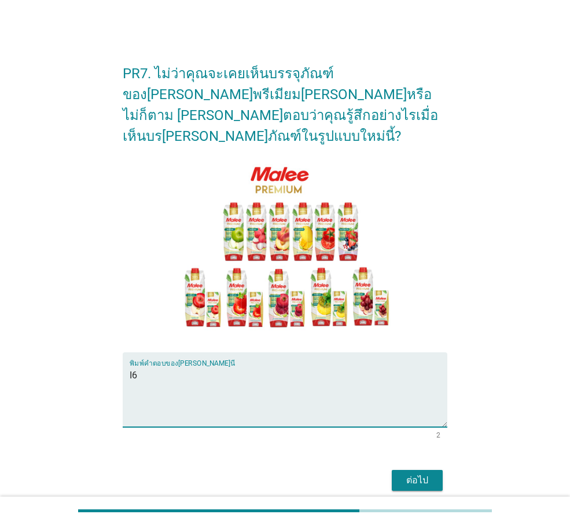
type textarea "I"
type textarea "รูสึกน่ากิน"
click at [413, 378] on button "ต่อไป" at bounding box center [417, 480] width 51 height 21
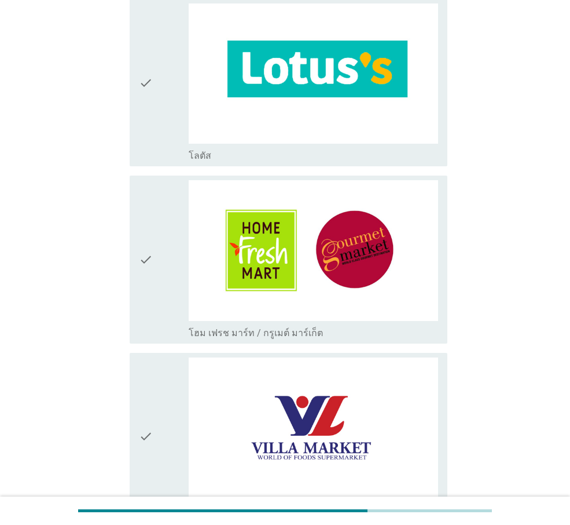
click at [159, 47] on div "check" at bounding box center [164, 82] width 50 height 158
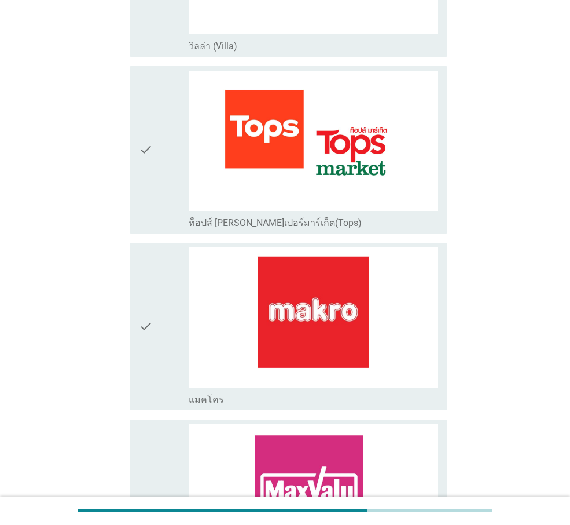
click at [166, 148] on div "check" at bounding box center [164, 150] width 50 height 158
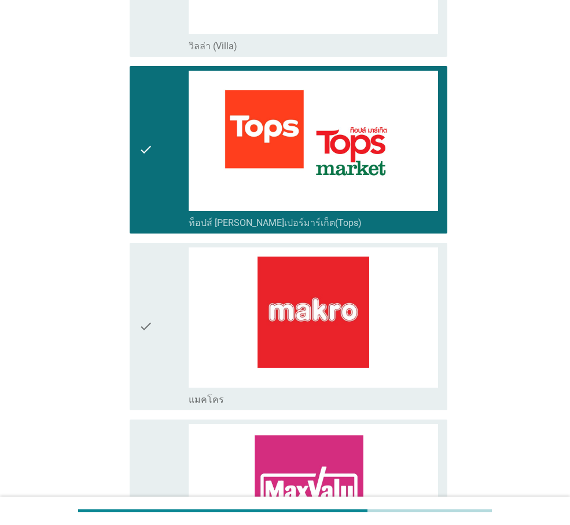
scroll to position [1795, 0]
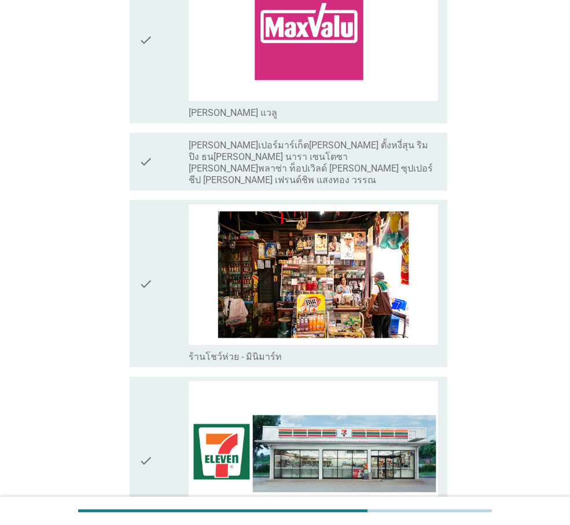
click at [129, 372] on div "check check_box_outline_blank เซเว่น-[PERSON_NAME] (7-11) - ซื้อหน้าร้าน" at bounding box center [285, 460] width 325 height 177
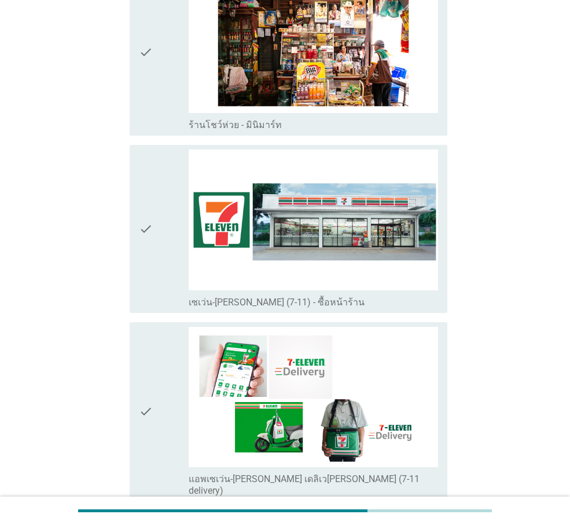
click at [174, 163] on div "check" at bounding box center [164, 228] width 50 height 158
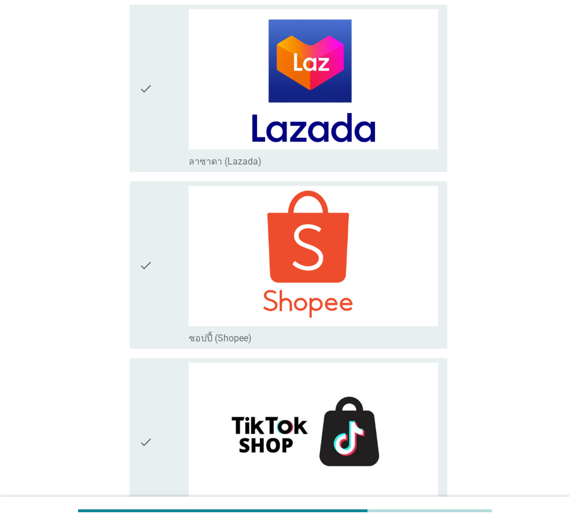
scroll to position [3006, 0]
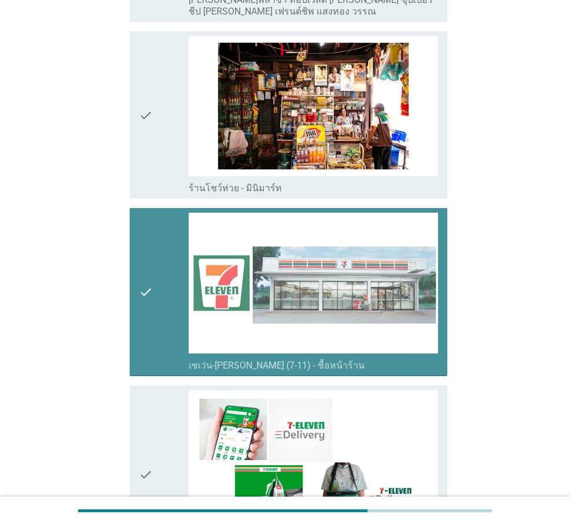
click at [155, 276] on div "check" at bounding box center [164, 292] width 50 height 158
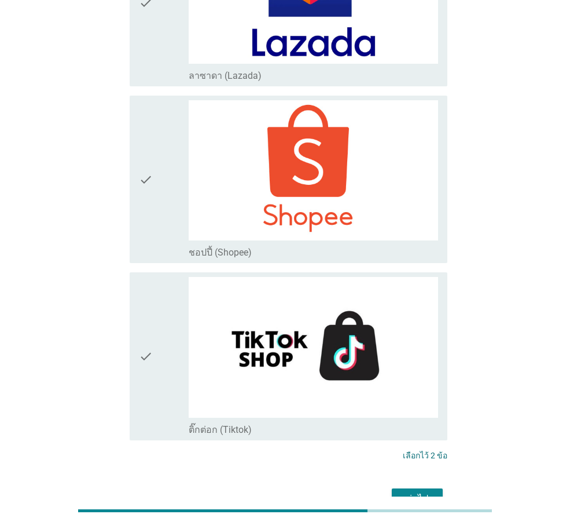
click at [423, 378] on div "ต่อไป" at bounding box center [417, 499] width 32 height 14
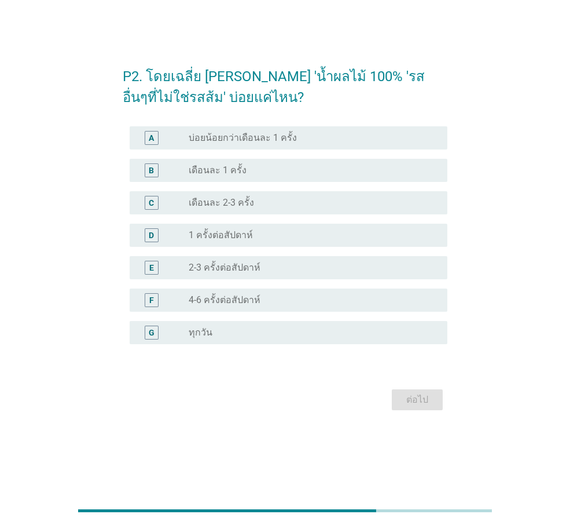
scroll to position [0, 0]
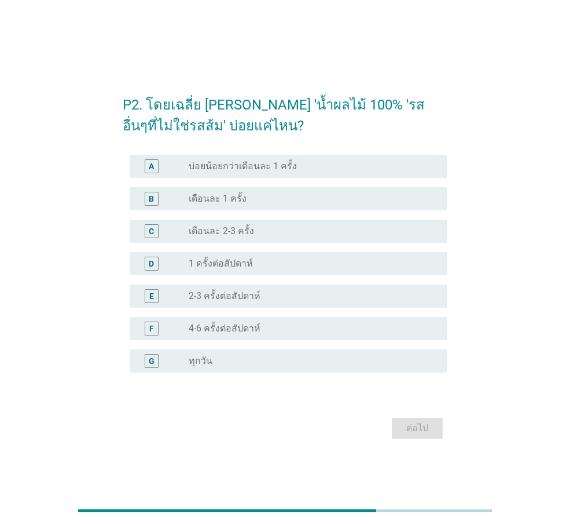
click at [317, 226] on div "radio_button_unchecked เดือนละ 2-3 ครั้ง" at bounding box center [309, 231] width 240 height 12
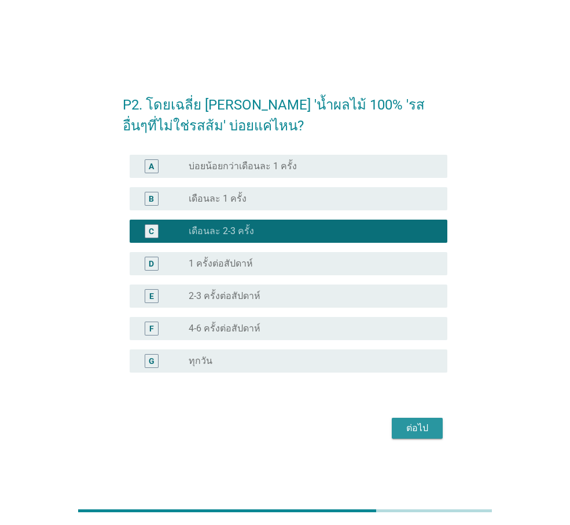
click at [437, 378] on button "ต่อไป" at bounding box center [417, 428] width 51 height 21
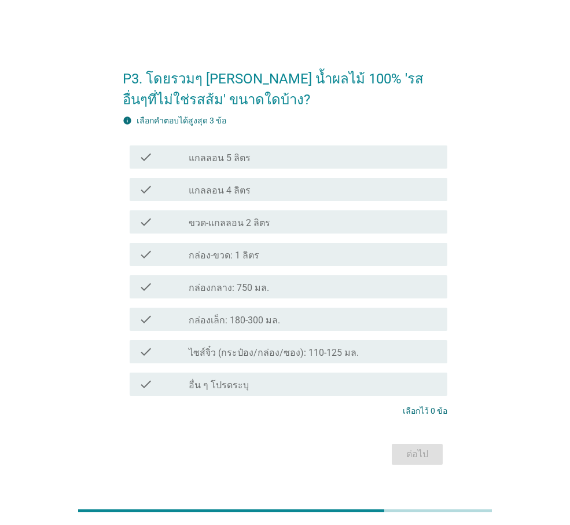
click at [279, 264] on div "check check_box_outline_blank กล่อง-ขวด: 1 ลิตร" at bounding box center [289, 254] width 318 height 23
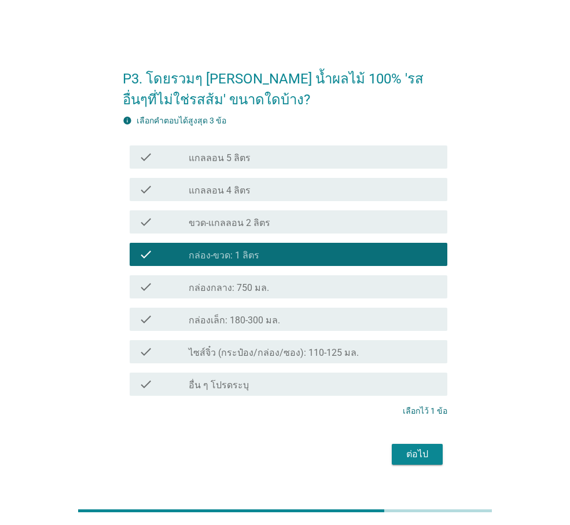
click at [430, 378] on div "ต่อไป" at bounding box center [417, 454] width 32 height 14
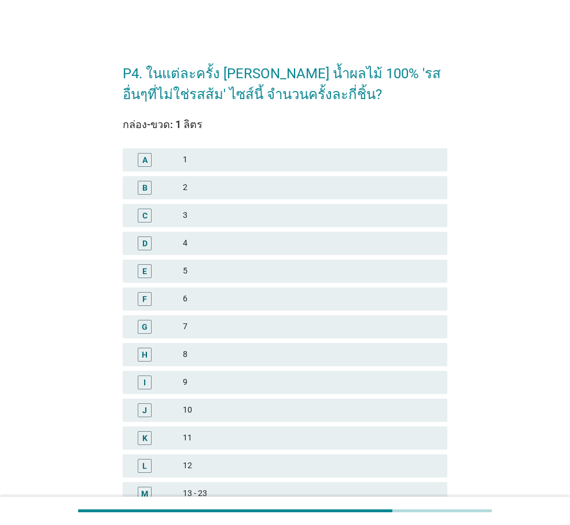
click at [275, 187] on div "2" at bounding box center [310, 188] width 255 height 14
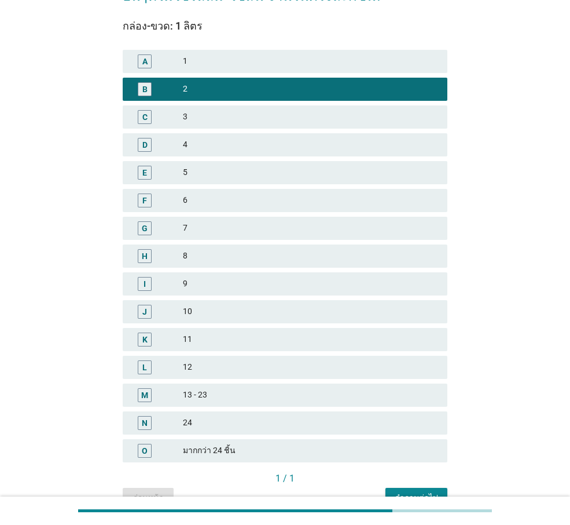
scroll to position [162, 0]
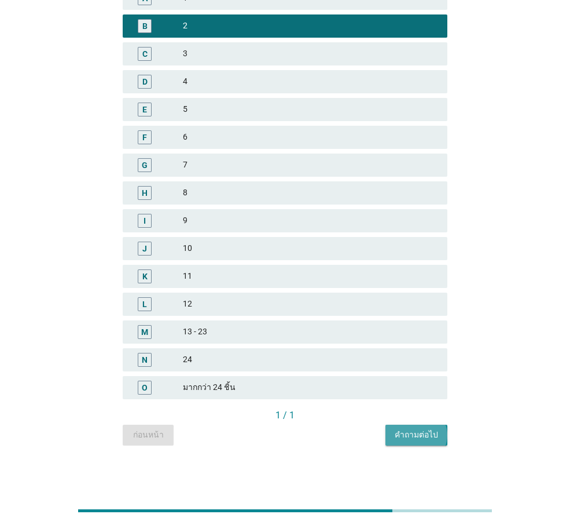
click at [431, 378] on div "คำถามต่อไป" at bounding box center [416, 435] width 43 height 12
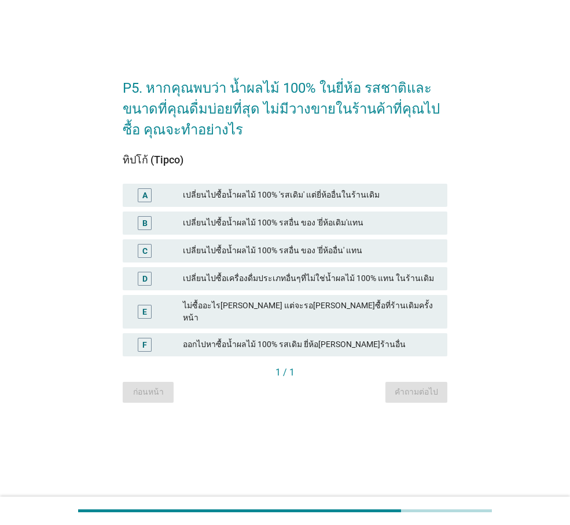
scroll to position [0, 0]
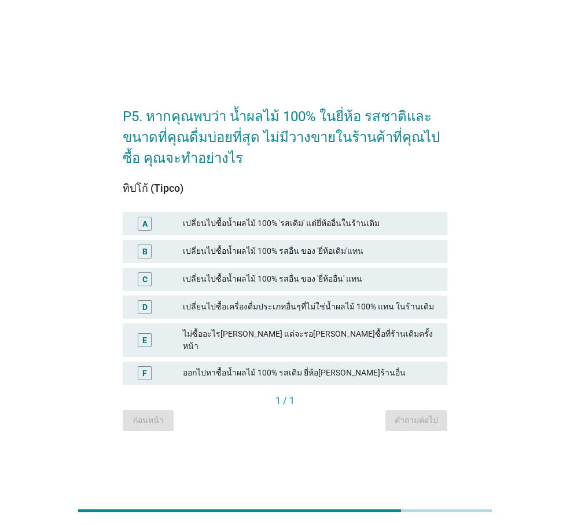
click at [319, 256] on div "เปลี่ยนไปซื้อน้ำผลไม้ 100% รสอื่น ของ 'ยี่ห้อเดิม'แทน" at bounding box center [310, 251] width 255 height 14
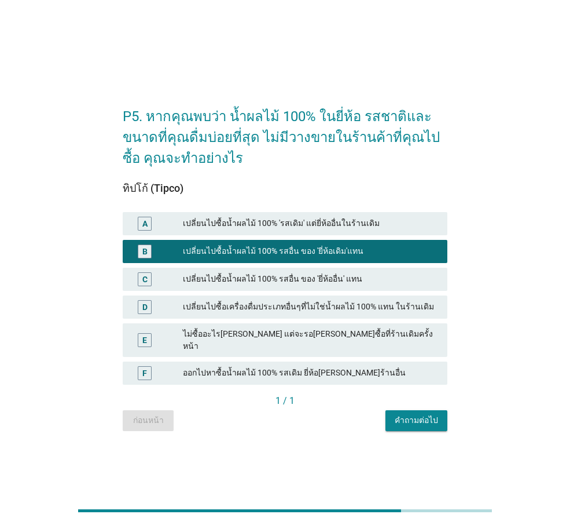
click at [404, 378] on button "คำถามต่อไป" at bounding box center [417, 420] width 62 height 21
